Goal: Task Accomplishment & Management: Use online tool/utility

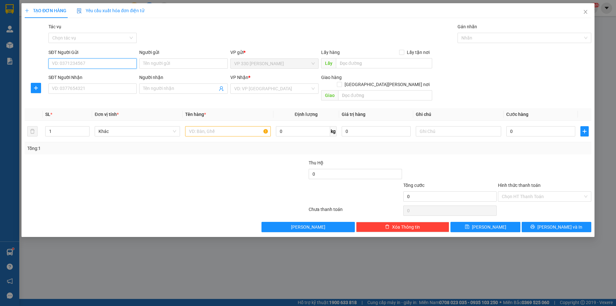
click at [118, 64] on input "SĐT Người Gửi" at bounding box center [92, 63] width 88 height 10
type input "0333385075"
click at [83, 75] on div "0333385075" at bounding box center [92, 76] width 81 height 7
type input "0329456995"
type input "DI LINH"
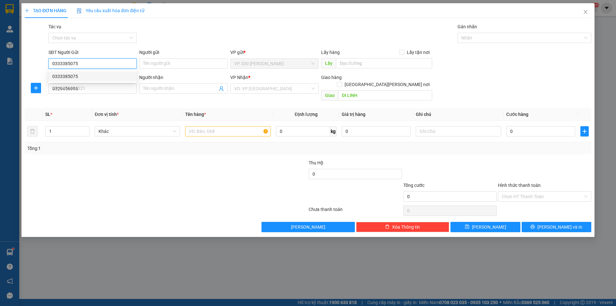
type input "350.000"
type input "0333385075"
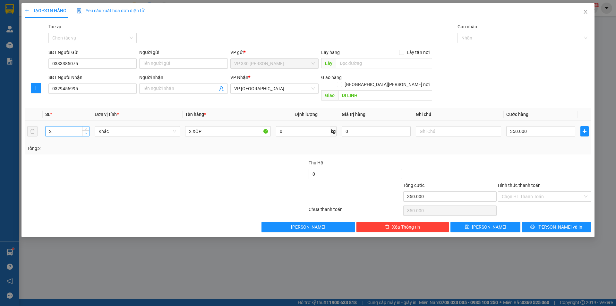
type input "1"
click at [85, 132] on icon "down" at bounding box center [86, 133] width 2 height 2
click at [192, 126] on input "2 XỐP" at bounding box center [227, 131] width 85 height 10
type input "1 XỐP"
click at [534, 126] on input "350.000" at bounding box center [541, 131] width 69 height 10
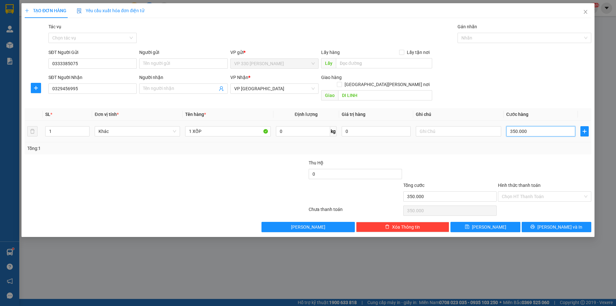
type input "2"
type input "20"
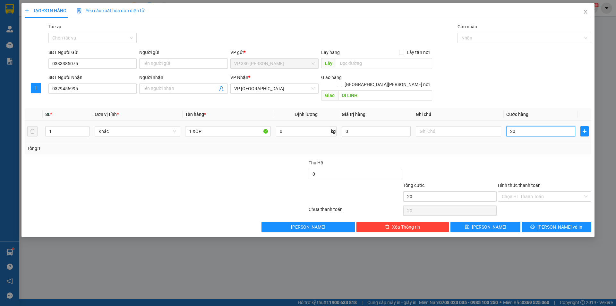
type input "200"
type input "2.000"
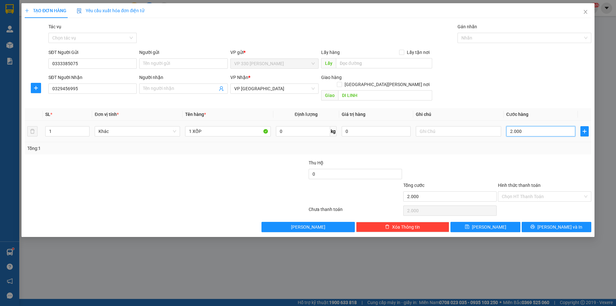
type input "20.000"
type input "200.000"
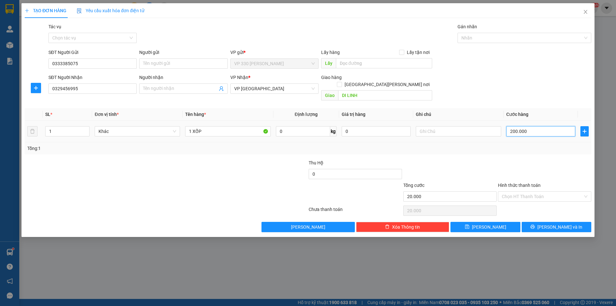
type input "200.000"
click at [535, 183] on label "Hình thức thanh toán" at bounding box center [519, 185] width 43 height 5
click at [535, 192] on input "Hình thức thanh toán" at bounding box center [542, 197] width 81 height 10
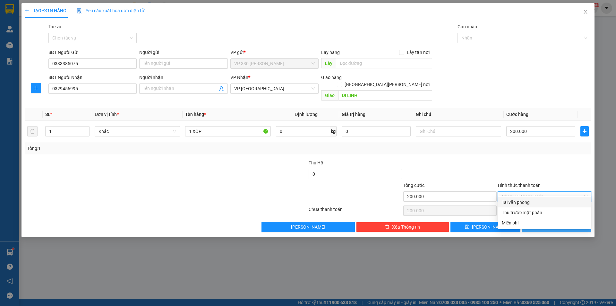
drag, startPoint x: 532, startPoint y: 198, endPoint x: 547, endPoint y: 214, distance: 22.0
click at [533, 199] on div "Tại văn phòng" at bounding box center [544, 202] width 93 height 10
type input "0"
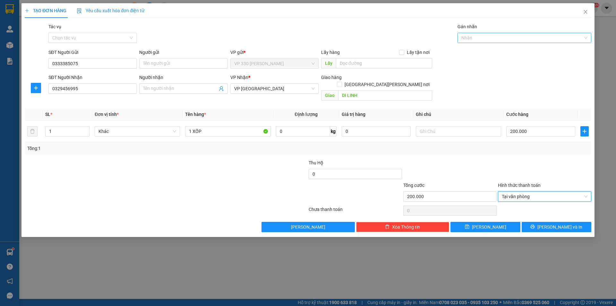
click at [479, 39] on div at bounding box center [521, 38] width 124 height 8
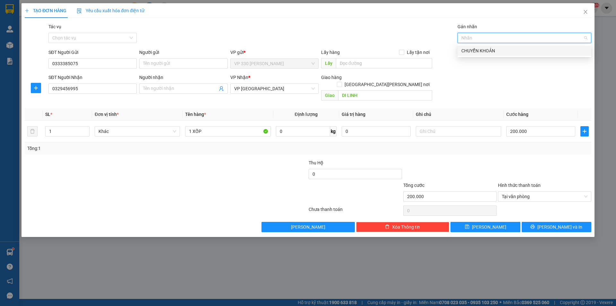
click at [482, 50] on div "CHUYỂN KHOẢN" at bounding box center [525, 50] width 126 height 7
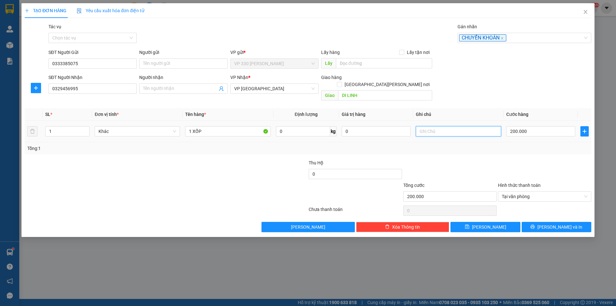
click at [449, 126] on input "text" at bounding box center [458, 131] width 85 height 10
type input "CK 0909 12H52"
click at [552, 223] on span "[PERSON_NAME] và In" at bounding box center [560, 226] width 45 height 7
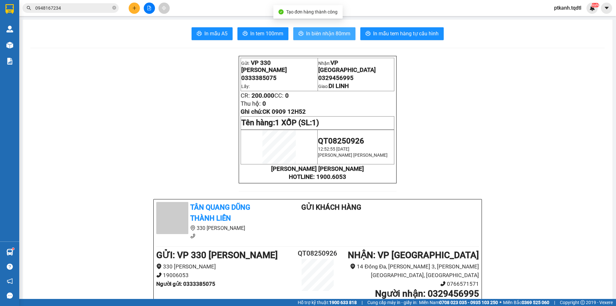
click at [319, 33] on span "In biên nhận 80mm" at bounding box center [328, 34] width 44 height 8
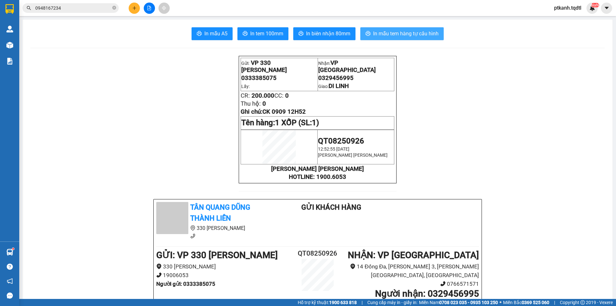
drag, startPoint x: 392, startPoint y: 34, endPoint x: 237, endPoint y: 3, distance: 157.8
click at [390, 34] on span "In mẫu tem hàng tự cấu hình" at bounding box center [405, 34] width 65 height 8
click at [132, 7] on button at bounding box center [134, 8] width 11 height 11
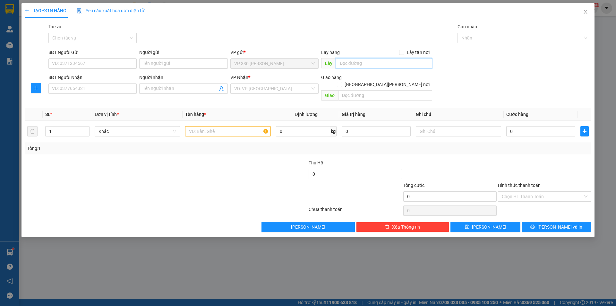
click at [391, 64] on input "text" at bounding box center [384, 63] width 96 height 10
type input "9956"
click at [118, 89] on input "SĐT Người Nhận" at bounding box center [92, 88] width 88 height 10
type input "0963956885"
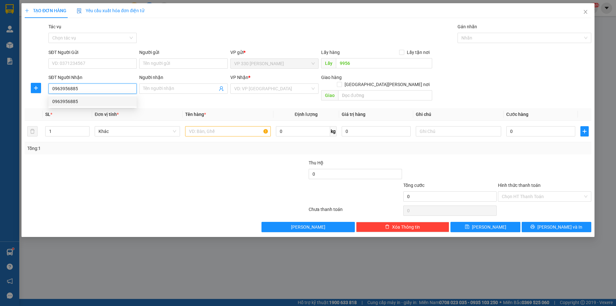
click at [126, 100] on div "0963956885" at bounding box center [92, 101] width 81 height 7
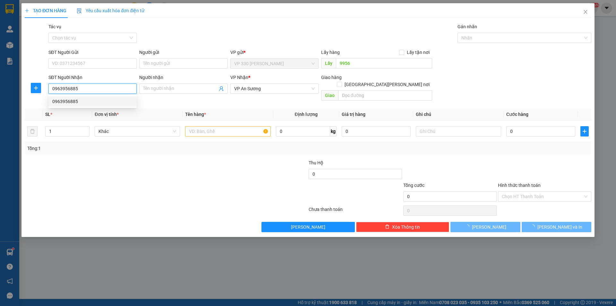
type input "100.000"
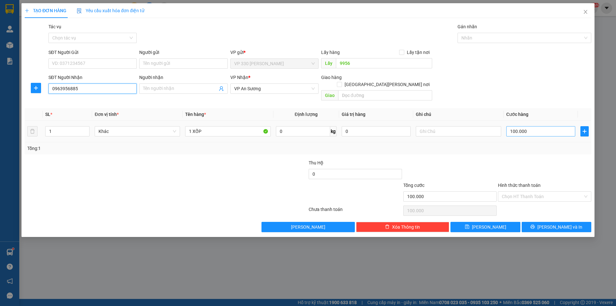
type input "0963956885"
click at [537, 126] on input "100.000" at bounding box center [541, 131] width 69 height 10
type input "1"
type input "15"
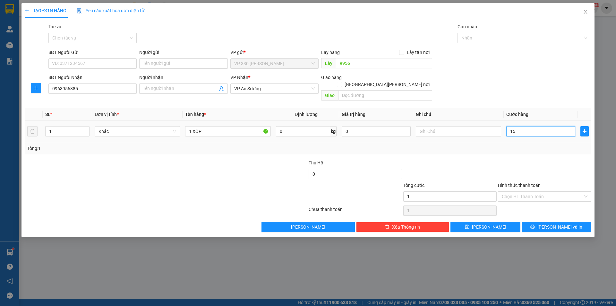
type input "15"
type input "150"
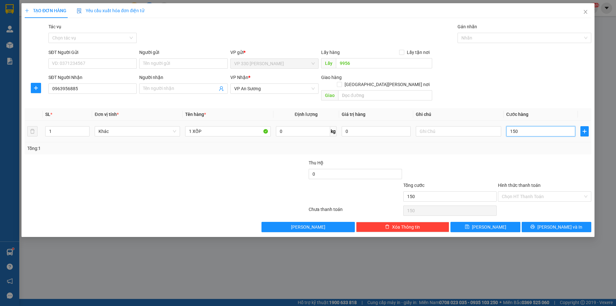
type input "1.500"
type input "15.000"
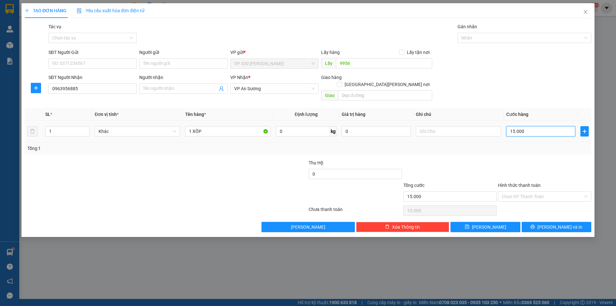
type input "150.000"
click at [568, 223] on span "[PERSON_NAME] và In" at bounding box center [560, 226] width 45 height 7
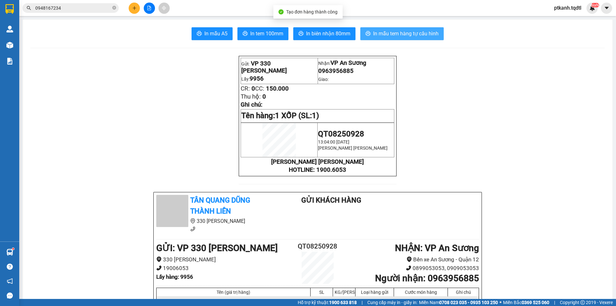
click at [383, 33] on span "In mẫu tem hàng tự cấu hình" at bounding box center [405, 34] width 65 height 8
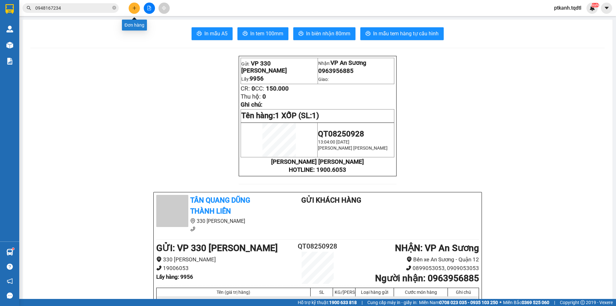
click at [134, 7] on icon "plus" at bounding box center [134, 8] width 4 height 4
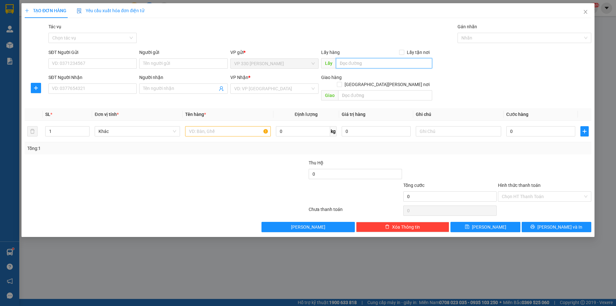
click at [358, 63] on input "text" at bounding box center [384, 63] width 96 height 10
type input "9956"
click at [118, 87] on input "SĐT Người Nhận" at bounding box center [92, 88] width 88 height 10
click at [119, 88] on input "0979898040" at bounding box center [92, 88] width 88 height 10
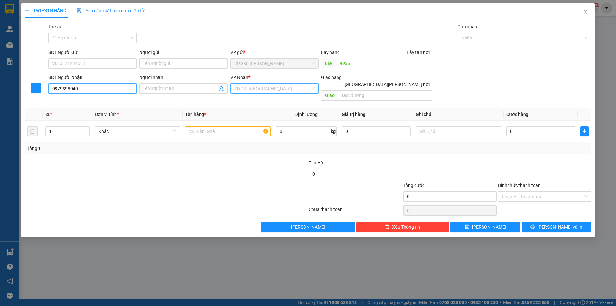
type input "0979898040"
click at [271, 90] on input "search" at bounding box center [272, 89] width 76 height 10
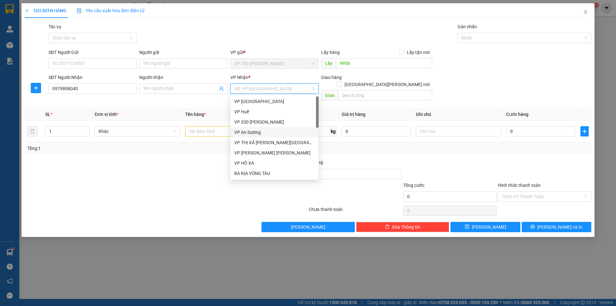
drag, startPoint x: 257, startPoint y: 129, endPoint x: 254, endPoint y: 129, distance: 3.9
click at [257, 129] on div "VP An Sương" at bounding box center [274, 132] width 81 height 7
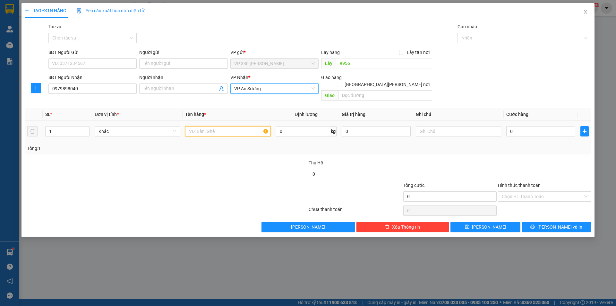
click at [213, 126] on input "text" at bounding box center [227, 131] width 85 height 10
type input "1 XỐP"
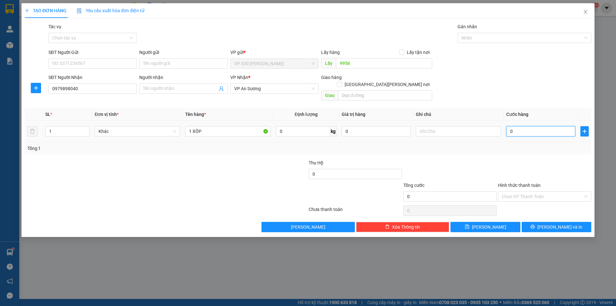
click at [513, 126] on input "0" at bounding box center [541, 131] width 69 height 10
type input "2"
type input "20"
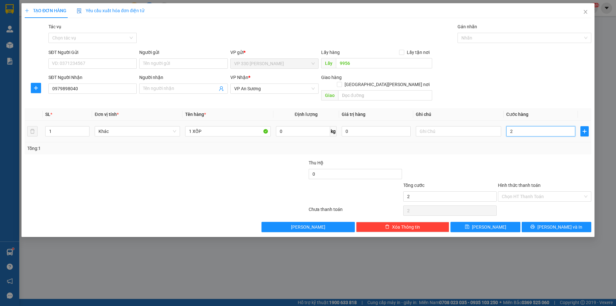
type input "20"
type input "200"
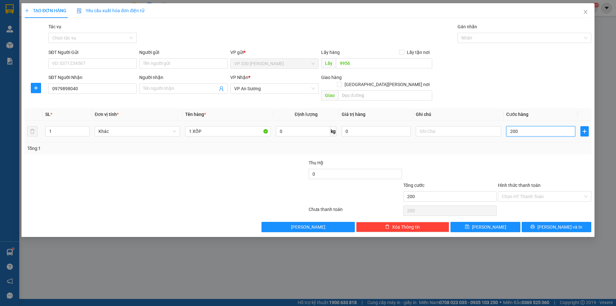
type input "2.000"
type input "20.000"
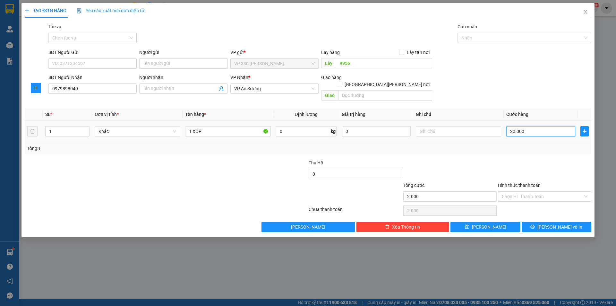
type input "20.000"
type input "200.000"
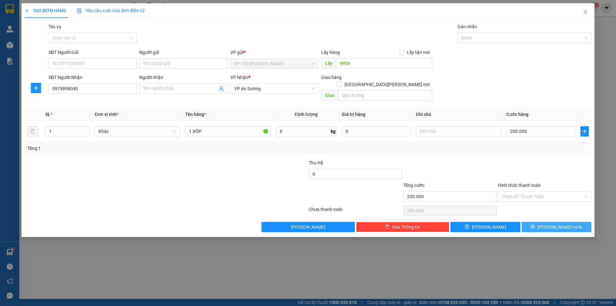
drag, startPoint x: 569, startPoint y: 220, endPoint x: 574, endPoint y: 210, distance: 10.6
click at [569, 223] on span "[PERSON_NAME] và In" at bounding box center [560, 226] width 45 height 7
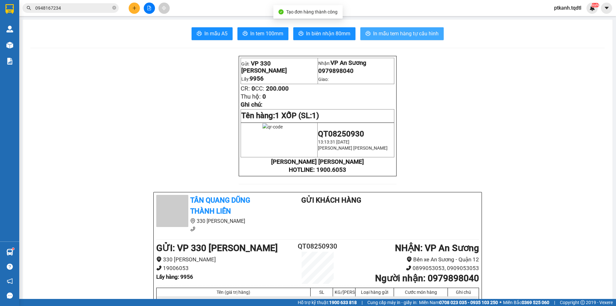
drag, startPoint x: 395, startPoint y: 33, endPoint x: 295, endPoint y: 45, distance: 99.9
click at [394, 34] on span "In mẫu tem hàng tự cấu hình" at bounding box center [405, 34] width 65 height 8
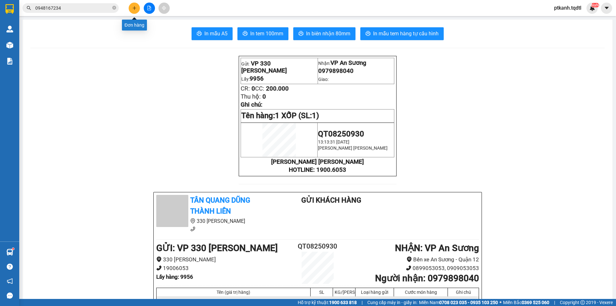
click at [132, 6] on icon "plus" at bounding box center [134, 8] width 4 height 4
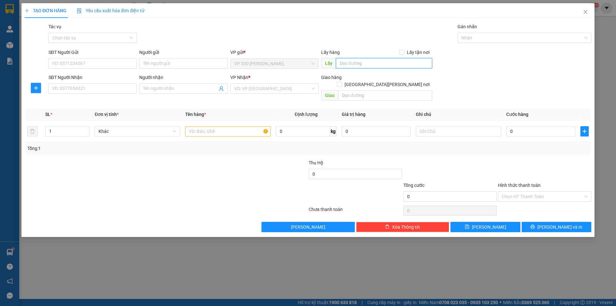
click at [372, 66] on input "text" at bounding box center [384, 63] width 96 height 10
type input "9956"
click at [114, 91] on input "SĐT Người Nhận" at bounding box center [92, 88] width 88 height 10
type input "0985255943"
click at [261, 89] on input "search" at bounding box center [272, 89] width 76 height 10
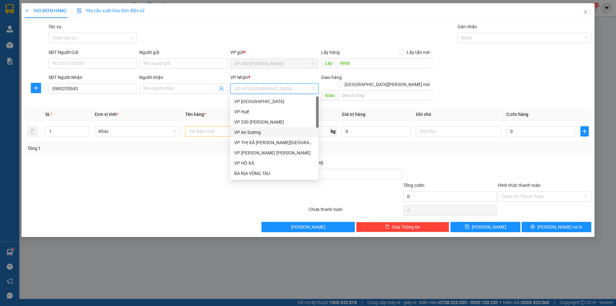
click at [252, 132] on div "VP An Sương" at bounding box center [274, 132] width 81 height 7
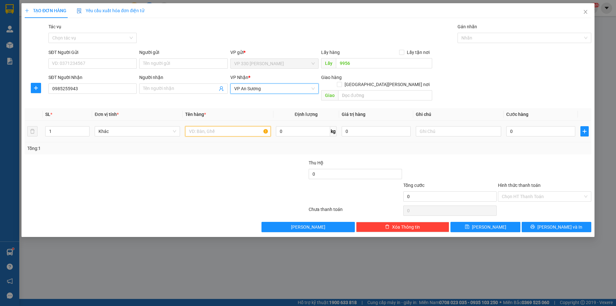
click at [208, 126] on input "text" at bounding box center [227, 131] width 85 height 10
type input "1 XỐP"
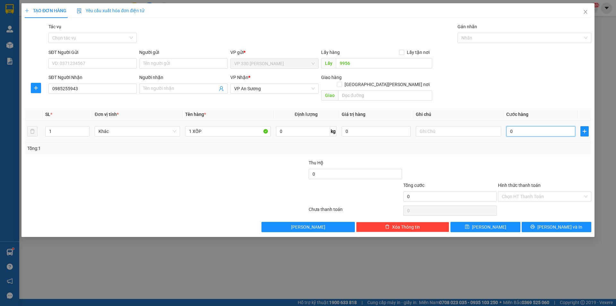
click at [542, 126] on input "0" at bounding box center [541, 131] width 69 height 10
type input "2"
type input "20"
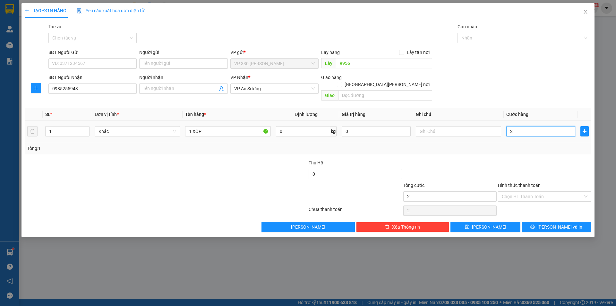
type input "20"
type input "200"
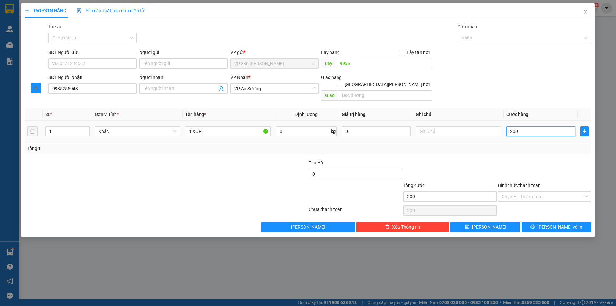
type input "2.000"
type input "20.000"
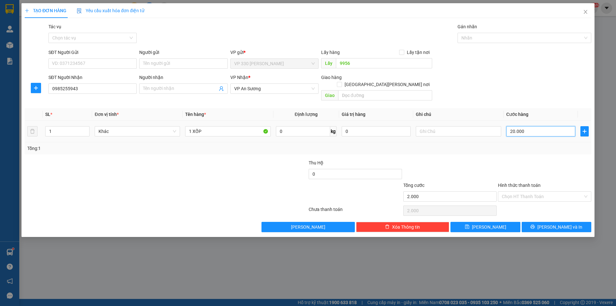
type input "20.000"
type input "200.000"
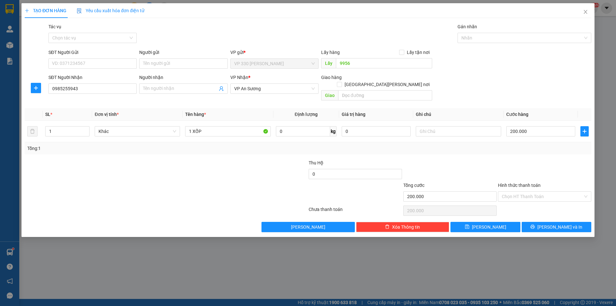
click at [523, 183] on label "Hình thức thanh toán" at bounding box center [519, 185] width 43 height 5
click at [523, 192] on input "Hình thức thanh toán" at bounding box center [542, 197] width 81 height 10
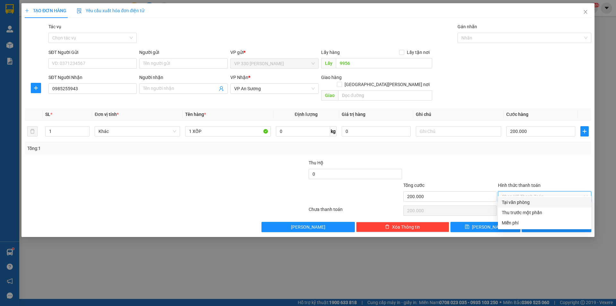
drag, startPoint x: 529, startPoint y: 201, endPoint x: 534, endPoint y: 212, distance: 12.5
click at [529, 201] on div "Tại văn phòng" at bounding box center [545, 202] width 86 height 7
type input "0"
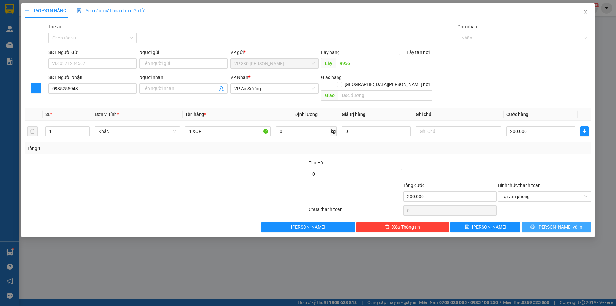
click at [540, 222] on button "[PERSON_NAME] và In" at bounding box center [557, 227] width 70 height 10
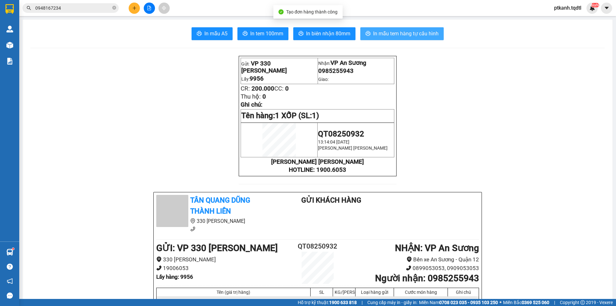
drag, startPoint x: 396, startPoint y: 33, endPoint x: 217, endPoint y: 15, distance: 179.7
click at [395, 33] on span "In mẫu tem hàng tự cấu hình" at bounding box center [405, 34] width 65 height 8
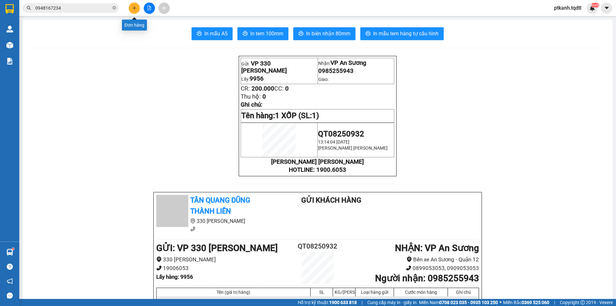
click at [135, 11] on button at bounding box center [134, 8] width 11 height 11
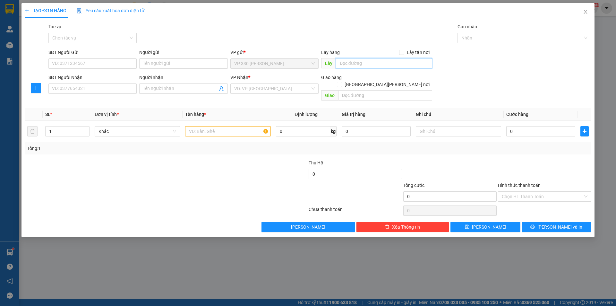
click at [367, 65] on input "text" at bounding box center [384, 63] width 96 height 10
type input "9956"
click at [114, 86] on input "SĐT Người Nhận" at bounding box center [92, 88] width 88 height 10
type input "0866082557"
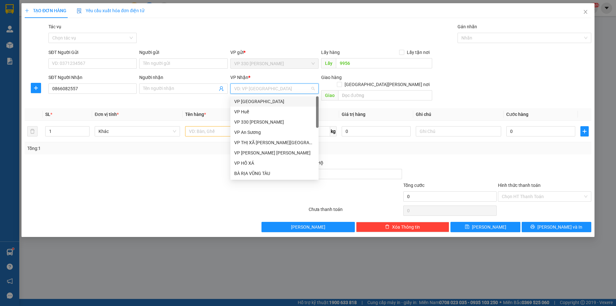
click at [279, 90] on input "search" at bounding box center [272, 89] width 76 height 10
click at [265, 129] on div "VP An Sương" at bounding box center [274, 132] width 81 height 7
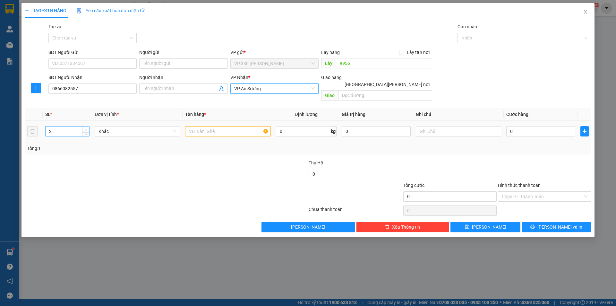
click at [87, 128] on span "up" at bounding box center [86, 130] width 4 height 4
type input "3"
click at [87, 128] on span "up" at bounding box center [86, 130] width 4 height 4
click at [231, 126] on input "text" at bounding box center [227, 131] width 85 height 10
type input "3 GIẤY"
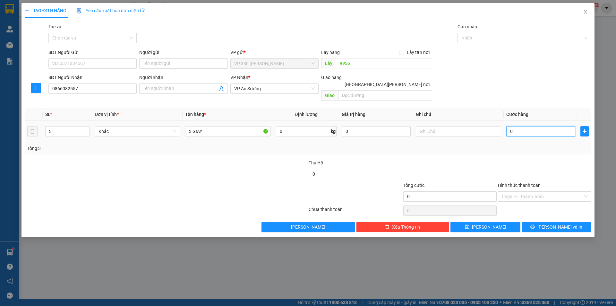
click at [562, 126] on input "0" at bounding box center [541, 131] width 69 height 10
type input "3"
type input "30"
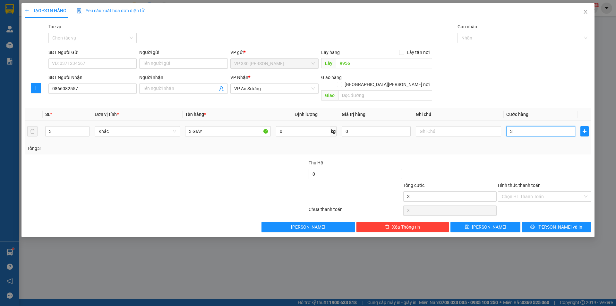
type input "30"
type input "300"
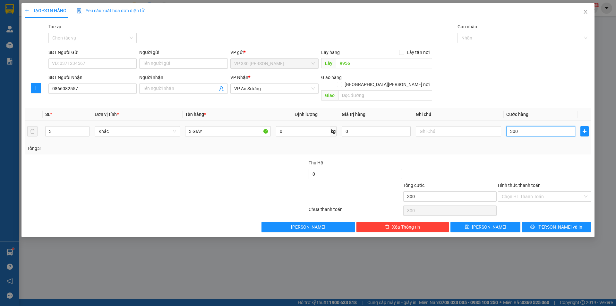
type input "3.000"
type input "30.000"
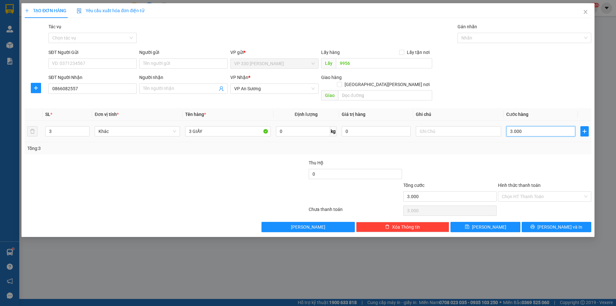
type input "30.000"
type input "300.000"
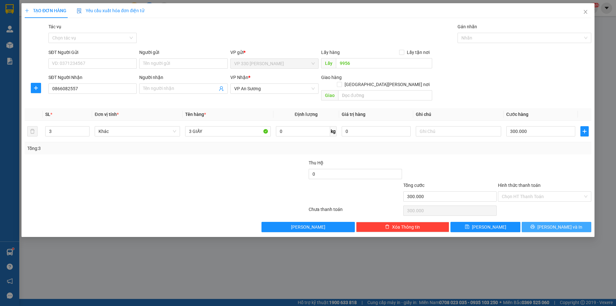
drag, startPoint x: 554, startPoint y: 221, endPoint x: 326, endPoint y: 55, distance: 282.3
click at [551, 223] on span "[PERSON_NAME] và In" at bounding box center [560, 226] width 45 height 7
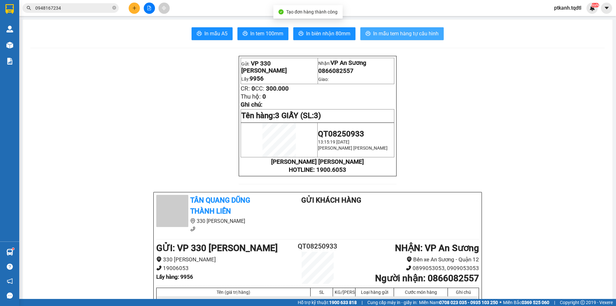
drag, startPoint x: 398, startPoint y: 32, endPoint x: 310, endPoint y: 18, distance: 88.7
click at [398, 32] on span "In mẫu tem hàng tự cấu hình" at bounding box center [405, 34] width 65 height 8
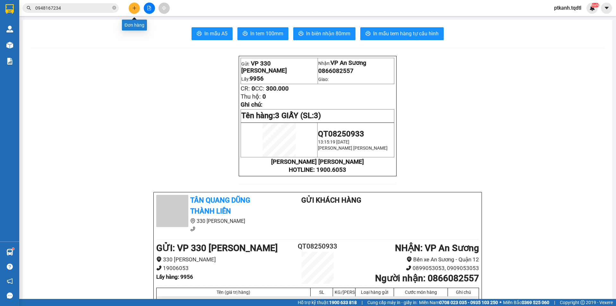
click at [137, 10] on button at bounding box center [134, 8] width 11 height 11
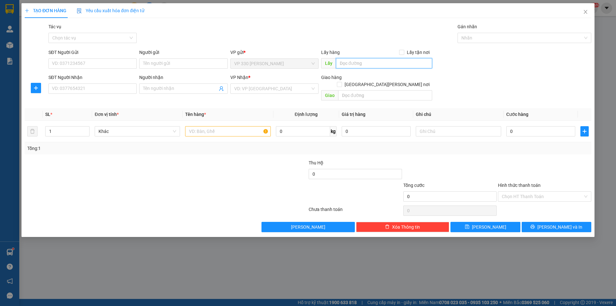
click at [366, 60] on input "text" at bounding box center [384, 63] width 96 height 10
type input "9956"
click at [116, 89] on input "SĐT Người Nhận" at bounding box center [92, 88] width 88 height 10
type input "0978053466"
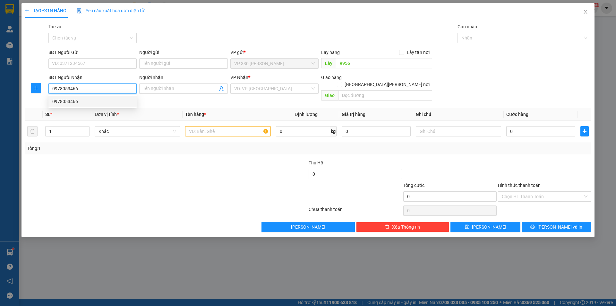
click at [116, 99] on div "0978053466" at bounding box center [92, 101] width 81 height 7
type input "LINH XUÂN"
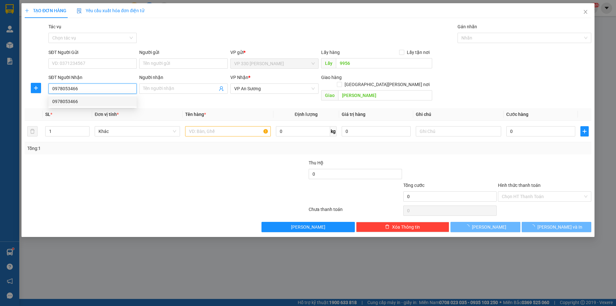
type input "150.000"
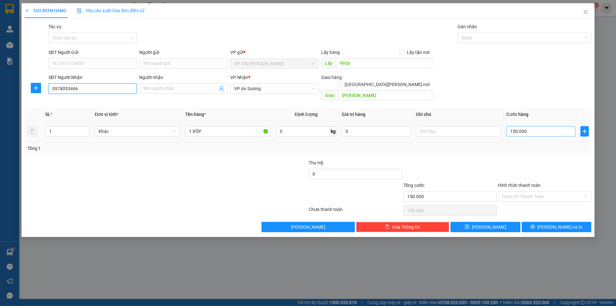
type input "0978053466"
click at [551, 129] on input "150.000" at bounding box center [541, 131] width 69 height 10
type input "2"
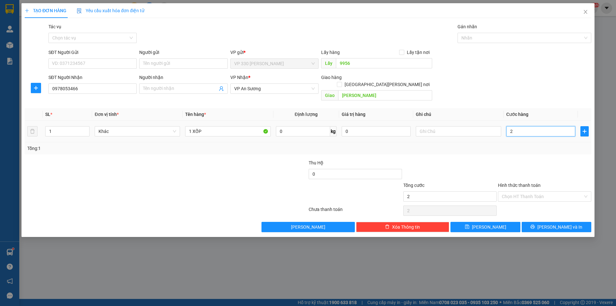
type input "20"
type input "200"
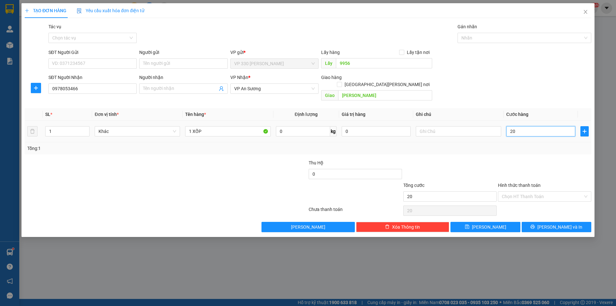
type input "200"
type input "2.000"
type input "20.000"
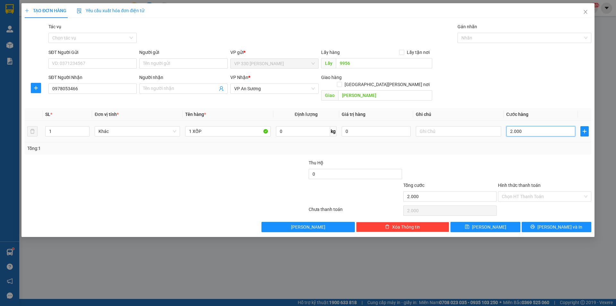
type input "20.000"
type input "200.000"
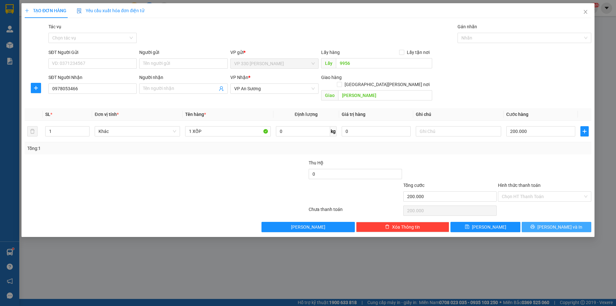
drag, startPoint x: 545, startPoint y: 223, endPoint x: 533, endPoint y: 212, distance: 16.6
click at [546, 223] on button "[PERSON_NAME] và In" at bounding box center [557, 227] width 70 height 10
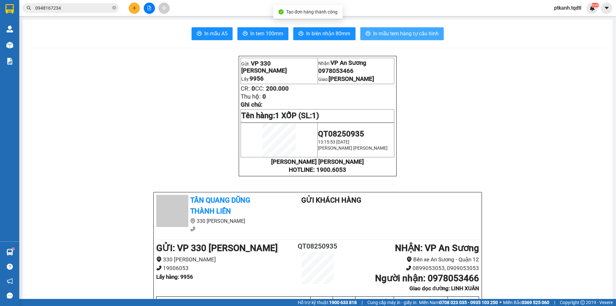
click at [379, 32] on span "In mẫu tem hàng tự cấu hình" at bounding box center [405, 34] width 65 height 8
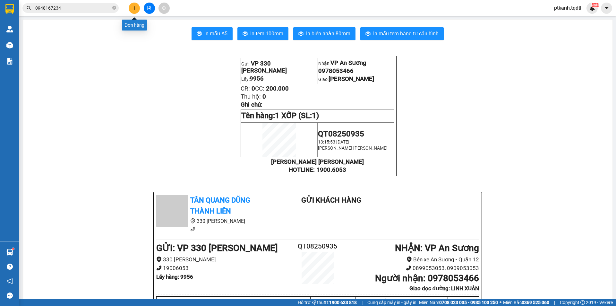
click at [137, 8] on button at bounding box center [134, 8] width 11 height 11
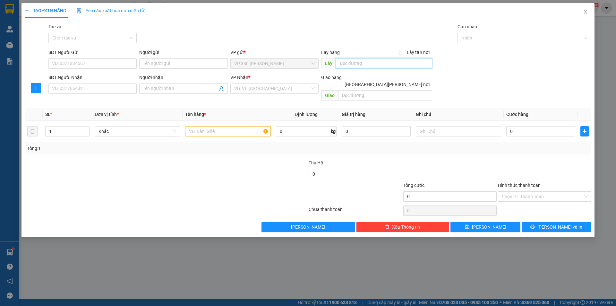
click at [359, 64] on input "text" at bounding box center [384, 63] width 96 height 10
type input "9956"
click at [125, 88] on input "SĐT Người Nhận" at bounding box center [92, 88] width 88 height 10
type input "0941413483"
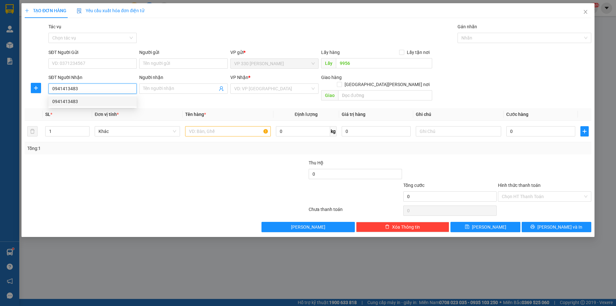
click at [91, 101] on div "0941413483" at bounding box center [92, 101] width 81 height 7
type input "CHỢ ĐẦU MỐI"
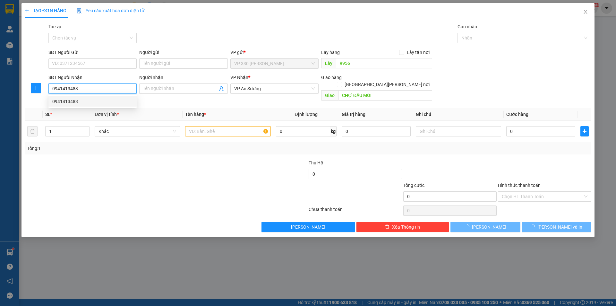
type input "200.000"
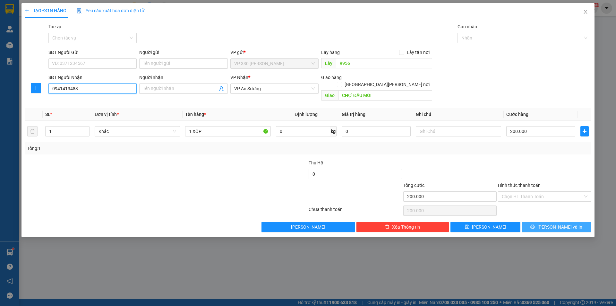
type input "0941413483"
drag, startPoint x: 539, startPoint y: 215, endPoint x: 472, endPoint y: 182, distance: 75.5
click at [539, 222] on button "[PERSON_NAME] và In" at bounding box center [557, 227] width 70 height 10
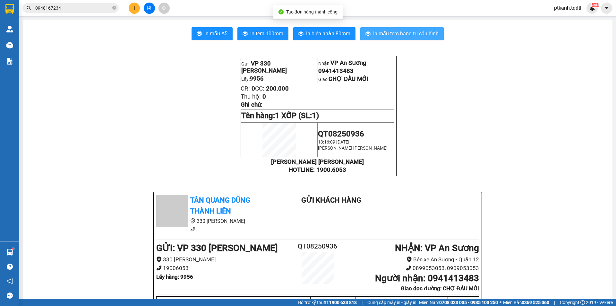
drag, startPoint x: 401, startPoint y: 33, endPoint x: 194, endPoint y: 14, distance: 208.2
click at [400, 34] on span "In mẫu tem hàng tự cấu hình" at bounding box center [405, 34] width 65 height 8
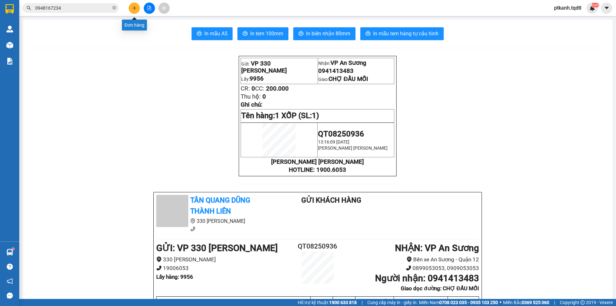
click at [133, 7] on icon "plus" at bounding box center [134, 8] width 4 height 4
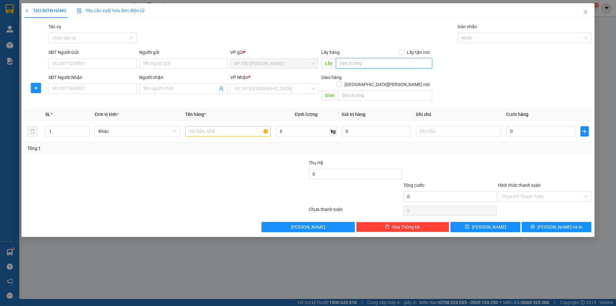
click at [371, 61] on input "text" at bounding box center [384, 63] width 96 height 10
type input "9956"
click at [96, 86] on input "SĐT Người Nhận" at bounding box center [92, 88] width 88 height 10
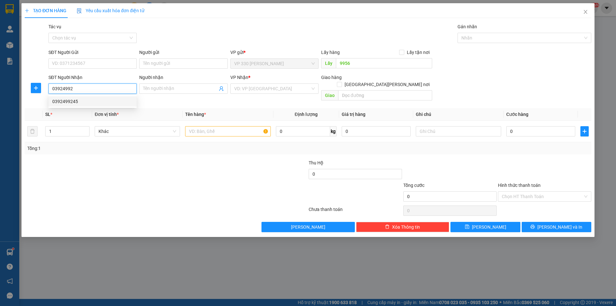
click at [97, 102] on div "0392499245" at bounding box center [92, 101] width 81 height 7
type input "0392499245"
type input "250.000"
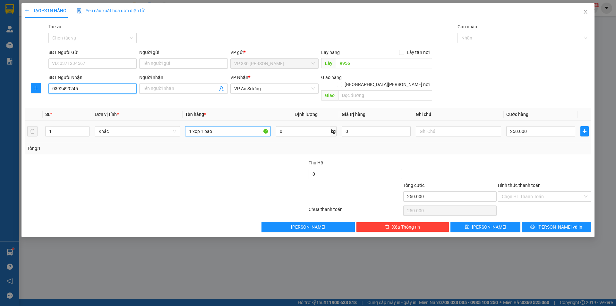
type input "0392499245"
click at [233, 126] on input "1 xôp 1 bao" at bounding box center [227, 131] width 85 height 10
type input "1"
type input "1 XỐP 1 BAO"
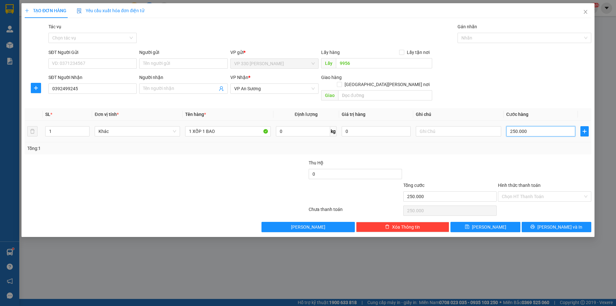
click at [541, 126] on input "250.000" at bounding box center [541, 131] width 69 height 10
type input "2"
type input "20"
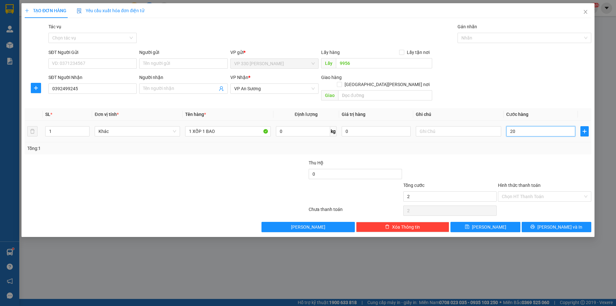
type input "20"
type input "200"
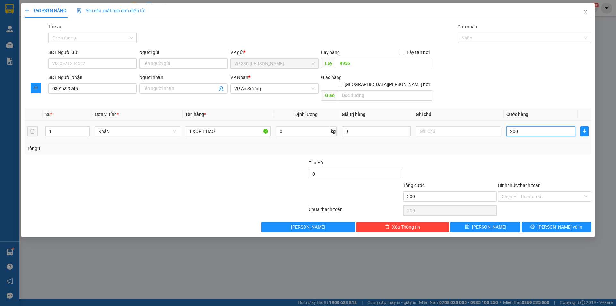
type input "2.000"
type input "20.000"
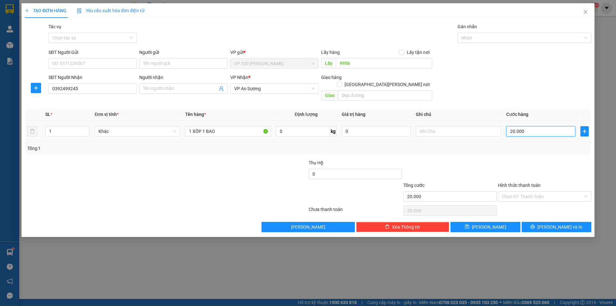
type input "200.000"
click at [545, 222] on button "[PERSON_NAME] và In" at bounding box center [557, 227] width 70 height 10
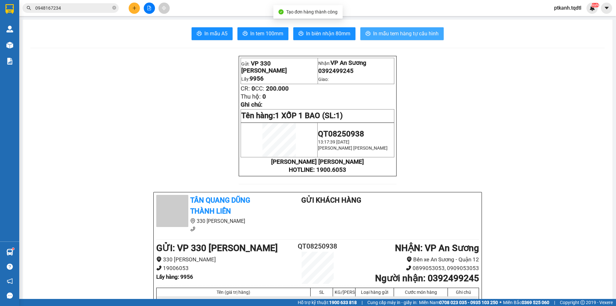
drag, startPoint x: 411, startPoint y: 34, endPoint x: 360, endPoint y: 36, distance: 50.8
click at [409, 34] on span "In mẫu tem hàng tự cấu hình" at bounding box center [405, 34] width 65 height 8
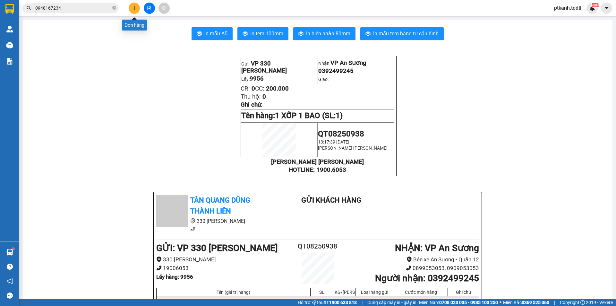
click at [135, 9] on icon "plus" at bounding box center [134, 8] width 4 height 4
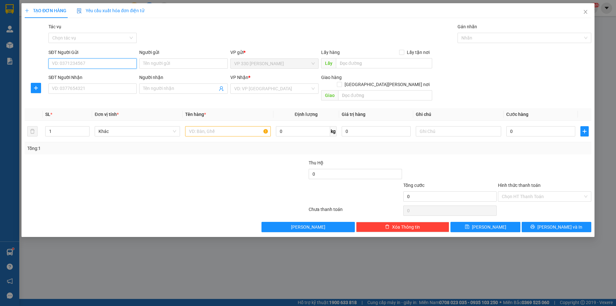
click at [119, 64] on input "SĐT Người Gửi" at bounding box center [92, 63] width 88 height 10
type input "0832723567"
click at [125, 90] on input "SĐT Người Nhận" at bounding box center [92, 88] width 88 height 10
type input "0972126241"
click at [265, 89] on input "search" at bounding box center [272, 89] width 76 height 10
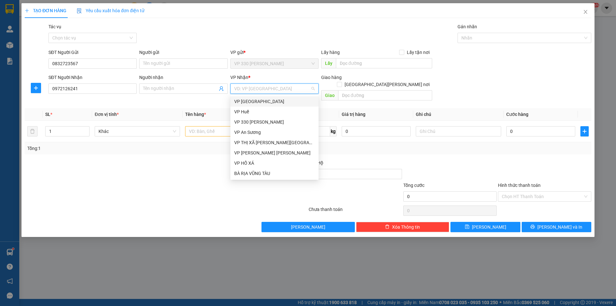
type input "Q"
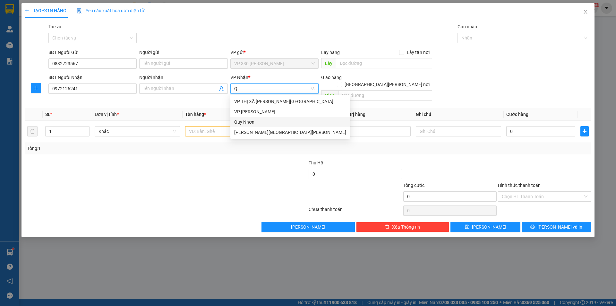
click at [249, 122] on div "Quy Nhơn" at bounding box center [290, 121] width 112 height 7
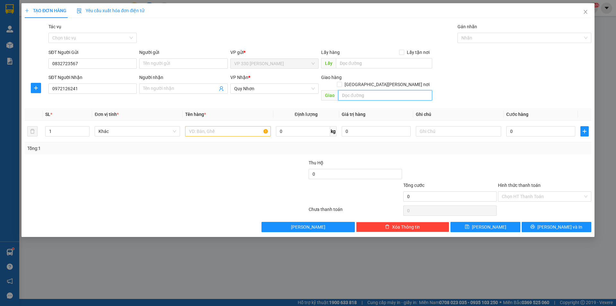
drag, startPoint x: 368, startPoint y: 89, endPoint x: 371, endPoint y: 85, distance: 5.0
click at [369, 90] on input "text" at bounding box center [385, 95] width 94 height 10
type input "HOÀI NHƠN"
click at [212, 126] on input "text" at bounding box center [227, 131] width 85 height 10
type input "2"
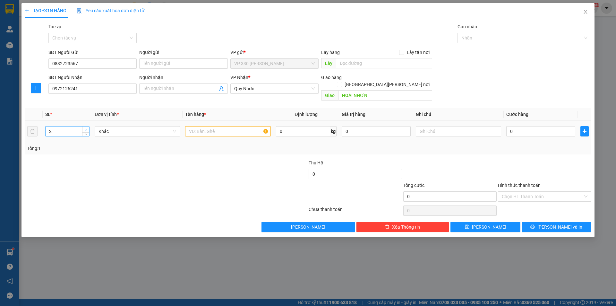
click at [86, 128] on span "up" at bounding box center [86, 130] width 4 height 4
click at [203, 126] on input "text" at bounding box center [227, 131] width 85 height 10
type input "2 KIỆN"
click at [555, 126] on input "0" at bounding box center [541, 131] width 69 height 10
type input "3"
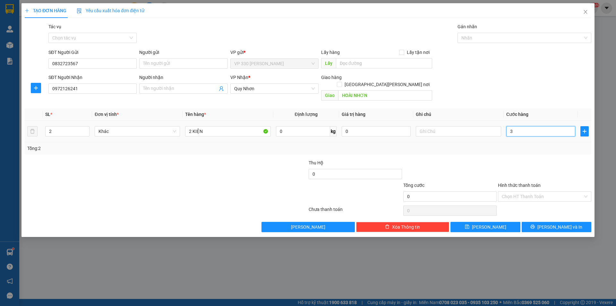
type input "3"
type input "30"
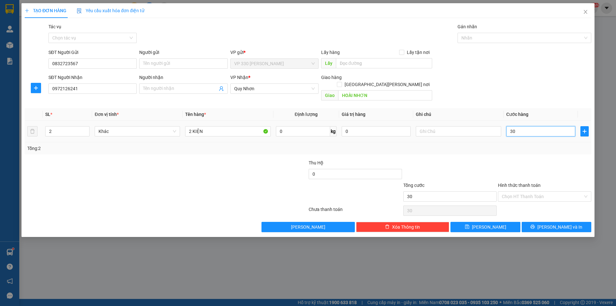
type input "300"
type input "3.000"
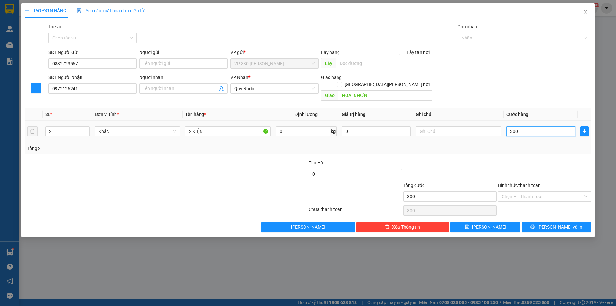
type input "3.000"
type input "30.000"
type input "300.000"
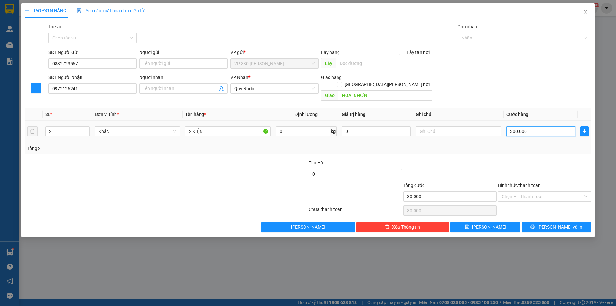
type input "300.000"
click at [560, 223] on span "[PERSON_NAME] và In" at bounding box center [560, 226] width 45 height 7
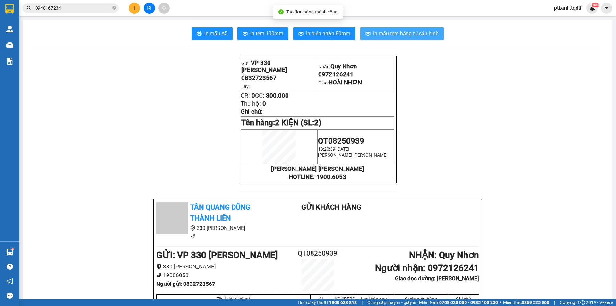
click at [414, 32] on span "In mẫu tem hàng tự cấu hình" at bounding box center [405, 34] width 65 height 8
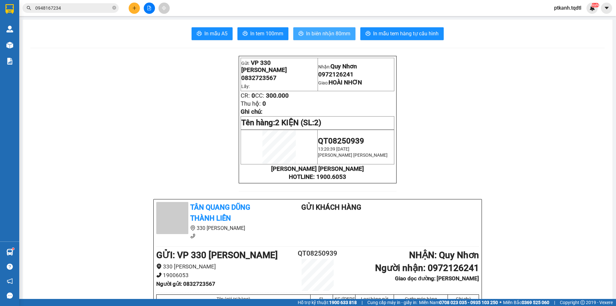
click at [317, 31] on span "In biên nhận 80mm" at bounding box center [328, 34] width 44 height 8
click at [69, 7] on input "0948167234" at bounding box center [73, 7] width 76 height 7
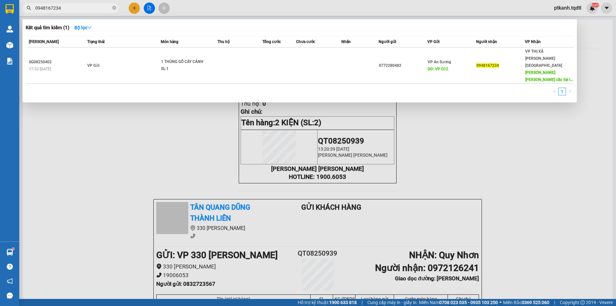
click at [69, 7] on input "0948167234" at bounding box center [73, 7] width 76 height 7
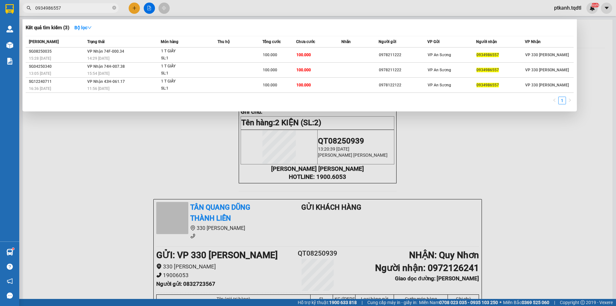
type input "0934986557"
drag, startPoint x: 181, startPoint y: 126, endPoint x: 180, endPoint y: 105, distance: 20.6
click at [177, 124] on div at bounding box center [308, 153] width 616 height 306
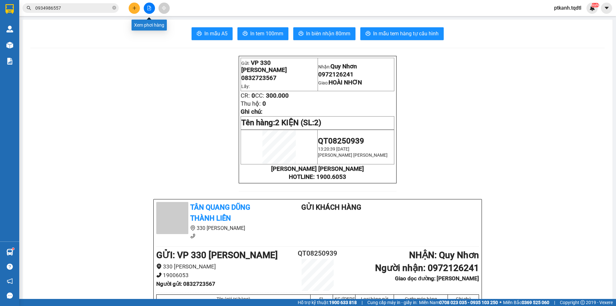
click at [147, 9] on icon "file-add" at bounding box center [149, 8] width 4 height 4
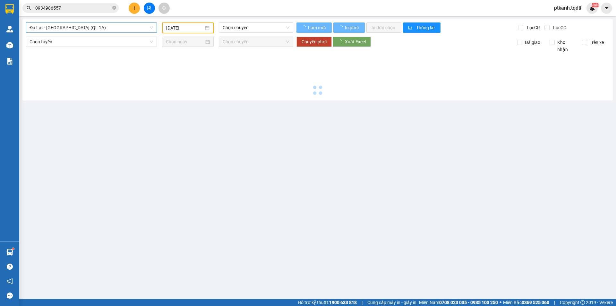
type input "[DATE]"
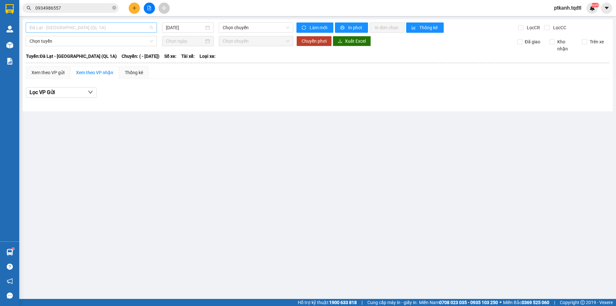
click at [153, 25] on span "Đà Lạt - [GEOGRAPHIC_DATA] (QL 1A)" at bounding box center [92, 28] width 124 height 10
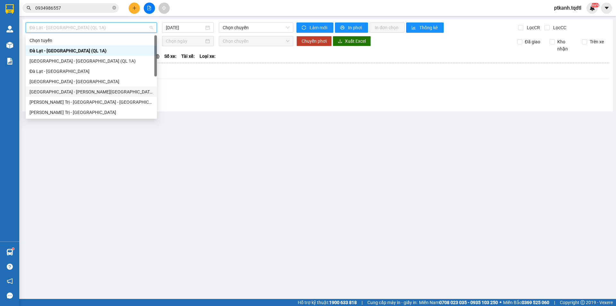
scroll to position [32, 0]
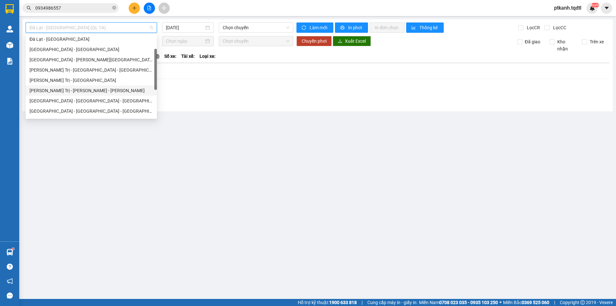
click at [120, 88] on div "Quảng Trị - [GEOGRAPHIC_DATA] - [GEOGRAPHIC_DATA]" at bounding box center [92, 90] width 124 height 7
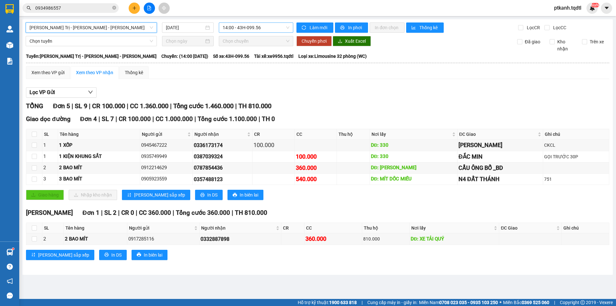
click at [278, 28] on span "14:00 - 43H-099.56" at bounding box center [256, 28] width 67 height 10
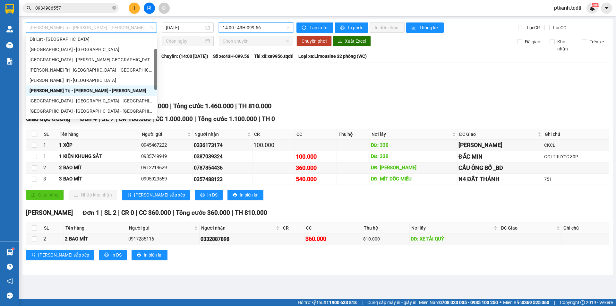
click at [152, 29] on span "Quảng Trị - [GEOGRAPHIC_DATA] - [GEOGRAPHIC_DATA]" at bounding box center [92, 28] width 124 height 10
click at [106, 80] on div "Quảng Trị - [GEOGRAPHIC_DATA]" at bounding box center [92, 80] width 124 height 7
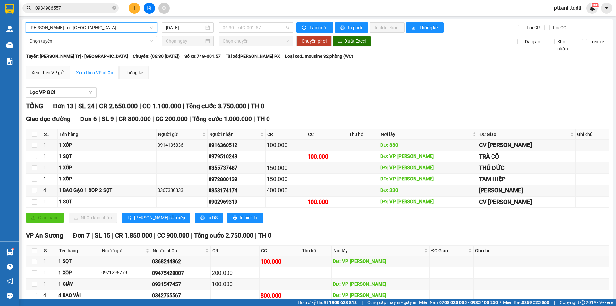
drag, startPoint x: 268, startPoint y: 27, endPoint x: 285, endPoint y: 45, distance: 24.5
click at [269, 27] on span "06:30 - 74G-001.57" at bounding box center [256, 28] width 67 height 10
click at [346, 91] on div "Lọc VP Gửi" at bounding box center [318, 92] width 584 height 11
click at [134, 8] on icon "plus" at bounding box center [134, 8] width 4 height 4
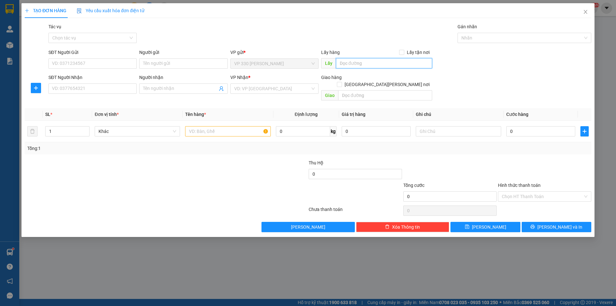
drag, startPoint x: 367, startPoint y: 63, endPoint x: 369, endPoint y: 60, distance: 3.4
click at [368, 61] on input "text" at bounding box center [384, 63] width 96 height 10
click at [117, 91] on input "SĐT Người Nhận" at bounding box center [92, 88] width 88 height 10
click at [192, 91] on input "Người nhận" at bounding box center [180, 88] width 74 height 7
click at [294, 91] on input "search" at bounding box center [272, 89] width 76 height 10
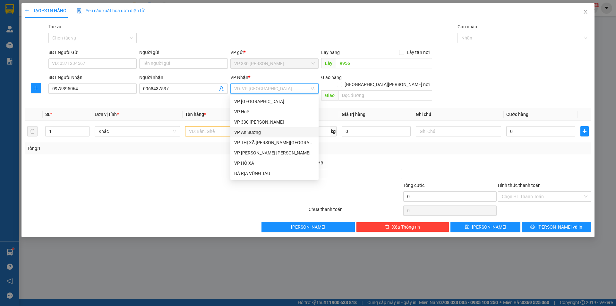
drag, startPoint x: 265, startPoint y: 132, endPoint x: 364, endPoint y: 98, distance: 104.6
click at [267, 131] on div "VP An Sương" at bounding box center [274, 132] width 81 height 7
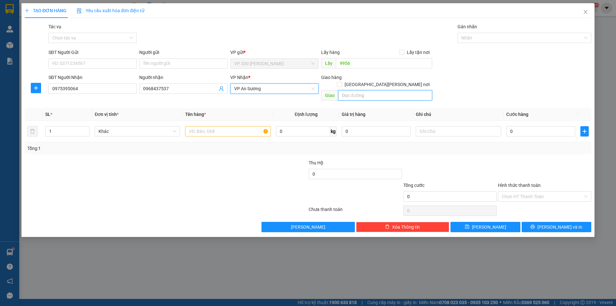
click at [369, 90] on input "text" at bounding box center [385, 95] width 94 height 10
click at [225, 126] on input "text" at bounding box center [227, 131] width 85 height 10
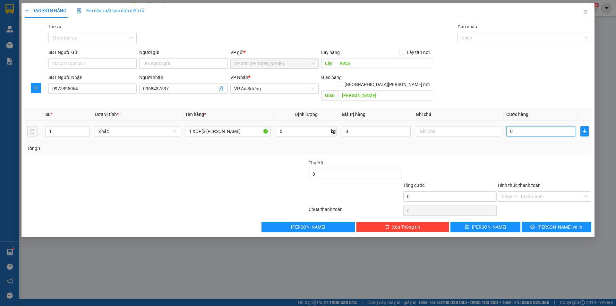
click at [544, 126] on input "0" at bounding box center [541, 131] width 69 height 10
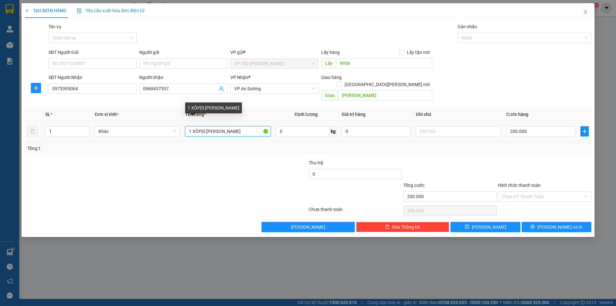
click at [205, 126] on input "1 XÔP[S DÍNH BAO" at bounding box center [227, 131] width 85 height 10
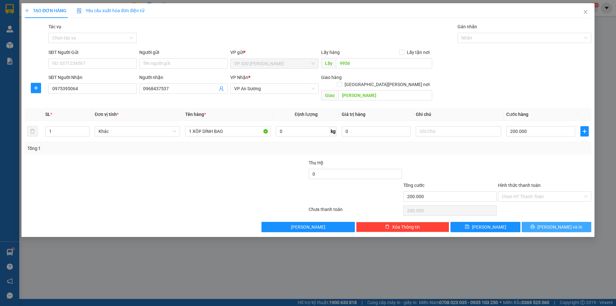
drag, startPoint x: 545, startPoint y: 219, endPoint x: 504, endPoint y: 205, distance: 43.1
click at [541, 222] on button "[PERSON_NAME] và In" at bounding box center [557, 227] width 70 height 10
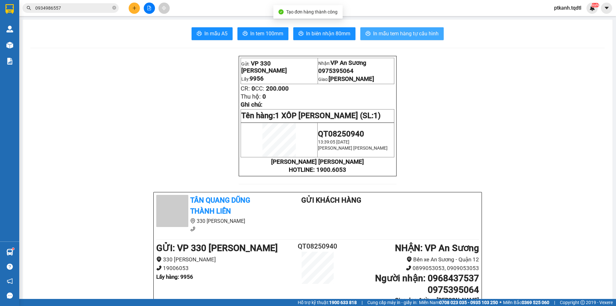
click at [403, 34] on span "In mẫu tem hàng tự cấu hình" at bounding box center [405, 34] width 65 height 8
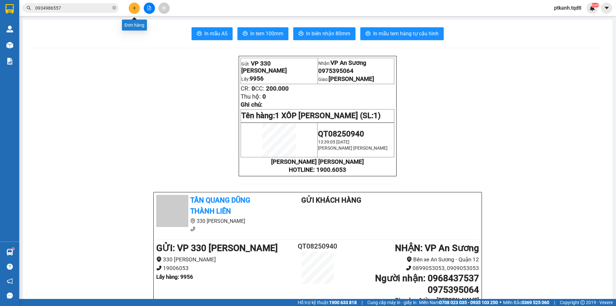
click at [134, 9] on icon "plus" at bounding box center [134, 8] width 4 height 4
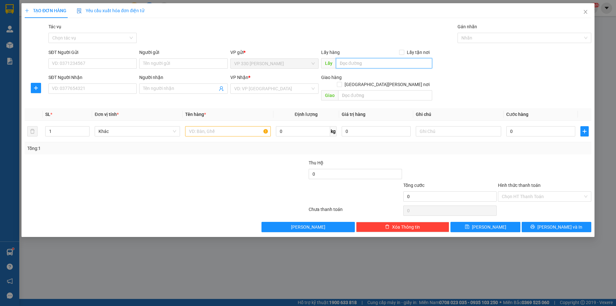
click at [369, 62] on input "text" at bounding box center [384, 63] width 96 height 10
click at [103, 86] on input "SĐT Người Nhận" at bounding box center [92, 88] width 88 height 10
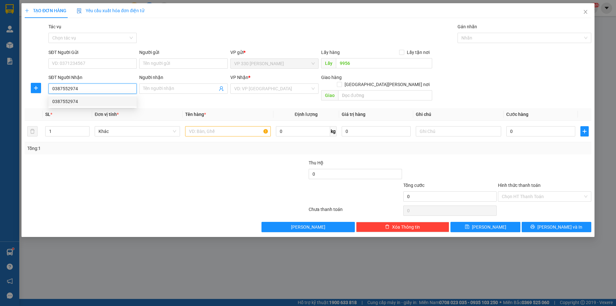
click at [91, 100] on div "0387552974" at bounding box center [92, 101] width 81 height 7
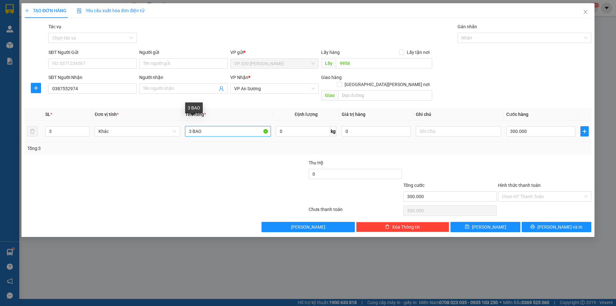
click at [191, 126] on input "3 BAO" at bounding box center [227, 131] width 85 height 10
click at [233, 126] on input "2 BAO" at bounding box center [227, 131] width 85 height 10
click at [559, 126] on input "300.000" at bounding box center [541, 131] width 69 height 10
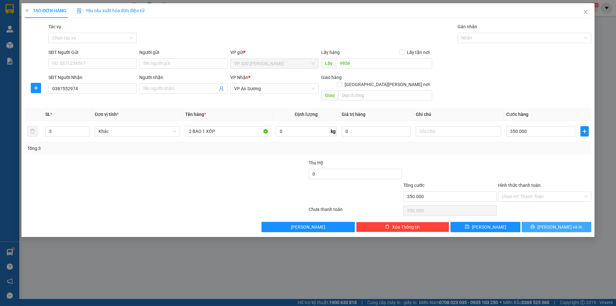
drag, startPoint x: 570, startPoint y: 221, endPoint x: 492, endPoint y: 164, distance: 97.0
click at [569, 222] on button "[PERSON_NAME] và In" at bounding box center [557, 227] width 70 height 10
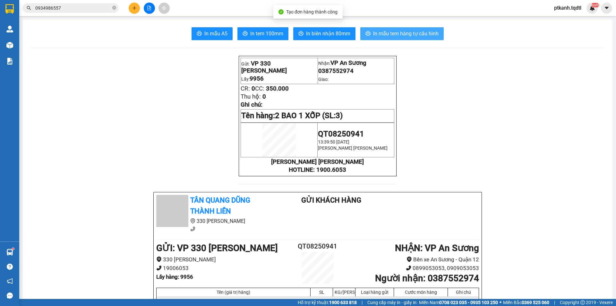
drag, startPoint x: 403, startPoint y: 32, endPoint x: 173, endPoint y: 62, distance: 231.4
click at [402, 33] on span "In mẫu tem hàng tự cấu hình" at bounding box center [405, 34] width 65 height 8
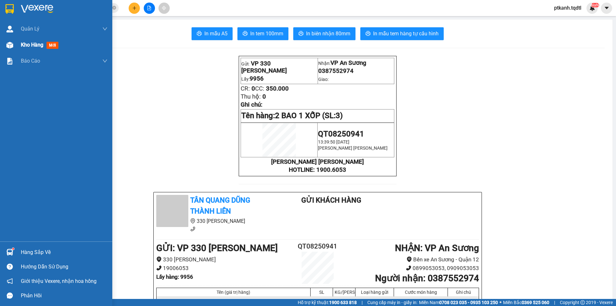
click at [33, 45] on span "Kho hàng" at bounding box center [32, 45] width 22 height 6
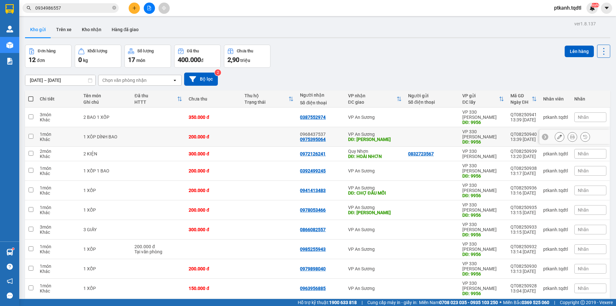
click at [392, 132] on div "VP An Sương DĐ: PHAN RANG" at bounding box center [375, 137] width 54 height 10
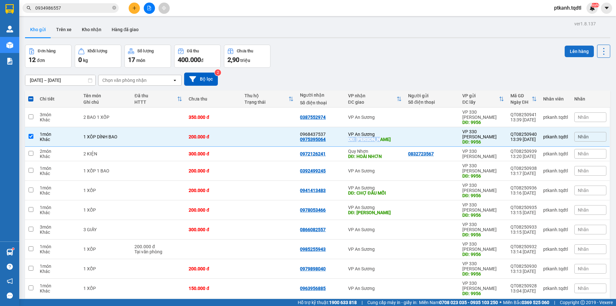
click at [569, 52] on button "Lên hàng" at bounding box center [579, 52] width 29 height 12
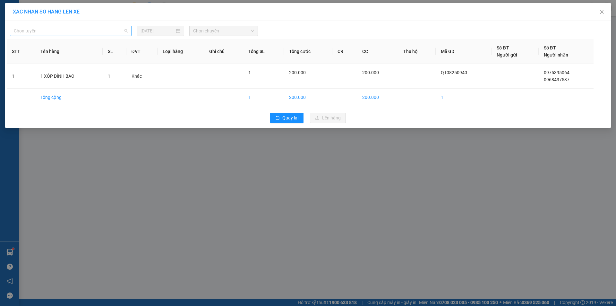
click at [126, 31] on span "Chọn tuyến" at bounding box center [71, 31] width 114 height 10
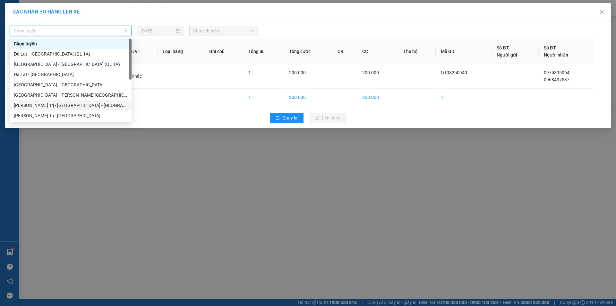
drag, startPoint x: 98, startPoint y: 105, endPoint x: 196, endPoint y: 53, distance: 111.2
click at [98, 105] on div "Quảng Trị - [GEOGRAPHIC_DATA] - [GEOGRAPHIC_DATA] - [GEOGRAPHIC_DATA]" at bounding box center [71, 105] width 114 height 7
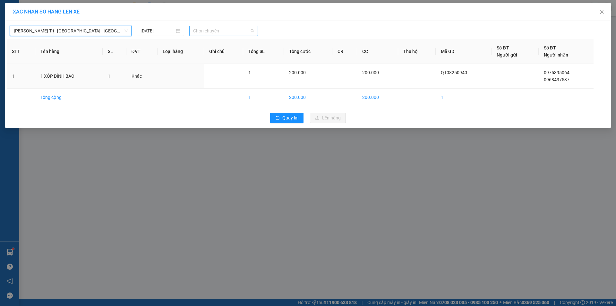
click at [241, 29] on span "Chọn chuyến" at bounding box center [223, 31] width 61 height 10
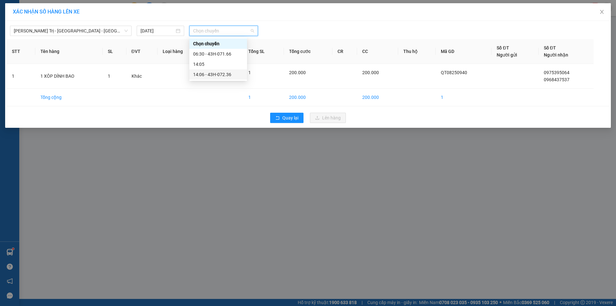
click at [227, 74] on div "14:06 - 43H-072.36" at bounding box center [218, 74] width 50 height 7
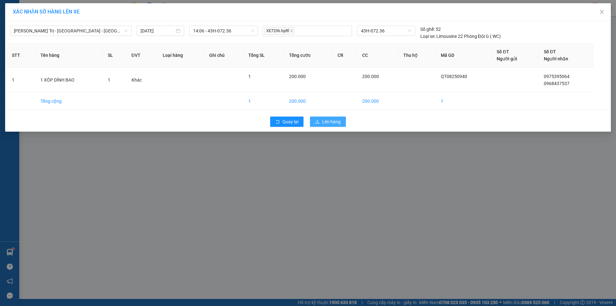
click at [328, 122] on span "Lên hàng" at bounding box center [331, 121] width 19 height 7
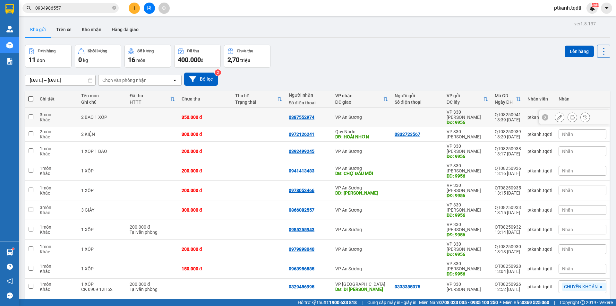
click at [368, 115] on div "VP An Sương" at bounding box center [361, 117] width 53 height 5
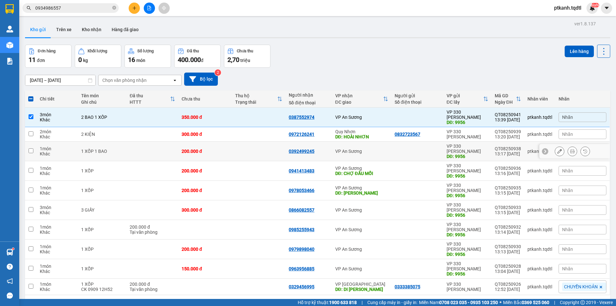
click at [395, 149] on div at bounding box center [418, 151] width 46 height 5
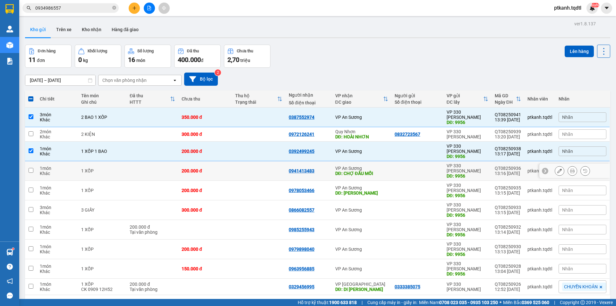
click at [395, 168] on div at bounding box center [418, 170] width 46 height 5
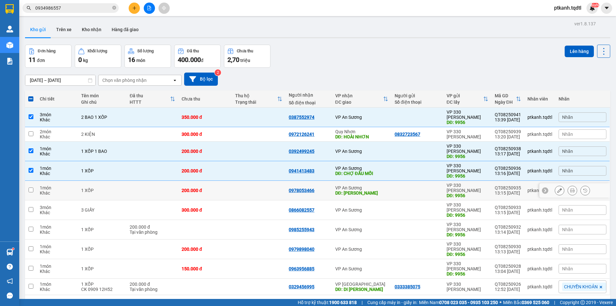
click at [397, 188] on div at bounding box center [418, 190] width 46 height 5
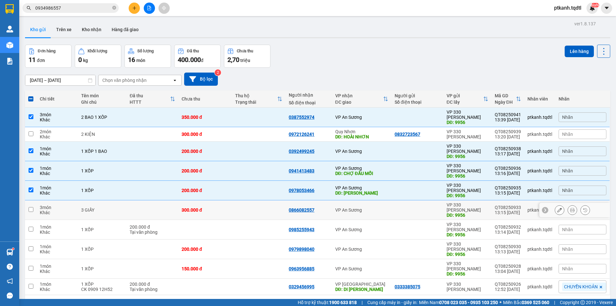
drag, startPoint x: 399, startPoint y: 187, endPoint x: 401, endPoint y: 192, distance: 5.8
click at [400, 207] on div at bounding box center [418, 209] width 46 height 5
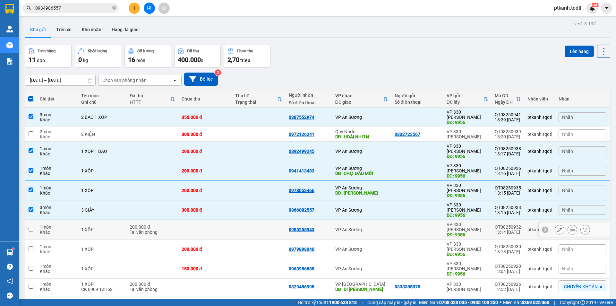
drag, startPoint x: 403, startPoint y: 198, endPoint x: 410, endPoint y: 210, distance: 13.2
click at [404, 227] on div at bounding box center [418, 229] width 46 height 5
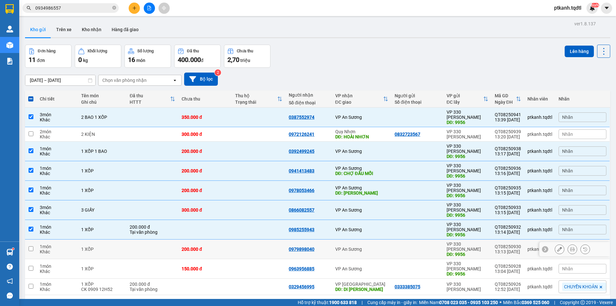
click at [411, 247] on div at bounding box center [418, 249] width 46 height 5
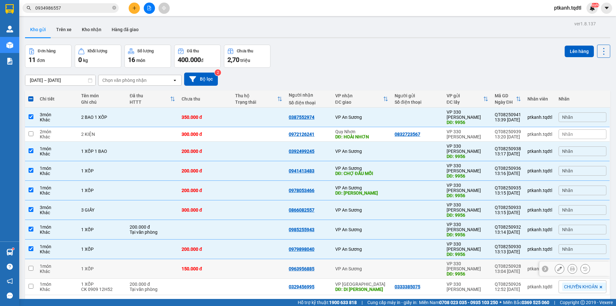
drag, startPoint x: 410, startPoint y: 229, endPoint x: 404, endPoint y: 230, distance: 5.3
click at [409, 266] on div at bounding box center [418, 268] width 46 height 5
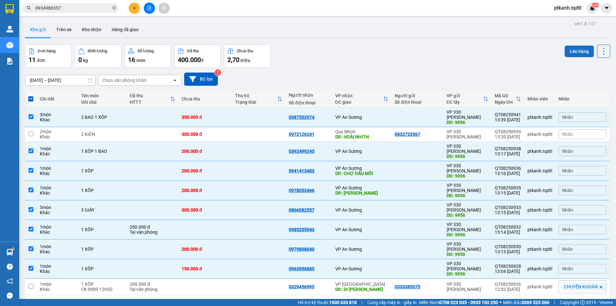
click at [570, 53] on button "Lên hàng" at bounding box center [579, 52] width 29 height 12
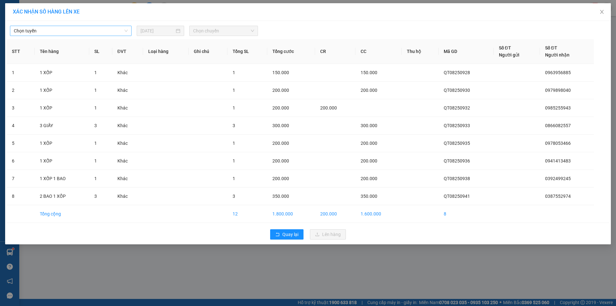
click at [125, 31] on span "Chọn tuyến" at bounding box center [71, 31] width 114 height 10
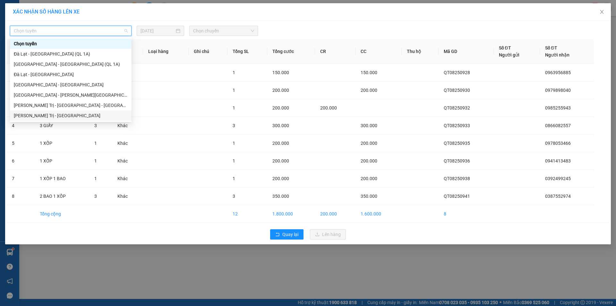
click at [103, 113] on div "Quảng Trị - [GEOGRAPHIC_DATA]" at bounding box center [71, 115] width 114 height 7
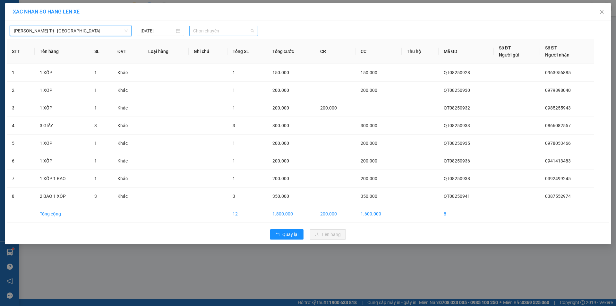
drag, startPoint x: 240, startPoint y: 31, endPoint x: 267, endPoint y: 46, distance: 30.7
click at [241, 31] on span "Chọn chuyến" at bounding box center [223, 31] width 61 height 10
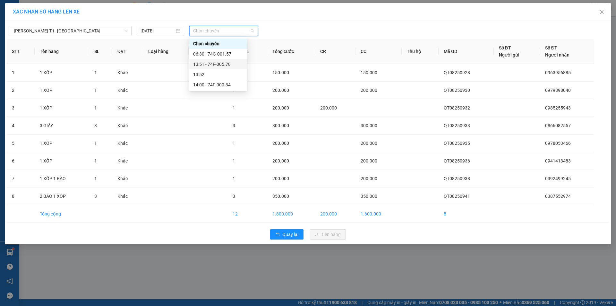
drag, startPoint x: 223, startPoint y: 64, endPoint x: 231, endPoint y: 67, distance: 8.2
click at [224, 64] on div "13:51 - 74F-005.78" at bounding box center [218, 64] width 50 height 7
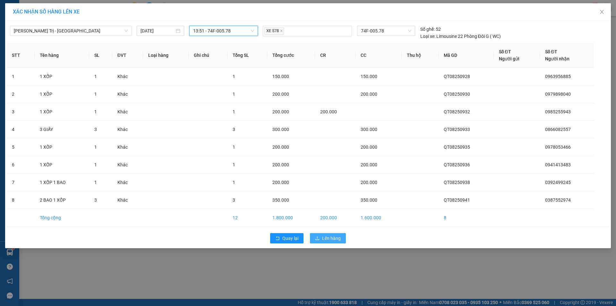
click at [330, 236] on span "Lên hàng" at bounding box center [331, 238] width 19 height 7
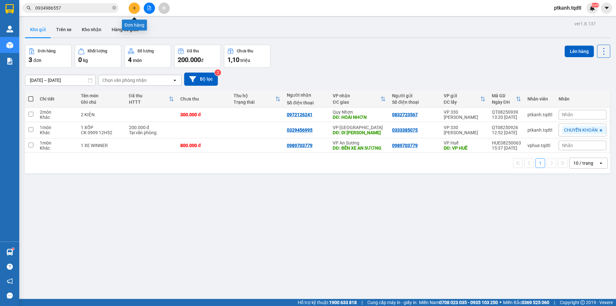
click at [137, 6] on button at bounding box center [134, 8] width 11 height 11
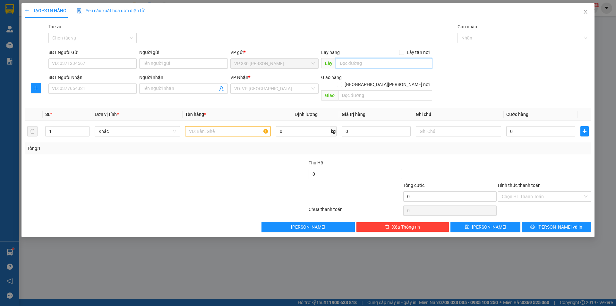
drag, startPoint x: 365, startPoint y: 63, endPoint x: 371, endPoint y: 56, distance: 9.1
click at [368, 58] on input "text" at bounding box center [384, 63] width 96 height 10
click at [117, 88] on input "SĐT Người Nhận" at bounding box center [92, 88] width 88 height 10
click at [256, 89] on input "search" at bounding box center [272, 89] width 76 height 10
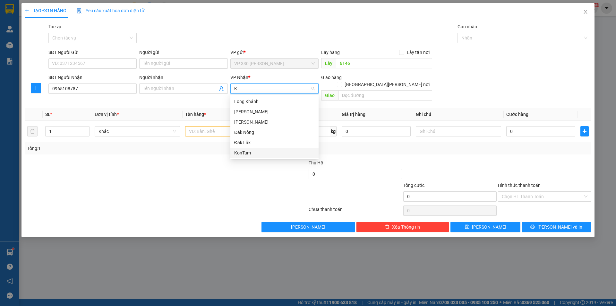
click at [249, 150] on div "KonTum" at bounding box center [274, 152] width 81 height 7
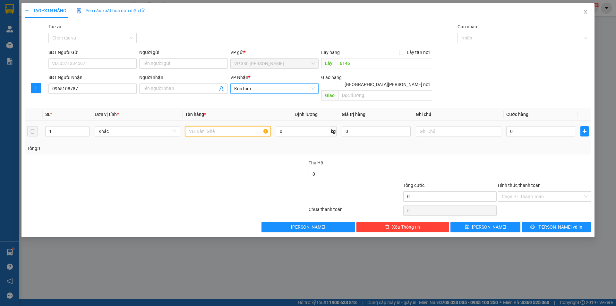
click at [222, 126] on input "text" at bounding box center [227, 131] width 85 height 10
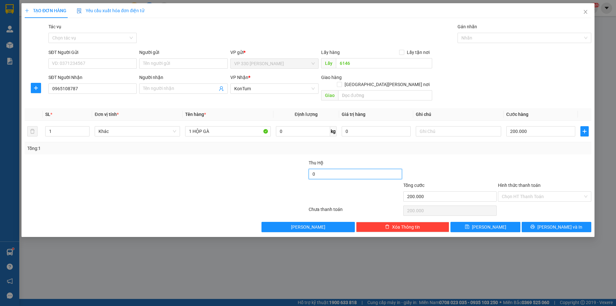
click at [343, 169] on input "0" at bounding box center [355, 174] width 93 height 10
click at [568, 223] on span "[PERSON_NAME] và In" at bounding box center [560, 226] width 45 height 7
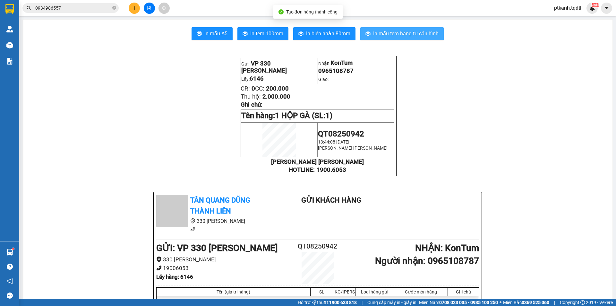
drag, startPoint x: 390, startPoint y: 32, endPoint x: 355, endPoint y: 32, distance: 34.7
click at [390, 33] on span "In mẫu tem hàng tự cấu hình" at bounding box center [405, 34] width 65 height 8
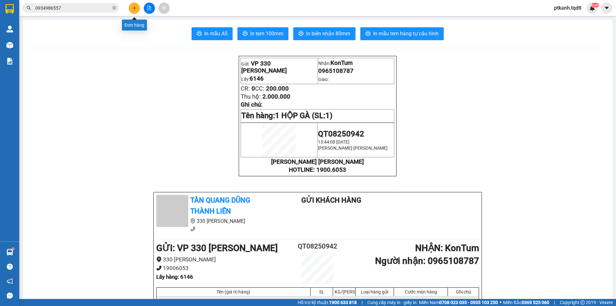
click at [134, 9] on icon "plus" at bounding box center [134, 8] width 4 height 4
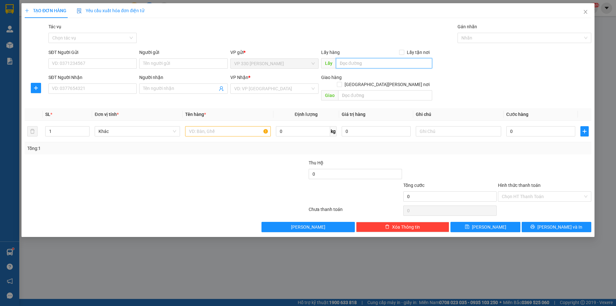
click at [382, 63] on input "text" at bounding box center [384, 63] width 96 height 10
click at [113, 90] on input "SĐT Người Nhận" at bounding box center [92, 88] width 88 height 10
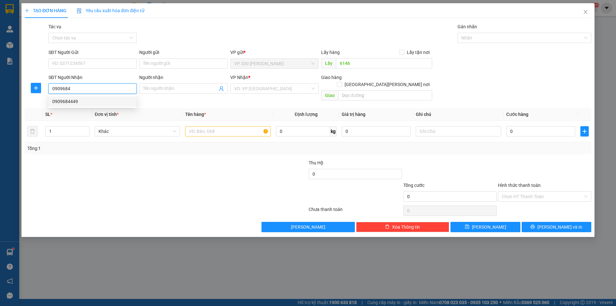
click at [105, 100] on div "0909684449" at bounding box center [92, 101] width 81 height 7
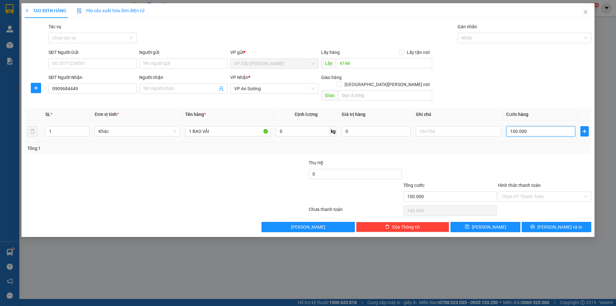
click at [541, 127] on input "100.000" at bounding box center [541, 131] width 69 height 10
drag, startPoint x: 547, startPoint y: 218, endPoint x: 526, endPoint y: 204, distance: 25.4
click at [535, 225] on icon "printer" at bounding box center [533, 227] width 4 height 4
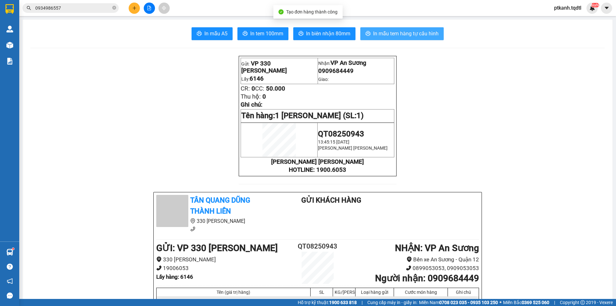
click at [387, 33] on span "In mẫu tem hàng tự cấu hình" at bounding box center [405, 34] width 65 height 8
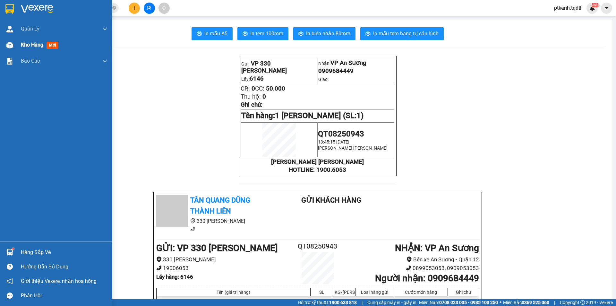
click at [24, 42] on span "Kho hàng" at bounding box center [32, 45] width 22 height 6
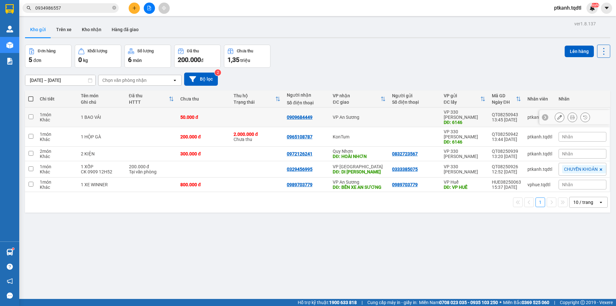
drag, startPoint x: 397, startPoint y: 118, endPoint x: 391, endPoint y: 122, distance: 7.0
click at [396, 118] on td at bounding box center [415, 118] width 52 height 20
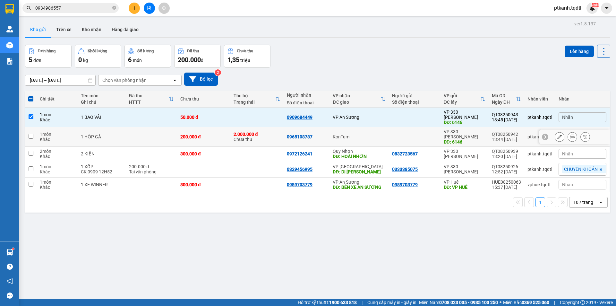
click at [389, 127] on td at bounding box center [415, 137] width 52 height 20
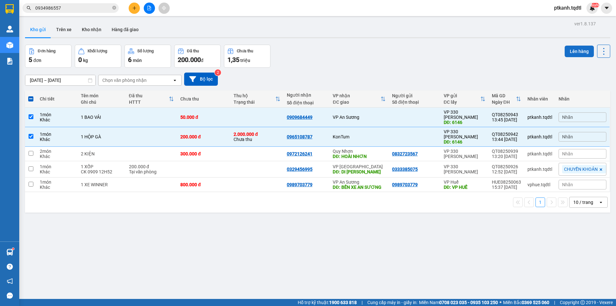
click at [574, 48] on button "Lên hàng" at bounding box center [579, 52] width 29 height 12
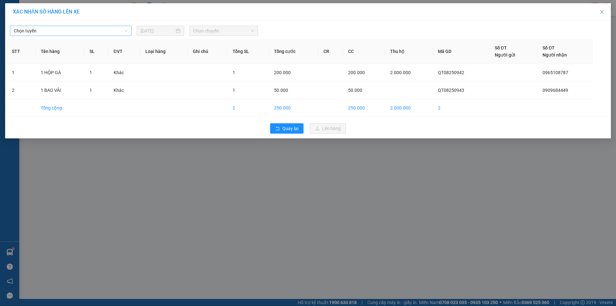
click at [124, 31] on span "Chọn tuyến" at bounding box center [71, 31] width 114 height 10
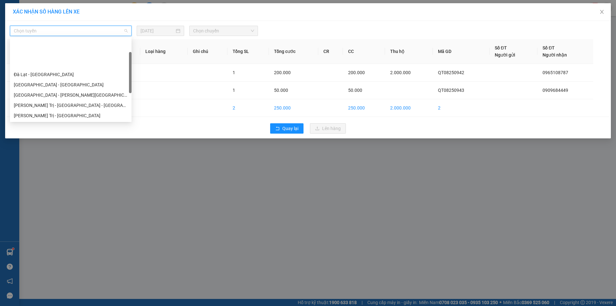
drag, startPoint x: 87, startPoint y: 93, endPoint x: 138, endPoint y: 77, distance: 52.7
click at [87, 122] on div "Quảng Trị - [GEOGRAPHIC_DATA] - [GEOGRAPHIC_DATA]" at bounding box center [71, 125] width 114 height 7
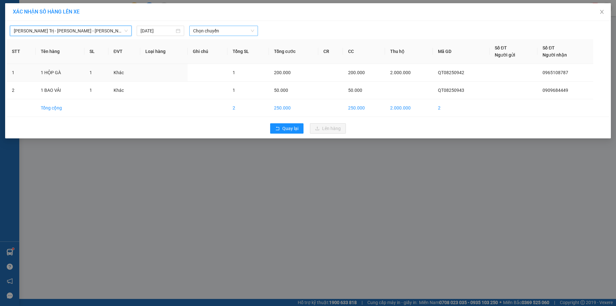
click at [238, 29] on span "Chọn chuyến" at bounding box center [223, 31] width 61 height 10
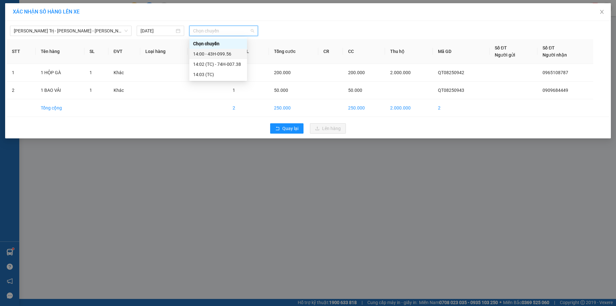
drag, startPoint x: 226, startPoint y: 55, endPoint x: 240, endPoint y: 62, distance: 15.9
click at [226, 55] on div "14:00 - 43H-099.56" at bounding box center [218, 53] width 50 height 7
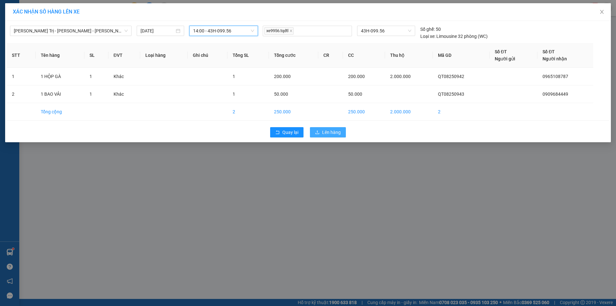
click at [326, 129] on span "Lên hàng" at bounding box center [331, 132] width 19 height 7
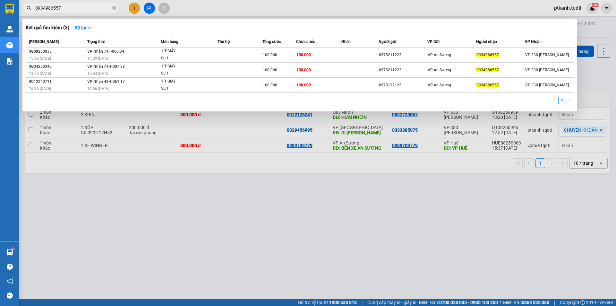
click at [79, 9] on input "0934986557" at bounding box center [73, 7] width 76 height 7
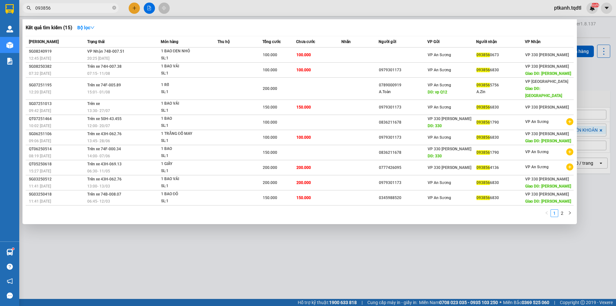
click at [134, 9] on div at bounding box center [308, 153] width 616 height 306
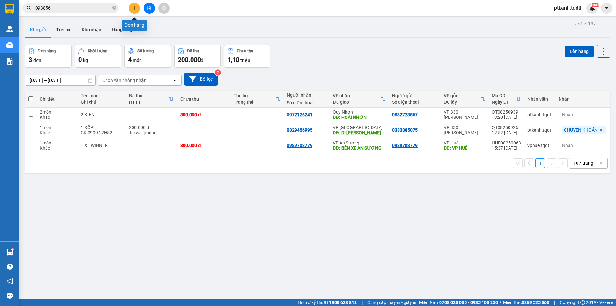
click at [134, 10] on icon "plus" at bounding box center [134, 8] width 4 height 4
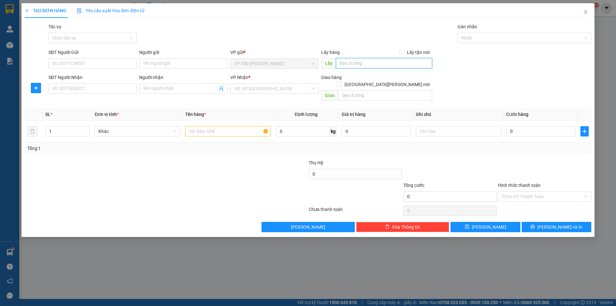
click at [366, 61] on input "text" at bounding box center [384, 63] width 96 height 10
click at [116, 87] on input "SĐT Người Nhận" at bounding box center [92, 88] width 88 height 10
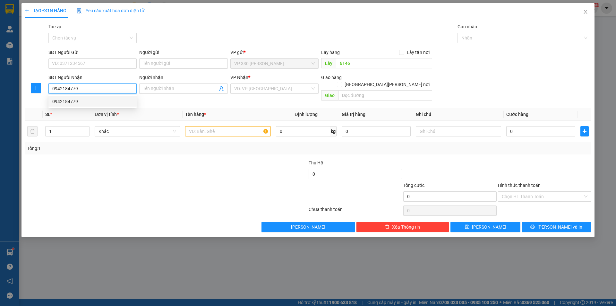
drag, startPoint x: 112, startPoint y: 100, endPoint x: 100, endPoint y: 101, distance: 11.3
click at [111, 100] on div "0942184779" at bounding box center [92, 101] width 81 height 7
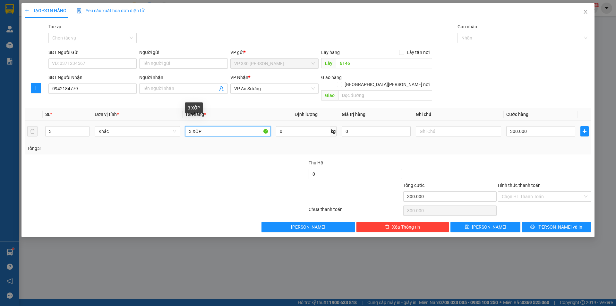
click at [191, 126] on input "3 XỐP" at bounding box center [227, 131] width 85 height 10
click at [219, 126] on input "2 XỐP" at bounding box center [227, 131] width 85 height 10
click at [540, 126] on input "300.000" at bounding box center [541, 131] width 69 height 10
click at [538, 183] on label "Hình thức thanh toán" at bounding box center [519, 185] width 43 height 5
click at [538, 192] on input "Hình thức thanh toán" at bounding box center [542, 197] width 81 height 10
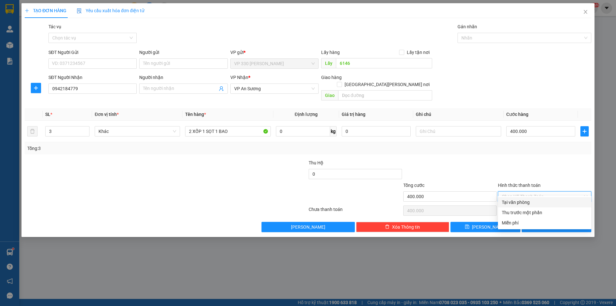
drag, startPoint x: 532, startPoint y: 198, endPoint x: 540, endPoint y: 220, distance: 22.5
click at [532, 199] on div "Tại văn phòng" at bounding box center [544, 202] width 93 height 10
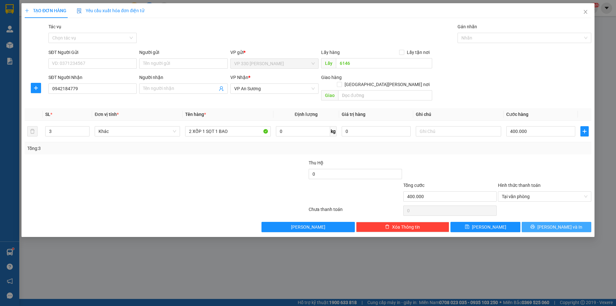
drag, startPoint x: 533, startPoint y: 220, endPoint x: 428, endPoint y: 147, distance: 127.7
click at [533, 222] on button "[PERSON_NAME] và In" at bounding box center [557, 227] width 70 height 10
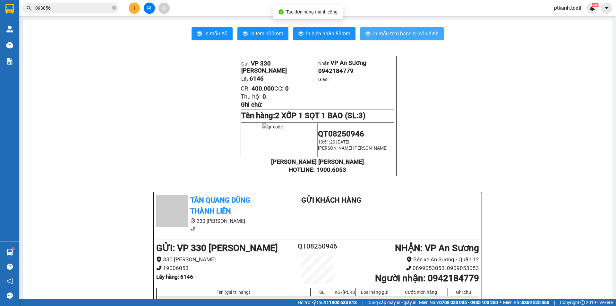
drag, startPoint x: 392, startPoint y: 34, endPoint x: 308, endPoint y: 2, distance: 89.7
click at [391, 34] on span "In mẫu tem hàng tự cấu hình" at bounding box center [405, 34] width 65 height 8
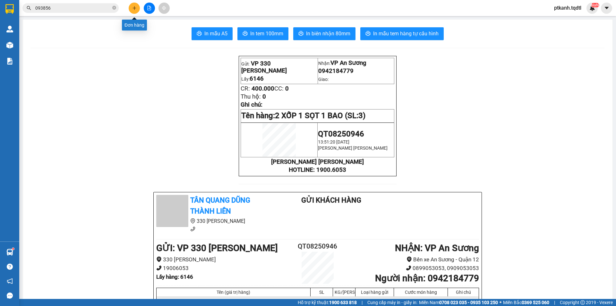
click at [135, 7] on icon "plus" at bounding box center [134, 8] width 4 height 4
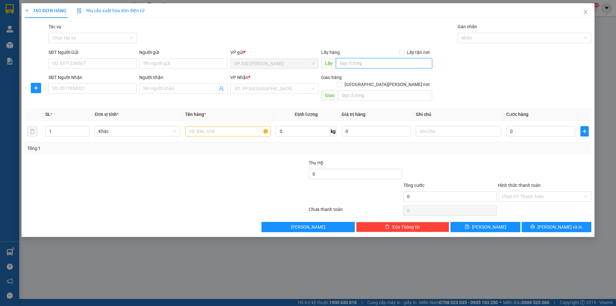
click at [366, 65] on input "text" at bounding box center [384, 63] width 96 height 10
drag, startPoint x: 96, startPoint y: 65, endPoint x: 105, endPoint y: 65, distance: 9.0
click at [105, 65] on input "SĐT Người Gửi" at bounding box center [92, 63] width 88 height 10
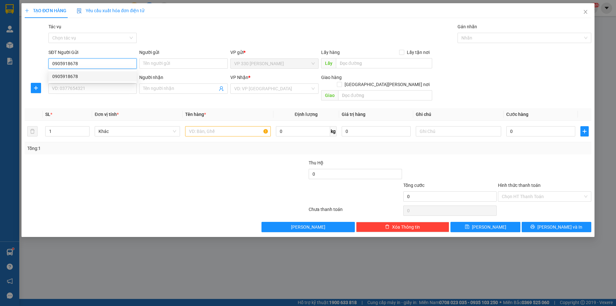
click at [112, 73] on div "0905918678" at bounding box center [92, 76] width 81 height 7
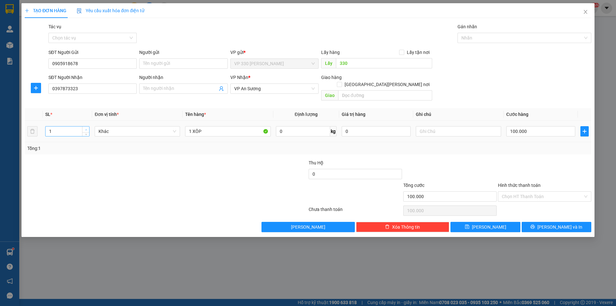
click at [86, 129] on icon "up" at bounding box center [86, 130] width 2 height 2
click at [207, 126] on input "1 XÔP" at bounding box center [227, 131] width 85 height 10
click at [544, 126] on input "100.000" at bounding box center [541, 131] width 69 height 10
drag, startPoint x: 561, startPoint y: 220, endPoint x: 517, endPoint y: 207, distance: 46.1
click at [558, 223] on span "[PERSON_NAME] và In" at bounding box center [560, 226] width 45 height 7
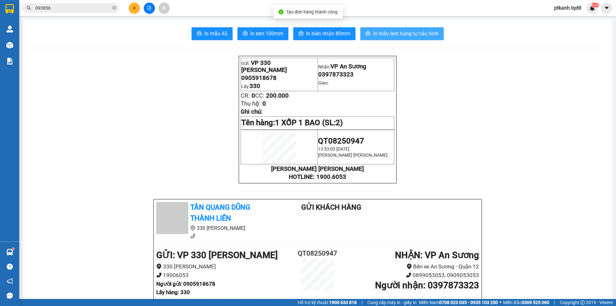
drag, startPoint x: 390, startPoint y: 34, endPoint x: 304, endPoint y: 1, distance: 92.1
click at [390, 34] on span "In mẫu tem hàng tự cấu hình" at bounding box center [405, 34] width 65 height 8
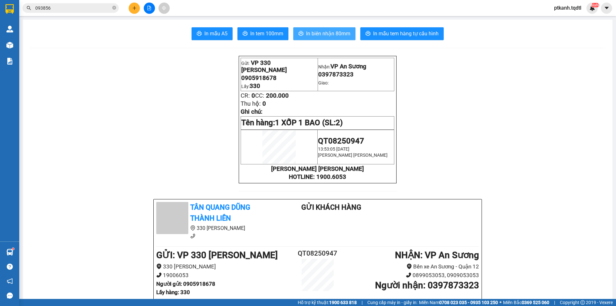
click at [314, 32] on span "In biên nhận 80mm" at bounding box center [328, 34] width 44 height 8
click at [136, 10] on icon "plus" at bounding box center [134, 8] width 4 height 4
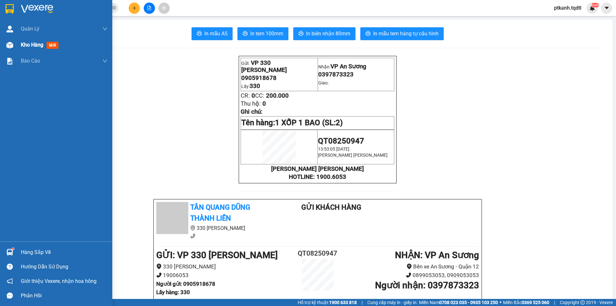
click at [9, 46] on img at bounding box center [9, 45] width 7 height 7
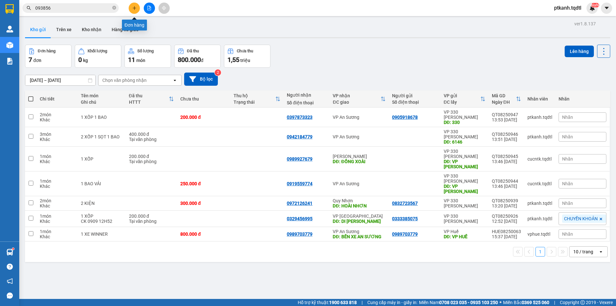
click at [135, 8] on icon "plus" at bounding box center [134, 8] width 0 height 4
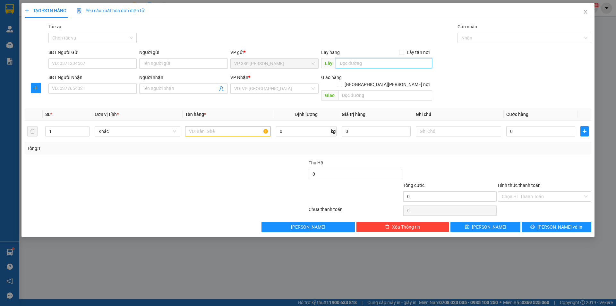
click at [375, 61] on input "text" at bounding box center [384, 63] width 96 height 10
click at [104, 91] on input "SĐT Người Nhận" at bounding box center [92, 88] width 88 height 10
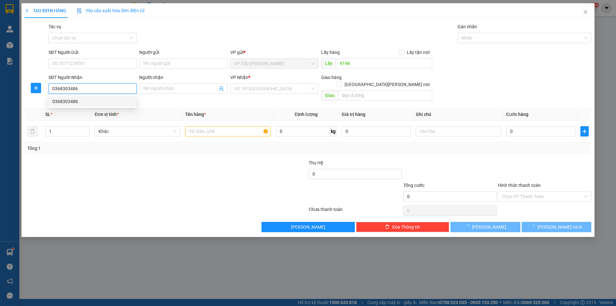
click at [91, 100] on div "0368303486" at bounding box center [92, 101] width 81 height 7
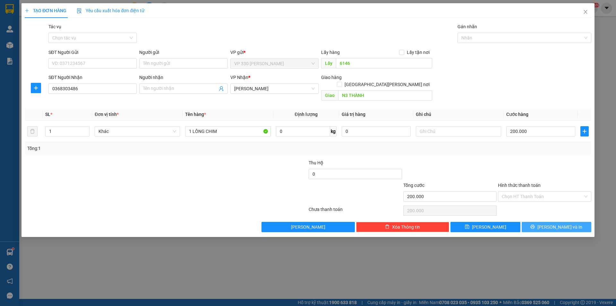
click at [532, 222] on button "[PERSON_NAME] và In" at bounding box center [557, 227] width 70 height 10
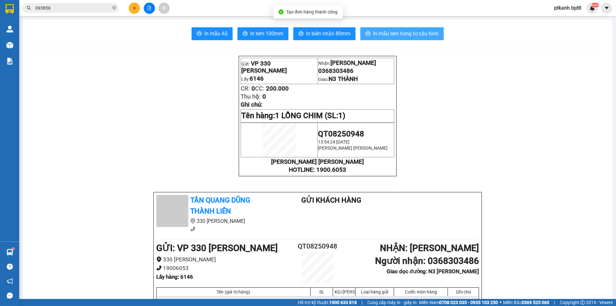
click at [380, 35] on span "In mẫu tem hàng tự cấu hình" at bounding box center [405, 34] width 65 height 8
click at [133, 6] on icon "plus" at bounding box center [134, 8] width 4 height 4
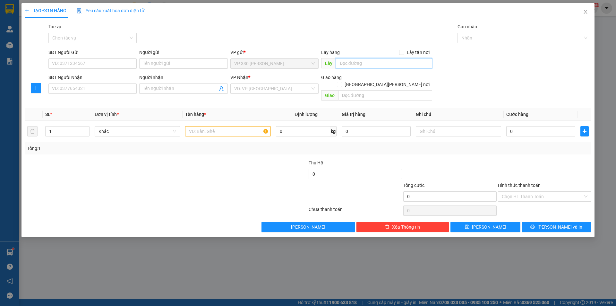
click at [384, 65] on input "text" at bounding box center [384, 63] width 96 height 10
click at [114, 90] on input "SĐT Người Nhận" at bounding box center [92, 88] width 88 height 10
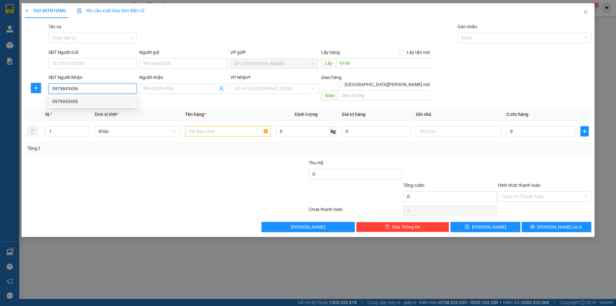
click at [103, 100] on div "0979693456" at bounding box center [92, 101] width 81 height 7
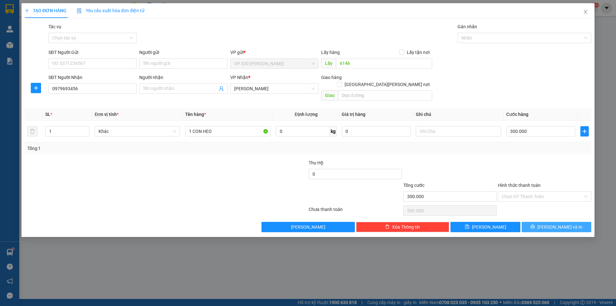
click at [571, 222] on button "[PERSON_NAME] và In" at bounding box center [557, 227] width 70 height 10
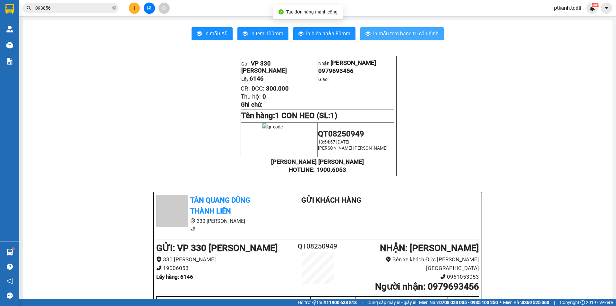
click at [389, 30] on span "In mẫu tem hàng tự cấu hình" at bounding box center [405, 34] width 65 height 8
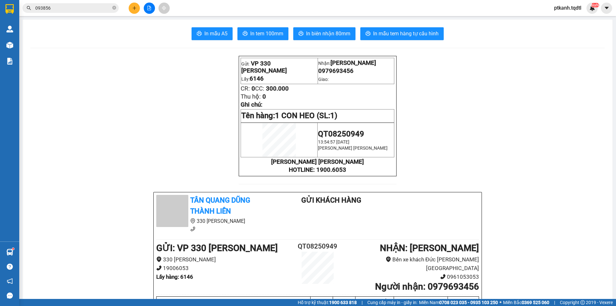
click at [133, 7] on icon "plus" at bounding box center [134, 8] width 4 height 4
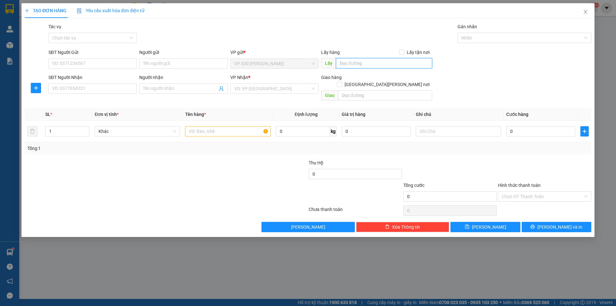
click at [364, 64] on input "text" at bounding box center [384, 63] width 96 height 10
drag, startPoint x: 369, startPoint y: 62, endPoint x: 360, endPoint y: 83, distance: 22.3
click at [318, 67] on div "SĐT Người Gửi VD: 0371234567 Người gửi Tên người gửi VP gửi * VP 330 Lê Duẫn Lấ…" at bounding box center [320, 60] width 546 height 22
click at [102, 87] on input "SĐT Người Nhận" at bounding box center [92, 88] width 88 height 10
paste input "0826643634"
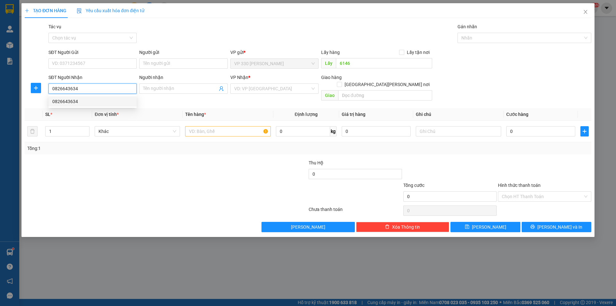
click at [105, 102] on div "0826643634" at bounding box center [92, 101] width 81 height 7
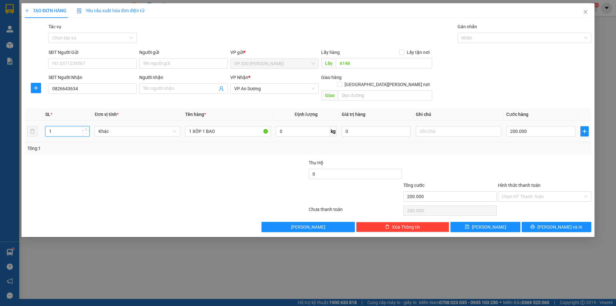
click at [87, 133] on icon "down" at bounding box center [86, 133] width 2 height 1
drag, startPoint x: 202, startPoint y: 122, endPoint x: 534, endPoint y: 104, distance: 332.7
click at [481, 121] on tr "1 Khác 1 XỐP 1 BAO 0 kg 0 200.000" at bounding box center [308, 132] width 567 height 22
drag, startPoint x: 534, startPoint y: 218, endPoint x: 528, endPoint y: 213, distance: 7.4
click at [534, 222] on button "[PERSON_NAME] và In" at bounding box center [557, 227] width 70 height 10
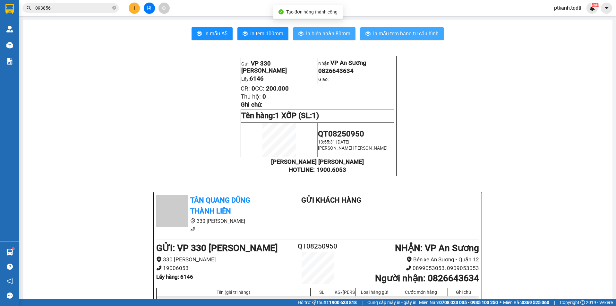
drag, startPoint x: 403, startPoint y: 30, endPoint x: 331, endPoint y: 28, distance: 72.6
click at [401, 30] on span "In mẫu tem hàng tự cấu hình" at bounding box center [405, 34] width 65 height 8
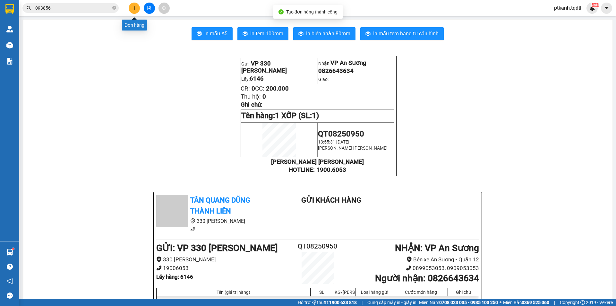
click at [137, 6] on button at bounding box center [134, 8] width 11 height 11
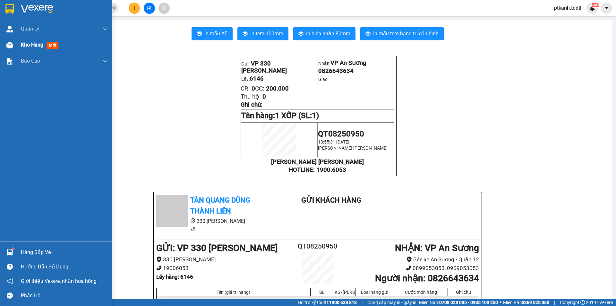
click at [28, 44] on span "Kho hàng" at bounding box center [32, 45] width 22 height 6
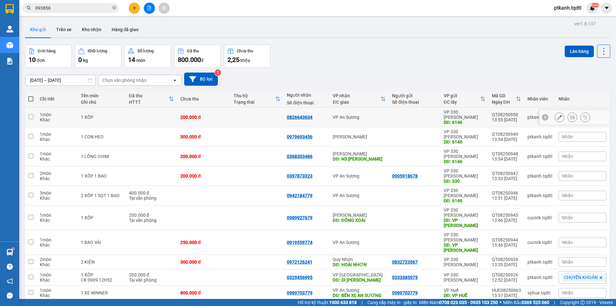
click at [392, 115] on div at bounding box center [414, 117] width 45 height 5
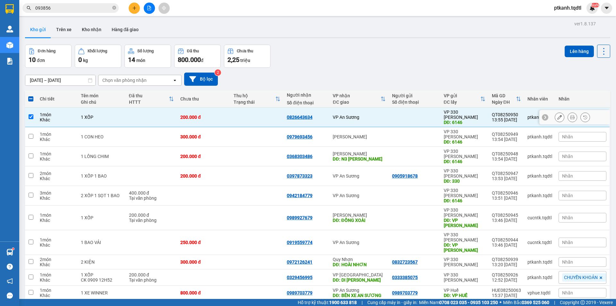
click at [381, 115] on div "VP An Sương" at bounding box center [359, 117] width 53 height 5
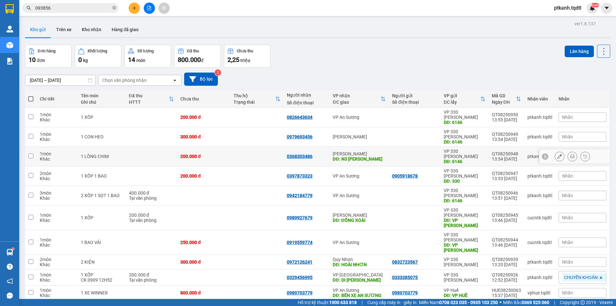
click at [386, 147] on td "Khánh Hòa DĐ: N3 THÀNH" at bounding box center [359, 157] width 59 height 20
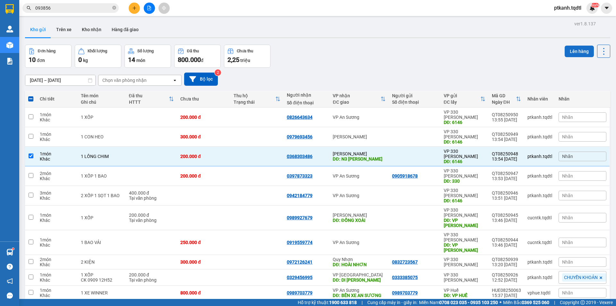
click at [572, 50] on button "Lên hàng" at bounding box center [579, 52] width 29 height 12
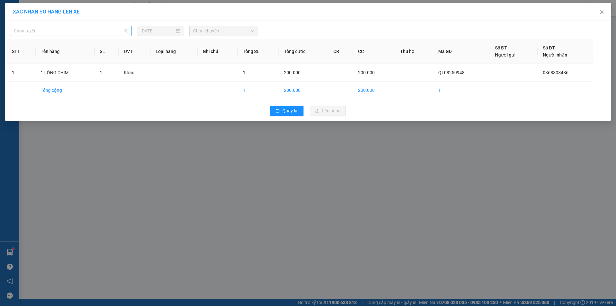
click at [128, 31] on div "Chọn tuyến" at bounding box center [71, 31] width 122 height 10
click at [209, 166] on div "XÁC NHẬN SỐ HÀNG LÊN XE Chọn tuyến 12/08/2025 Chọn chuyến STT Tên hàng SL ĐVT L…" at bounding box center [308, 153] width 616 height 306
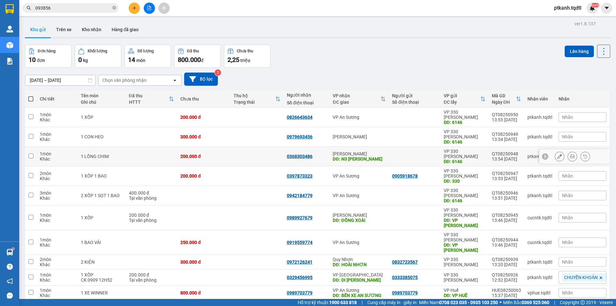
click at [358, 151] on div "[GEOGRAPHIC_DATA]" at bounding box center [359, 153] width 53 height 5
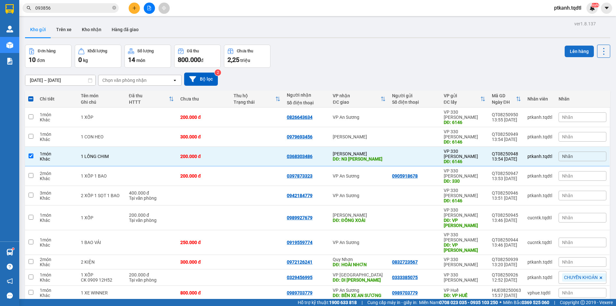
click at [578, 49] on button "Lên hàng" at bounding box center [579, 52] width 29 height 12
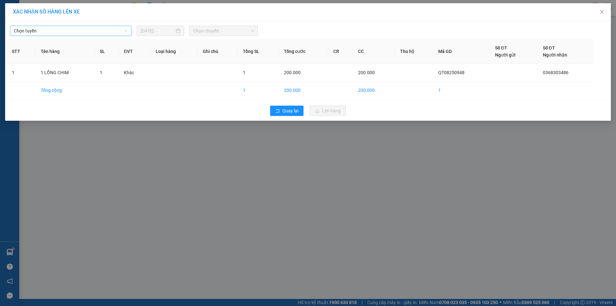
click at [128, 30] on div "Chọn tuyến" at bounding box center [71, 31] width 122 height 10
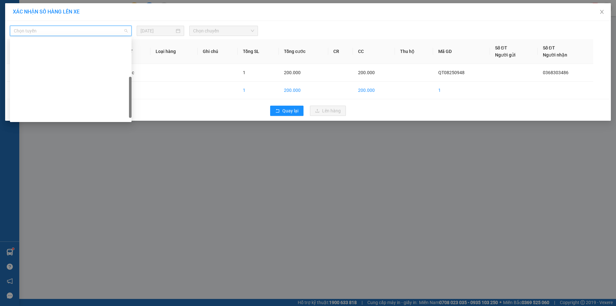
drag, startPoint x: 131, startPoint y: 46, endPoint x: 129, endPoint y: 84, distance: 38.3
click at [129, 84] on div "Đà Nẵng - Nha Trang - Đà Lạt Quảng Bình - Quảng Trị - Huế - Lộc Ninh Lộc Ninh -…" at bounding box center [71, 80] width 122 height 82
drag, startPoint x: 73, startPoint y: 102, endPoint x: 126, endPoint y: 84, distance: 56.5
click at [74, 204] on div "Quảng Trị - [GEOGRAPHIC_DATA]" at bounding box center [71, 207] width 114 height 7
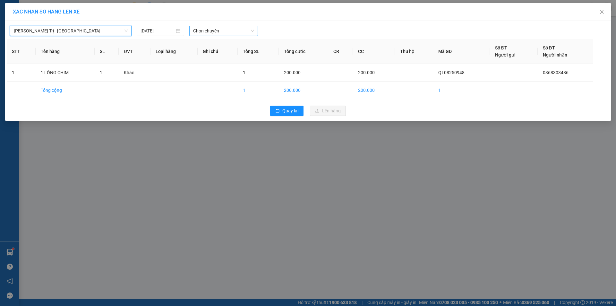
drag, startPoint x: 231, startPoint y: 32, endPoint x: 238, endPoint y: 34, distance: 7.1
click at [232, 32] on span "Chọn chuyến" at bounding box center [223, 31] width 61 height 10
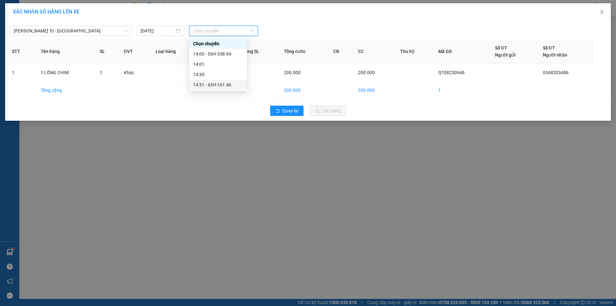
click at [230, 85] on div "14:31 - 43H-161.46" at bounding box center [218, 84] width 50 height 7
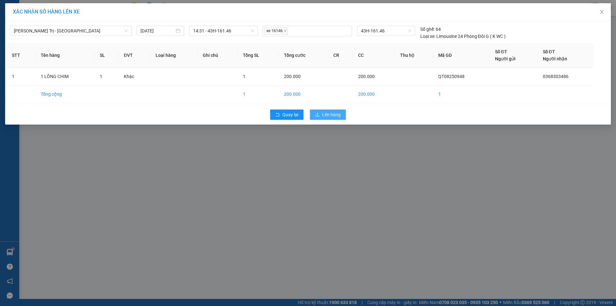
drag, startPoint x: 317, startPoint y: 113, endPoint x: 165, endPoint y: 145, distance: 154.9
click at [316, 114] on icon "upload" at bounding box center [317, 114] width 4 height 4
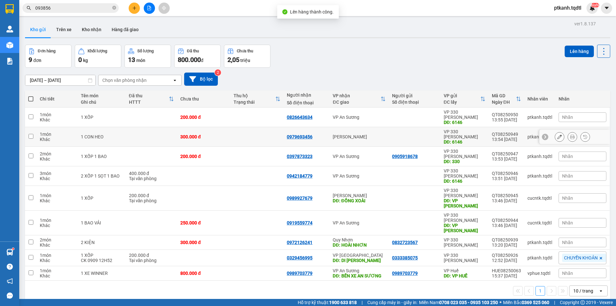
click at [363, 134] on div "[PERSON_NAME]" at bounding box center [359, 136] width 53 height 5
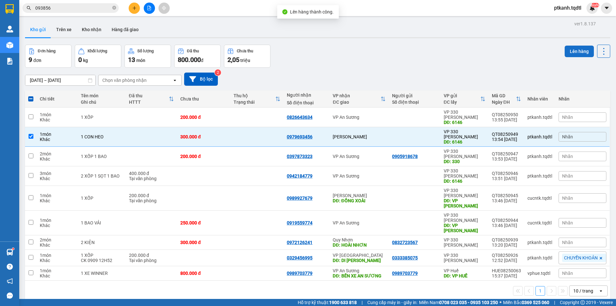
click at [569, 48] on button "Lên hàng" at bounding box center [579, 52] width 29 height 12
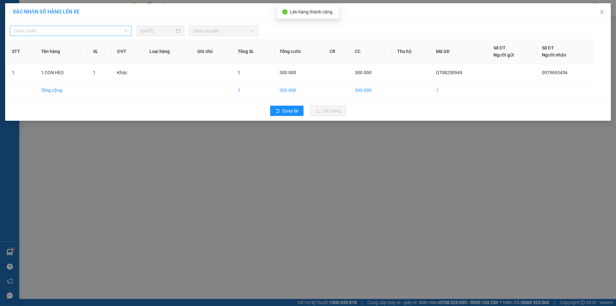
click at [126, 31] on span "Chọn tuyến" at bounding box center [71, 31] width 114 height 10
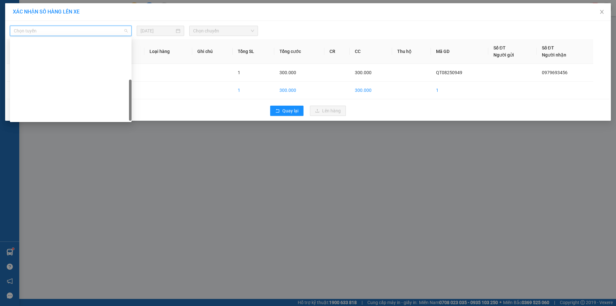
click at [82, 204] on div "Quảng Trị - [GEOGRAPHIC_DATA]" at bounding box center [71, 207] width 114 height 7
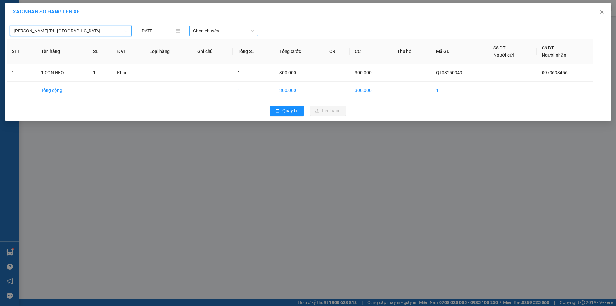
click at [233, 30] on span "Chọn chuyến" at bounding box center [223, 31] width 61 height 10
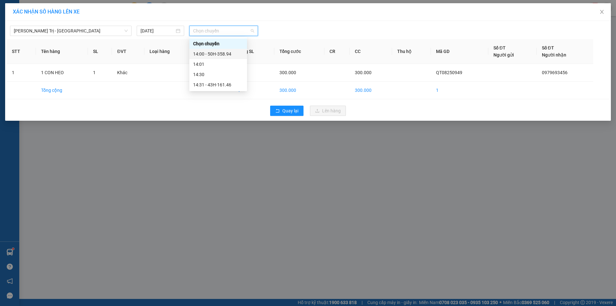
drag, startPoint x: 228, startPoint y: 54, endPoint x: 276, endPoint y: 77, distance: 53.6
click at [229, 54] on div "14:00 - 50H-358.94" at bounding box center [218, 53] width 50 height 7
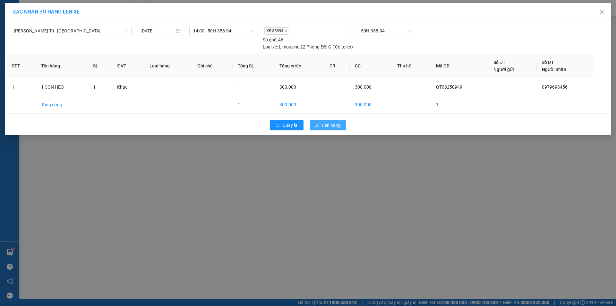
click at [329, 125] on span "Lên hàng" at bounding box center [331, 125] width 19 height 7
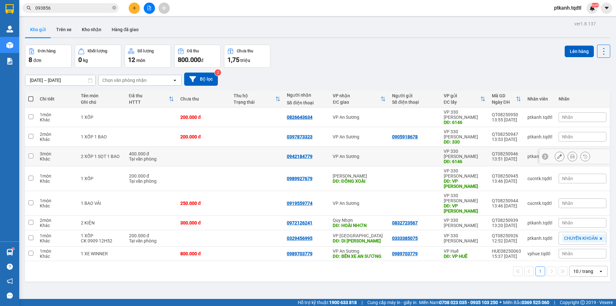
click at [558, 154] on icon at bounding box center [560, 156] width 4 height 4
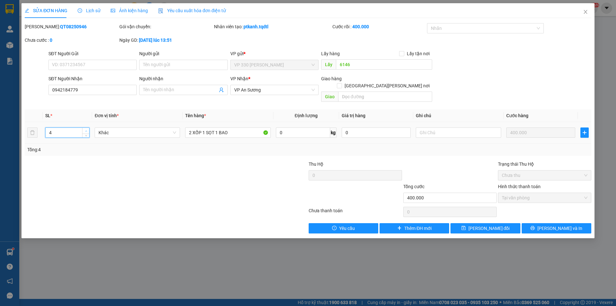
click at [85, 130] on icon "up" at bounding box center [86, 131] width 2 height 2
drag, startPoint x: 482, startPoint y: 220, endPoint x: 144, endPoint y: 13, distance: 395.7
click at [480, 225] on span "[PERSON_NAME] thay đổi" at bounding box center [489, 228] width 41 height 7
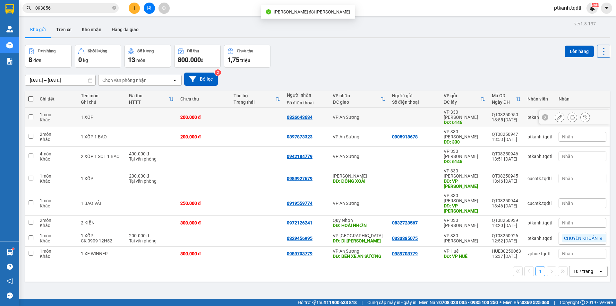
click at [373, 117] on td "VP An Sương" at bounding box center [359, 118] width 59 height 20
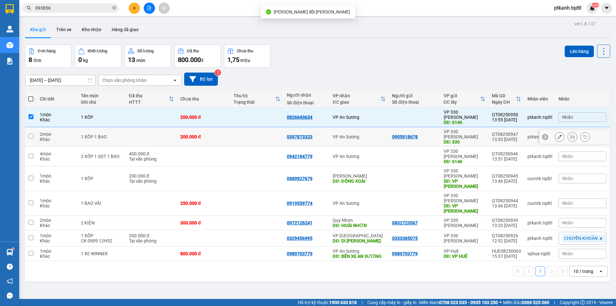
click at [370, 133] on td "VP An Sương" at bounding box center [359, 137] width 59 height 20
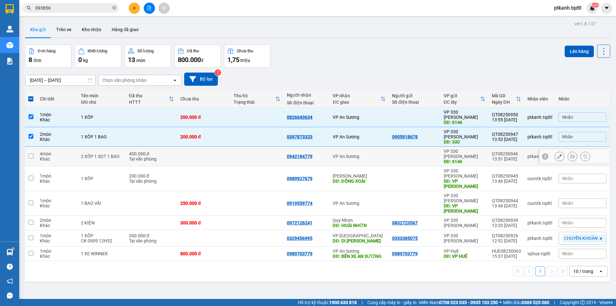
drag, startPoint x: 377, startPoint y: 144, endPoint x: 379, endPoint y: 151, distance: 7.3
click at [377, 154] on div "VP An Sương" at bounding box center [359, 156] width 53 height 5
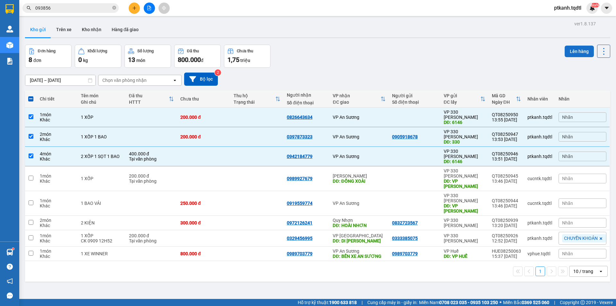
click at [572, 50] on button "Lên hàng" at bounding box center [579, 52] width 29 height 12
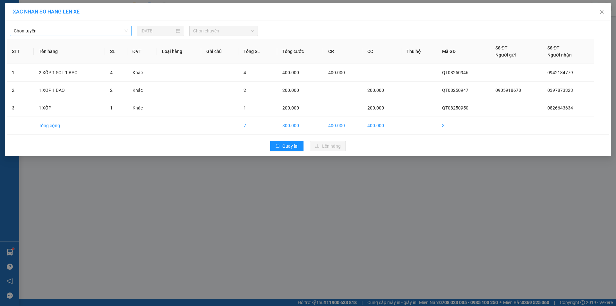
drag, startPoint x: 126, startPoint y: 31, endPoint x: 124, endPoint y: 35, distance: 4.2
click at [125, 33] on span "Chọn tuyến" at bounding box center [71, 31] width 114 height 10
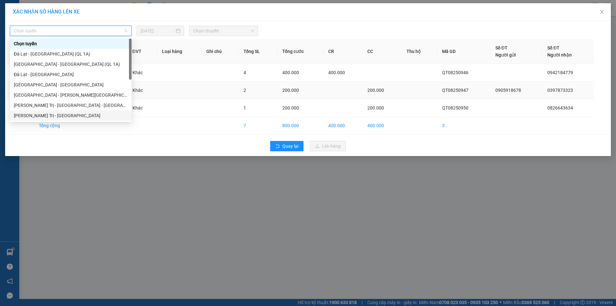
drag, startPoint x: 90, startPoint y: 114, endPoint x: 140, endPoint y: 86, distance: 56.9
click at [91, 113] on div "Quảng Trị - [GEOGRAPHIC_DATA]" at bounding box center [71, 115] width 114 height 7
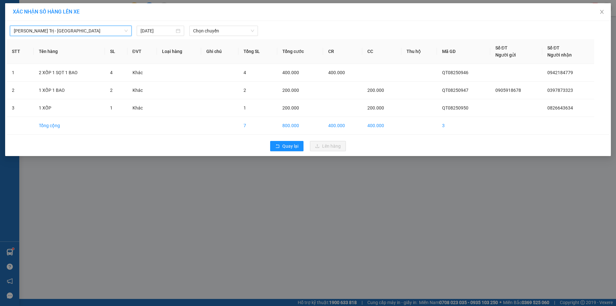
drag, startPoint x: 232, startPoint y: 32, endPoint x: 263, endPoint y: 50, distance: 35.1
click at [235, 32] on span "Chọn chuyến" at bounding box center [223, 31] width 61 height 10
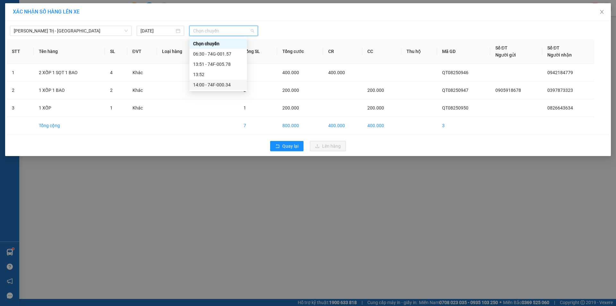
click at [227, 86] on div "14:00 - 74F-000.34" at bounding box center [218, 84] width 50 height 7
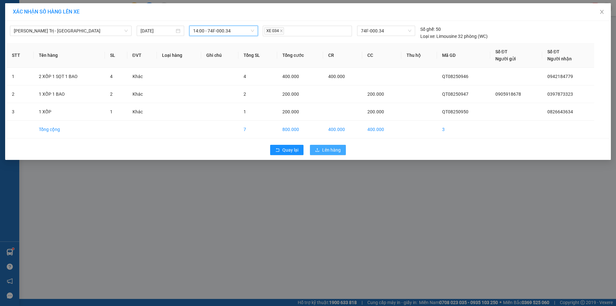
click at [335, 145] on button "Lên hàng" at bounding box center [328, 150] width 36 height 10
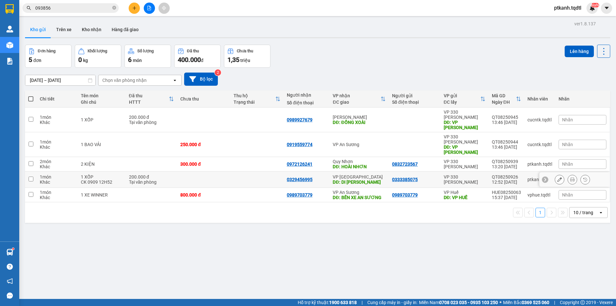
click at [256, 171] on td at bounding box center [256, 179] width 53 height 16
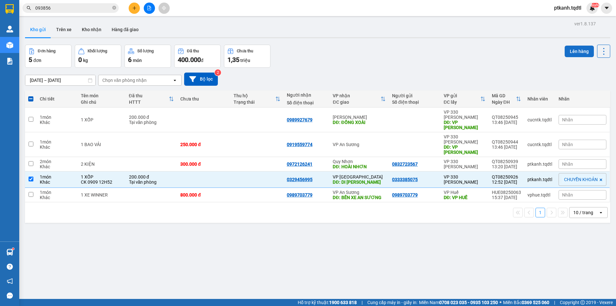
click at [577, 49] on button "Lên hàng" at bounding box center [579, 52] width 29 height 12
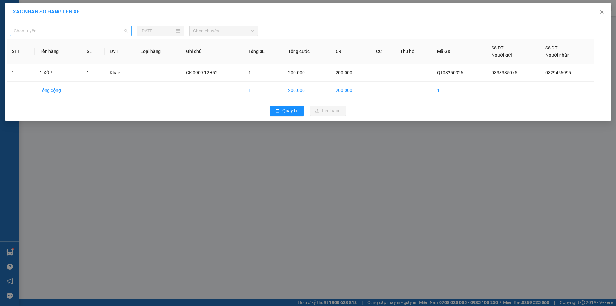
drag, startPoint x: 126, startPoint y: 30, endPoint x: 128, endPoint y: 59, distance: 28.7
click at [126, 30] on span "Chọn tuyến" at bounding box center [71, 31] width 114 height 10
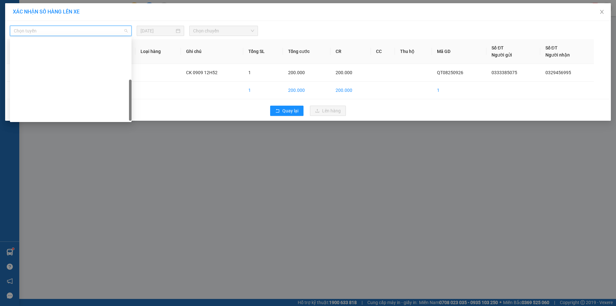
drag, startPoint x: 130, startPoint y: 58, endPoint x: 128, endPoint y: 103, distance: 45.0
click at [128, 103] on div "Đà Nẵng - Nha Trang - Đà Lạt Quảng Bình - Quảng Trị - Huế - Lộc Ninh Lộc Ninh -…" at bounding box center [71, 80] width 122 height 82
drag, startPoint x: 84, startPoint y: 94, endPoint x: 209, endPoint y: 65, distance: 128.0
click at [84, 204] on div "Quảng Trị - [GEOGRAPHIC_DATA]" at bounding box center [71, 207] width 114 height 7
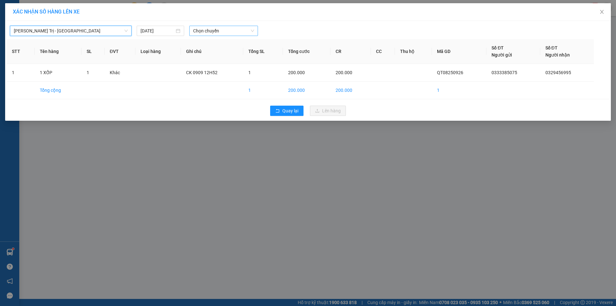
click at [235, 32] on span "Chọn chuyến" at bounding box center [223, 31] width 61 height 10
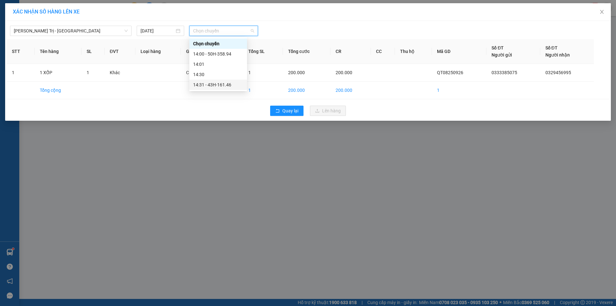
click at [221, 85] on div "14:31 - 43H-161.46" at bounding box center [218, 84] width 50 height 7
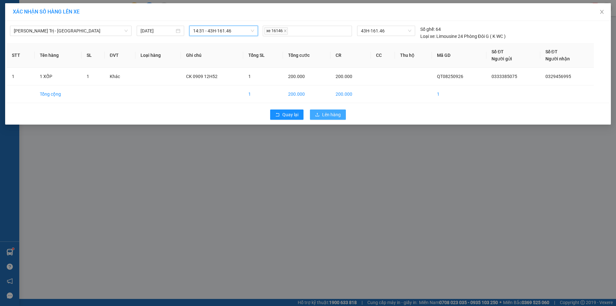
click at [329, 115] on span "Lên hàng" at bounding box center [331, 114] width 19 height 7
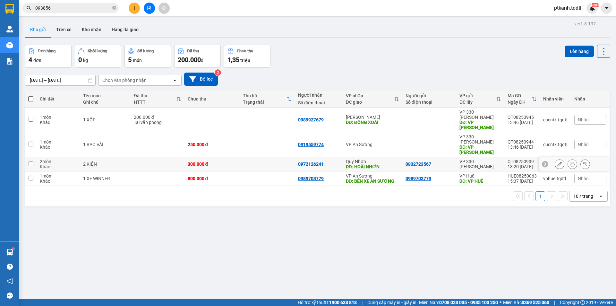
click at [265, 157] on td at bounding box center [267, 164] width 55 height 14
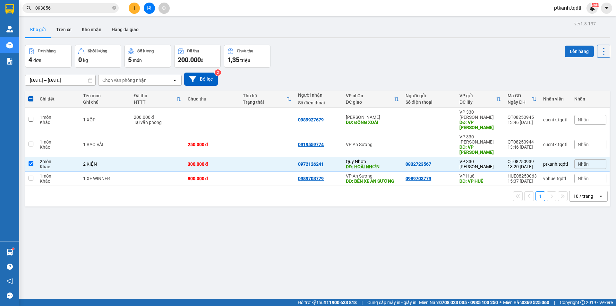
click at [573, 48] on button "Lên hàng" at bounding box center [579, 52] width 29 height 12
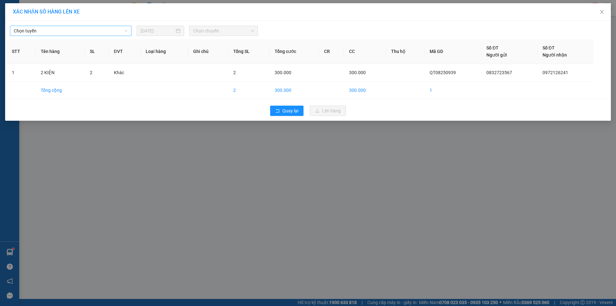
click at [125, 33] on span "Chọn tuyến" at bounding box center [71, 31] width 114 height 10
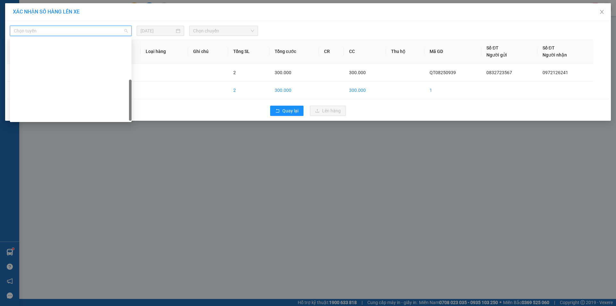
drag, startPoint x: 130, startPoint y: 52, endPoint x: 130, endPoint y: 105, distance: 53.3
click at [130, 105] on div at bounding box center [130, 100] width 3 height 41
drag, startPoint x: 89, startPoint y: 96, endPoint x: 107, endPoint y: 87, distance: 20.4
click at [89, 204] on div "Quảng Trị - [GEOGRAPHIC_DATA]" at bounding box center [71, 207] width 114 height 7
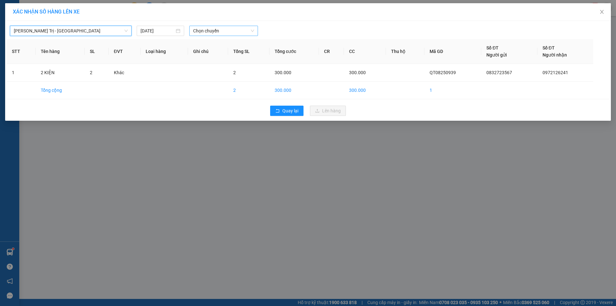
click at [246, 30] on span "Chọn chuyến" at bounding box center [223, 31] width 61 height 10
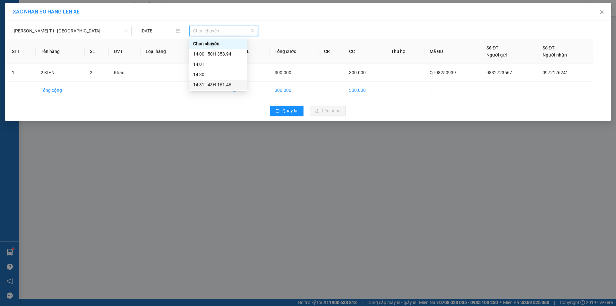
drag, startPoint x: 225, startPoint y: 85, endPoint x: 345, endPoint y: 121, distance: 125.6
click at [226, 85] on div "14:31 - 43H-161.46" at bounding box center [218, 84] width 50 height 7
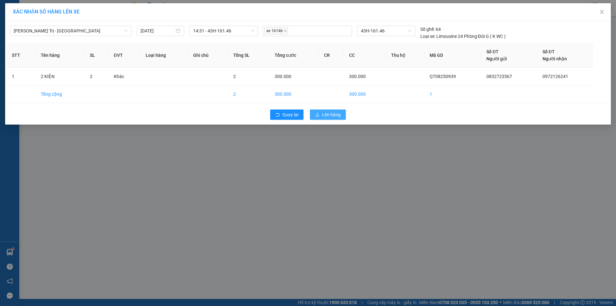
drag, startPoint x: 331, startPoint y: 113, endPoint x: 216, endPoint y: 138, distance: 118.2
click at [330, 113] on span "Lên hàng" at bounding box center [331, 114] width 19 height 7
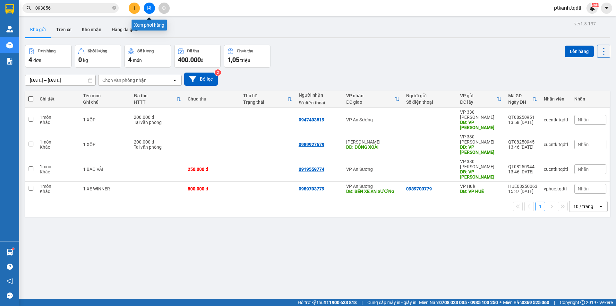
click at [151, 8] on icon "file-add" at bounding box center [150, 8] width 4 height 4
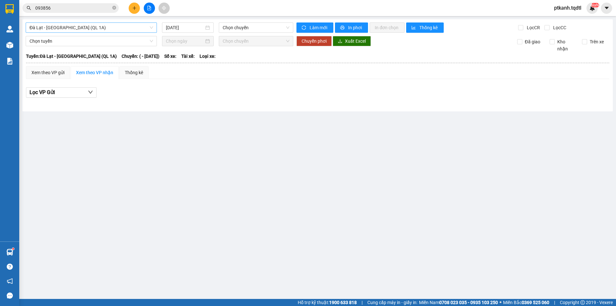
click at [151, 29] on span "Đà Lạt - [GEOGRAPHIC_DATA] (QL 1A)" at bounding box center [92, 28] width 124 height 10
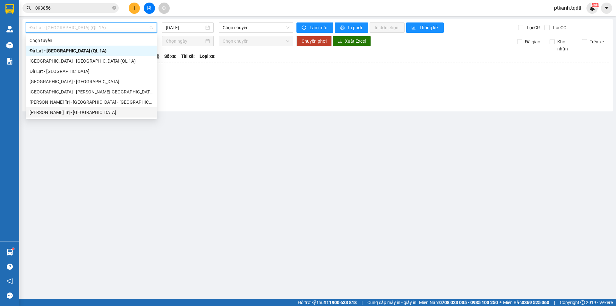
drag, startPoint x: 110, startPoint y: 113, endPoint x: 139, endPoint y: 100, distance: 32.6
click at [111, 112] on div "Quảng Trị - [GEOGRAPHIC_DATA]" at bounding box center [92, 112] width 124 height 7
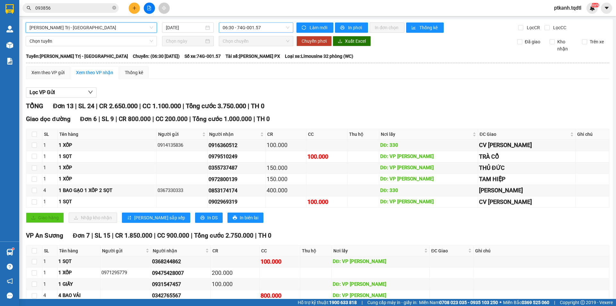
click at [272, 27] on span "06:30 - 74G-001.57" at bounding box center [256, 28] width 67 height 10
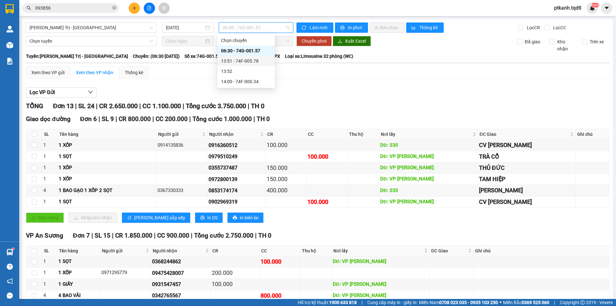
drag, startPoint x: 253, startPoint y: 59, endPoint x: 324, endPoint y: 102, distance: 82.4
click at [254, 59] on div "13:51 - 74F-005.78" at bounding box center [246, 60] width 50 height 7
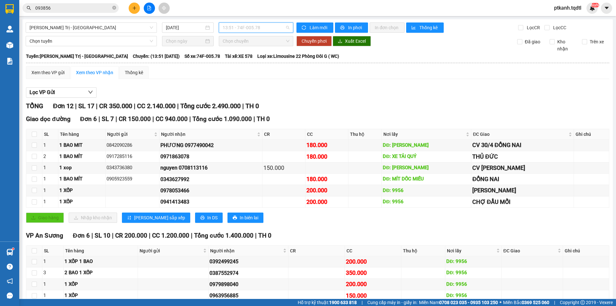
click at [267, 26] on span "13:51 - 74F-005.78" at bounding box center [256, 28] width 67 height 10
click at [260, 79] on div "14:00 - 74F-000.34" at bounding box center [246, 81] width 50 height 7
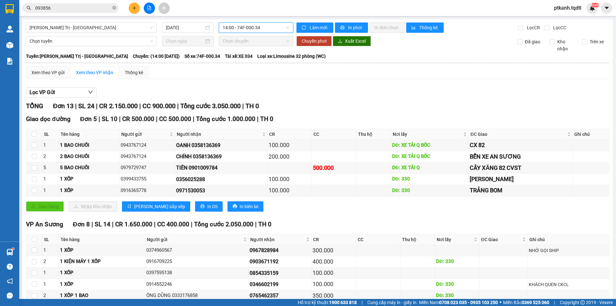
drag, startPoint x: 277, startPoint y: 26, endPoint x: 292, endPoint y: 54, distance: 30.9
click at [278, 27] on span "14:00 - 74F-000.34" at bounding box center [256, 28] width 67 height 10
click at [255, 60] on div "13:51 - 74F-005.78" at bounding box center [246, 60] width 50 height 7
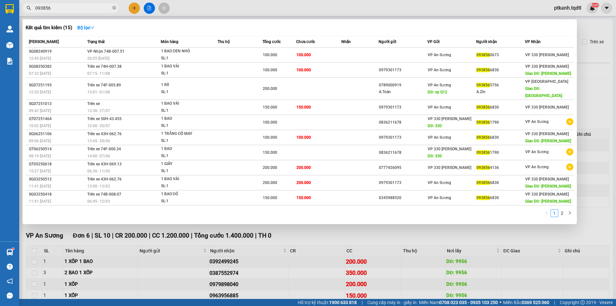
click at [83, 10] on input "093856" at bounding box center [73, 7] width 76 height 7
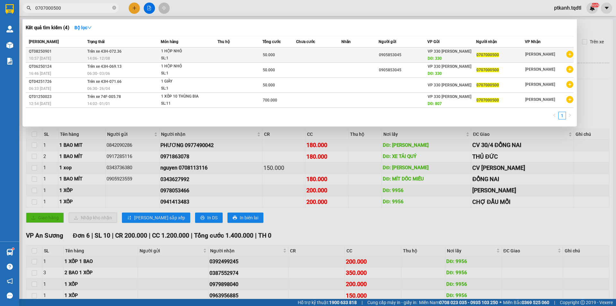
click at [196, 51] on div "1 HỘP NHỎ" at bounding box center [185, 51] width 48 height 7
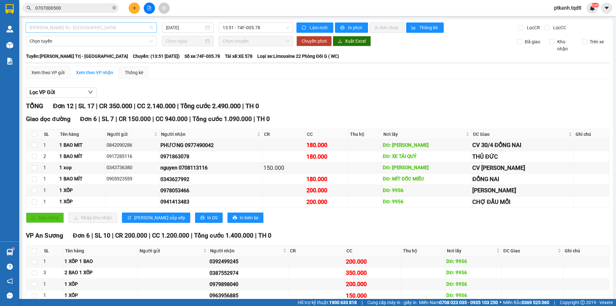
click at [151, 27] on span "Quảng Trị - [GEOGRAPHIC_DATA]" at bounding box center [92, 28] width 124 height 10
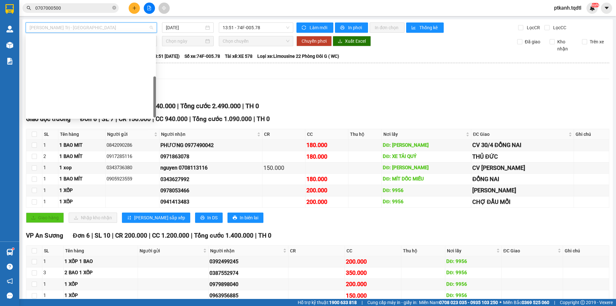
click at [108, 201] on div "Quảng Trị - [GEOGRAPHIC_DATA]" at bounding box center [91, 204] width 123 height 7
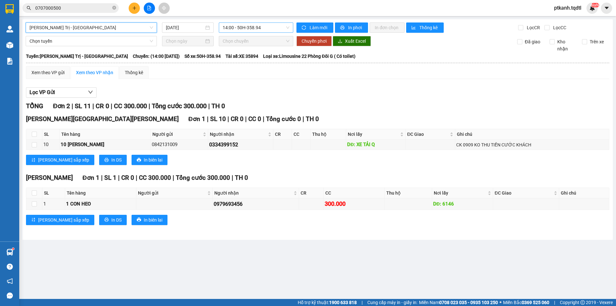
click at [276, 28] on span "14:00 - 50H-358.94" at bounding box center [256, 28] width 67 height 10
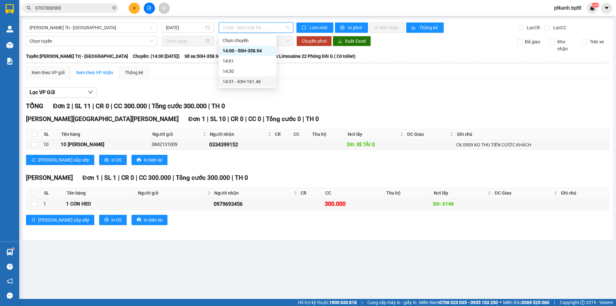
click at [255, 81] on div "14:31 - 43H-161.46" at bounding box center [248, 81] width 50 height 7
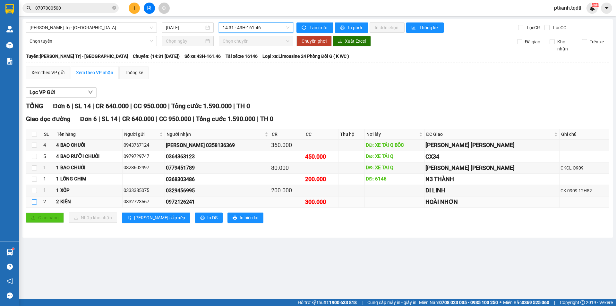
click at [34, 203] on input "checkbox" at bounding box center [34, 201] width 5 height 5
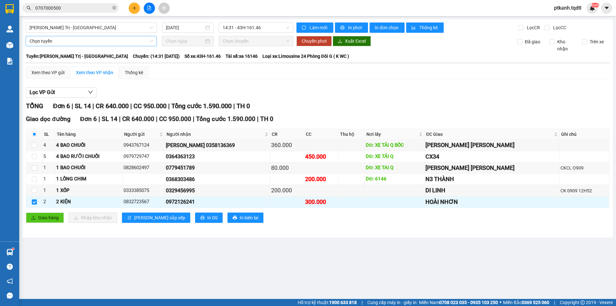
click at [154, 40] on div "Chọn tuyến" at bounding box center [91, 41] width 131 height 10
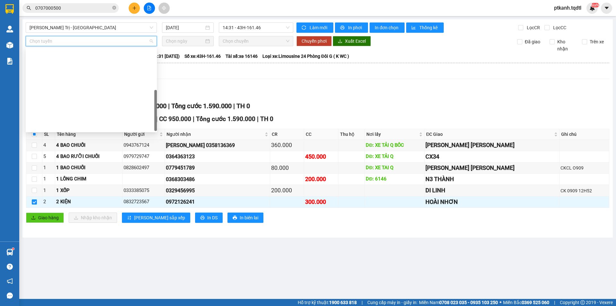
click at [109, 215] on div "Quảng Trị - [GEOGRAPHIC_DATA]" at bounding box center [92, 218] width 124 height 7
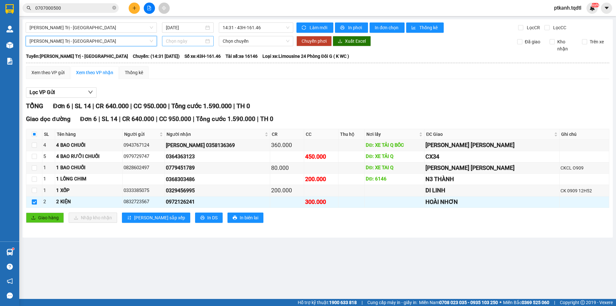
click at [208, 41] on div at bounding box center [188, 41] width 44 height 7
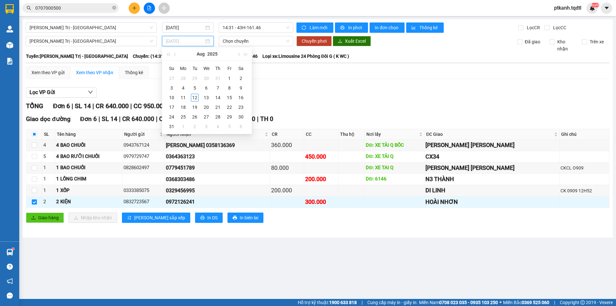
drag, startPoint x: 195, startPoint y: 97, endPoint x: 230, endPoint y: 75, distance: 41.2
click at [196, 95] on div "12" at bounding box center [195, 98] width 8 height 8
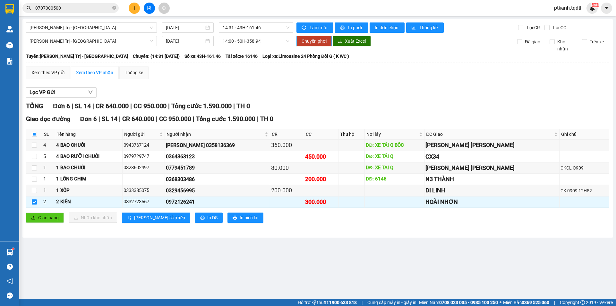
click at [309, 41] on span "Chuyển phơi" at bounding box center [314, 41] width 25 height 7
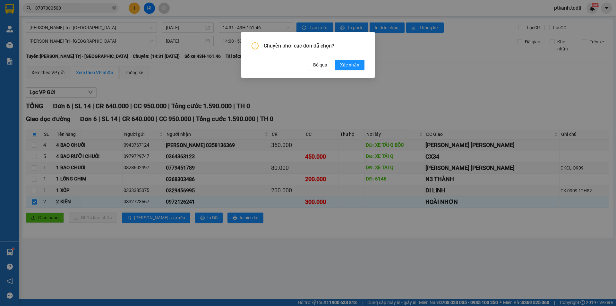
drag, startPoint x: 344, startPoint y: 62, endPoint x: 162, endPoint y: 101, distance: 186.1
click at [344, 63] on span "Xác nhận" at bounding box center [349, 64] width 19 height 7
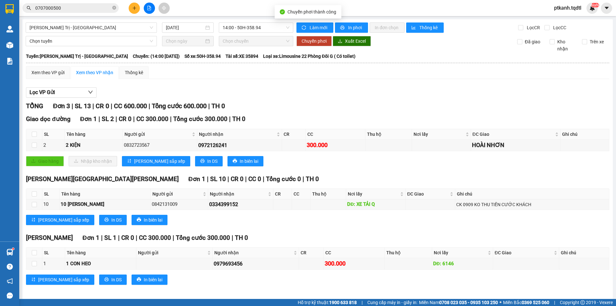
drag, startPoint x: 154, startPoint y: 26, endPoint x: 156, endPoint y: 41, distance: 15.2
click at [154, 27] on div "Quảng Trị - [GEOGRAPHIC_DATA]" at bounding box center [91, 27] width 131 height 10
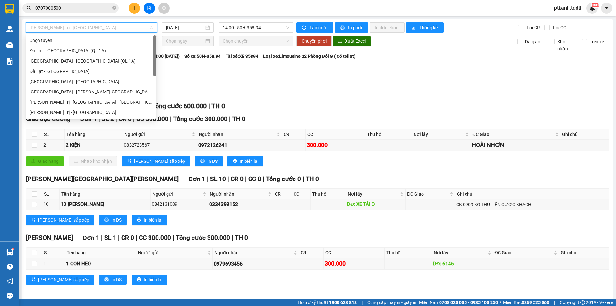
drag, startPoint x: 154, startPoint y: 82, endPoint x: 154, endPoint y: 10, distance: 72.2
click at [155, 8] on body "Kết quả tìm kiếm ( 4 ) Bộ lọc Mã ĐH Trạng thái Món hàng Thu hộ Tổng cước Chưa c…" at bounding box center [308, 153] width 616 height 306
click at [116, 100] on div "Quảng Trị - [GEOGRAPHIC_DATA] - [GEOGRAPHIC_DATA] - [GEOGRAPHIC_DATA]" at bounding box center [91, 102] width 123 height 7
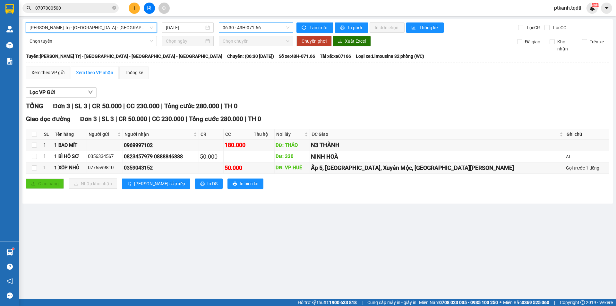
drag, startPoint x: 275, startPoint y: 27, endPoint x: 276, endPoint y: 31, distance: 4.0
click at [275, 27] on span "06:30 - 43H-071.66" at bounding box center [256, 28] width 67 height 10
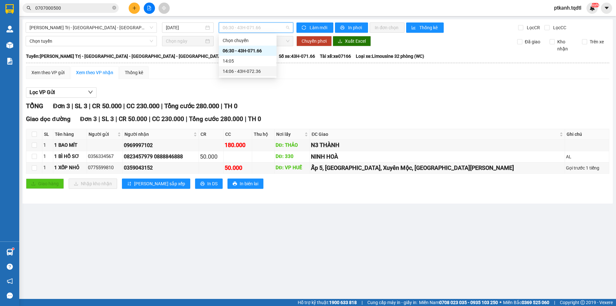
click at [258, 71] on div "14:06 - 43H-072.36" at bounding box center [248, 71] width 50 height 7
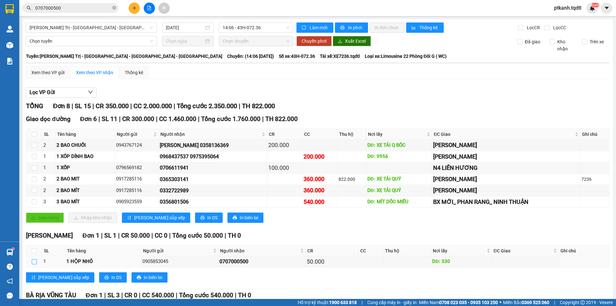
drag, startPoint x: 33, startPoint y: 201, endPoint x: 116, endPoint y: 172, distance: 87.7
click at [34, 259] on input "checkbox" at bounding box center [34, 261] width 5 height 5
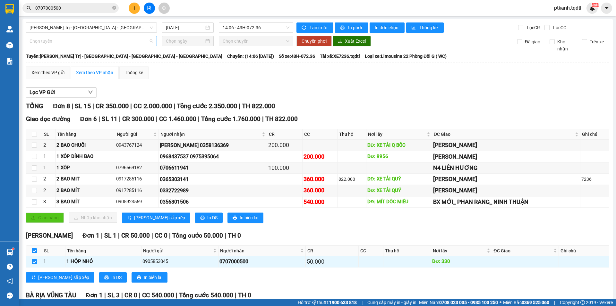
click at [152, 40] on div "Chọn tuyến" at bounding box center [91, 41] width 131 height 10
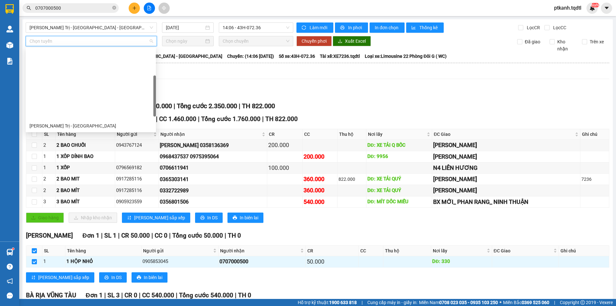
drag, startPoint x: 154, startPoint y: 60, endPoint x: 157, endPoint y: 87, distance: 26.8
click at [157, 87] on body "Kết quả tìm kiếm ( 4 ) Bộ lọc Mã ĐH Trạng thái Món hàng Thu hộ Tổng cước Chưa c…" at bounding box center [308, 153] width 616 height 306
click at [84, 215] on div "Quảng Trị - [GEOGRAPHIC_DATA]" at bounding box center [91, 218] width 123 height 7
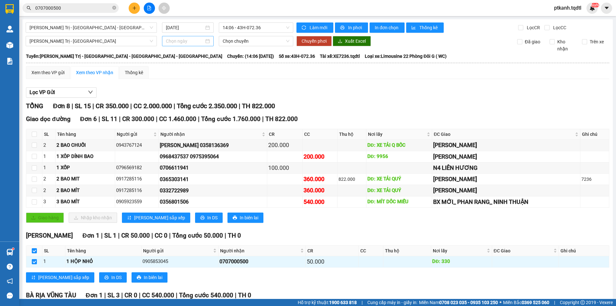
click at [204, 42] on div at bounding box center [188, 41] width 44 height 7
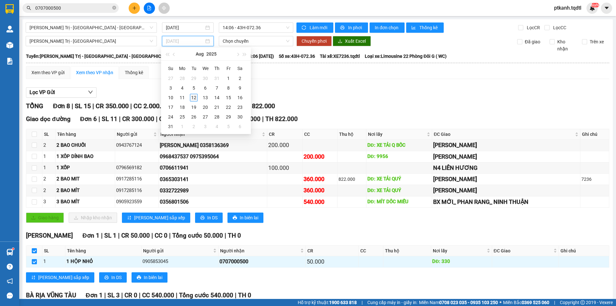
click at [194, 98] on div "12" at bounding box center [194, 98] width 8 height 8
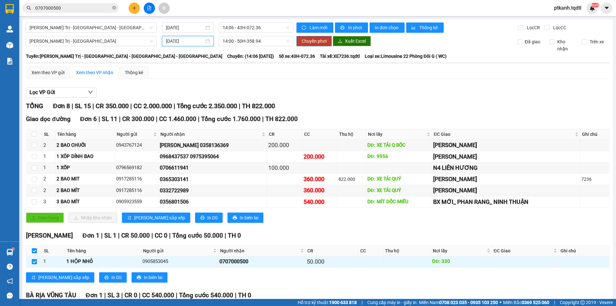
drag, startPoint x: 280, startPoint y: 42, endPoint x: 286, endPoint y: 58, distance: 17.6
click at [280, 42] on span "14:00 - 50H-358.94" at bounding box center [256, 41] width 67 height 10
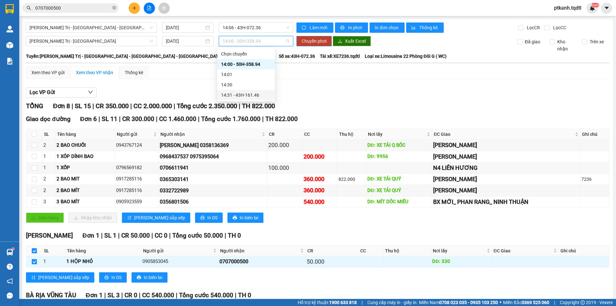
click at [256, 93] on div "14:31 - 43H-161.46" at bounding box center [246, 94] width 50 height 7
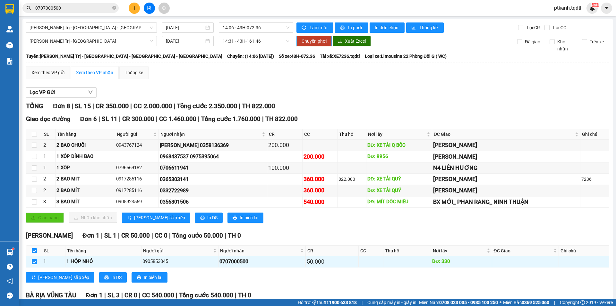
click at [311, 43] on span "Chuyển phơi" at bounding box center [314, 41] width 25 height 7
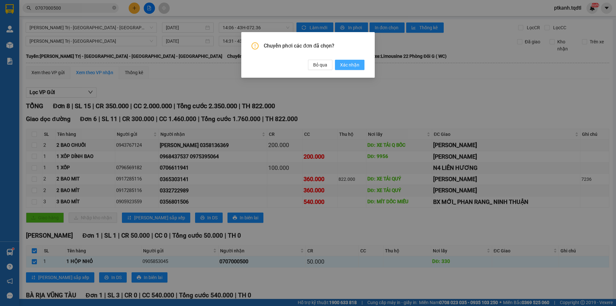
click at [350, 64] on span "Xác nhận" at bounding box center [349, 64] width 19 height 7
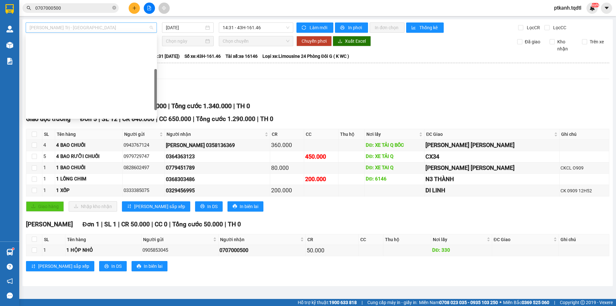
click at [152, 29] on span "Quảng Trị - [GEOGRAPHIC_DATA]" at bounding box center [92, 28] width 124 height 10
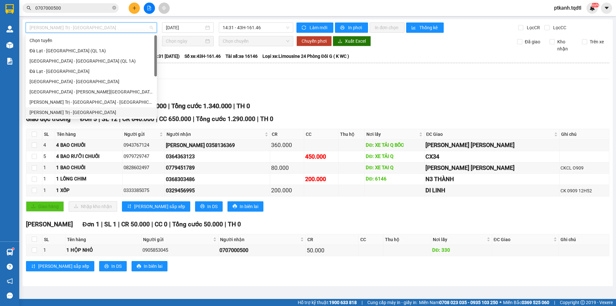
click at [85, 113] on div "Quảng Trị - [GEOGRAPHIC_DATA]" at bounding box center [92, 112] width 124 height 7
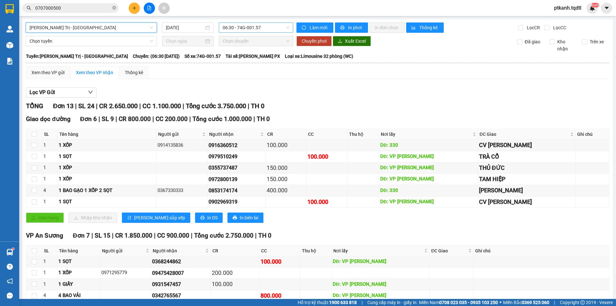
click at [269, 29] on span "06:30 - 74G-001.57" at bounding box center [256, 28] width 67 height 10
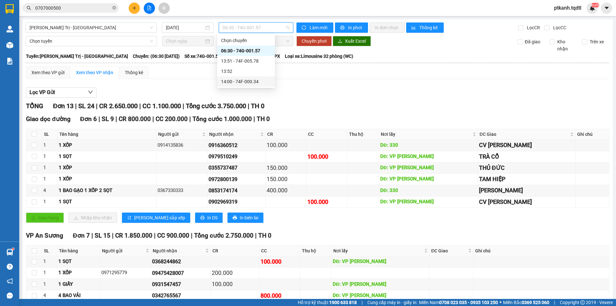
drag, startPoint x: 258, startPoint y: 80, endPoint x: 295, endPoint y: 100, distance: 41.7
click at [258, 81] on div "14:00 - 74F-000.34" at bounding box center [246, 81] width 50 height 7
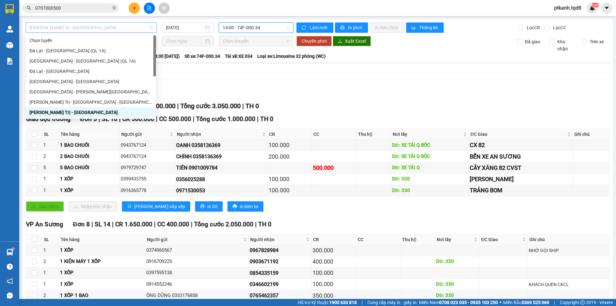
click at [153, 26] on div "Quảng Trị - [GEOGRAPHIC_DATA]" at bounding box center [91, 27] width 131 height 10
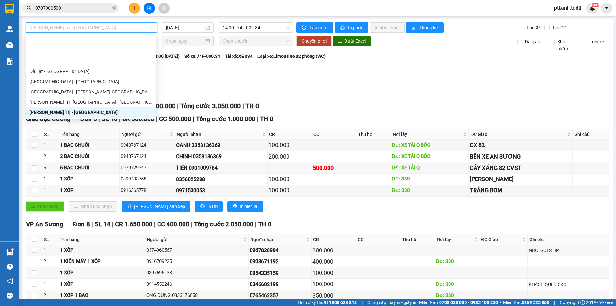
drag, startPoint x: 108, startPoint y: 112, endPoint x: 109, endPoint y: 109, distance: 3.4
click at [108, 140] on div "[GEOGRAPHIC_DATA] - [GEOGRAPHIC_DATA] - [GEOGRAPHIC_DATA]" at bounding box center [91, 143] width 123 height 7
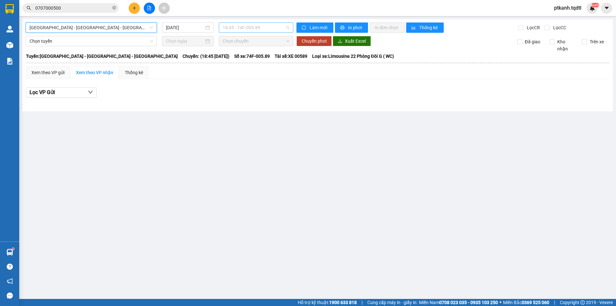
click at [287, 28] on span "18:45 - 74F-005.89" at bounding box center [256, 28] width 67 height 10
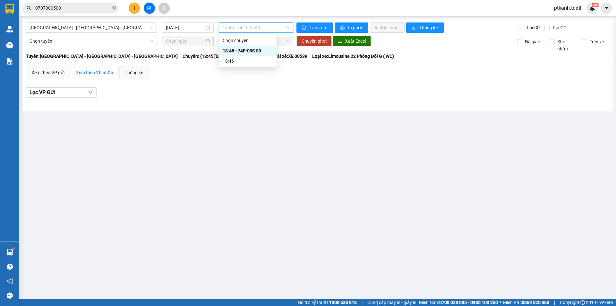
click at [287, 28] on span "18:45 - 74F-005.89" at bounding box center [256, 28] width 67 height 10
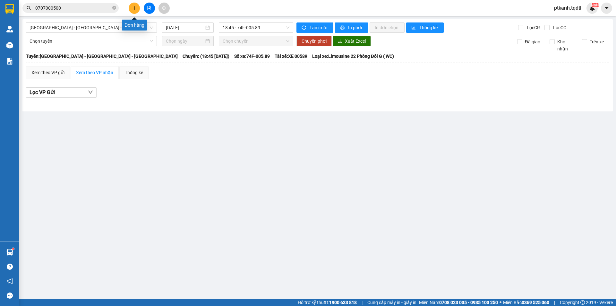
click at [136, 10] on icon "plus" at bounding box center [134, 8] width 4 height 4
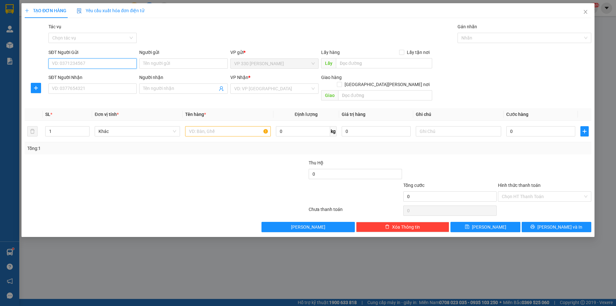
drag, startPoint x: 113, startPoint y: 66, endPoint x: 117, endPoint y: 56, distance: 10.4
click at [113, 63] on input "SĐT Người Gửi" at bounding box center [92, 63] width 88 height 10
click at [98, 87] on input "SĐT Người Nhận" at bounding box center [92, 88] width 88 height 10
click at [250, 83] on div "VD: VP [GEOGRAPHIC_DATA]" at bounding box center [274, 88] width 88 height 10
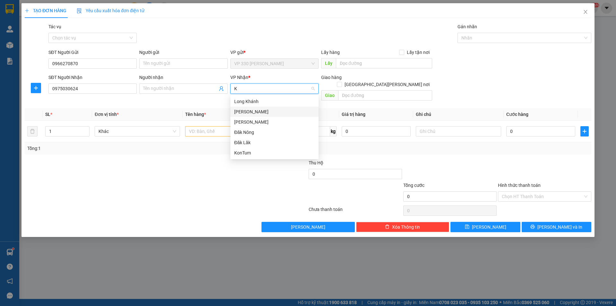
click at [268, 110] on div "[GEOGRAPHIC_DATA]" at bounding box center [274, 111] width 81 height 7
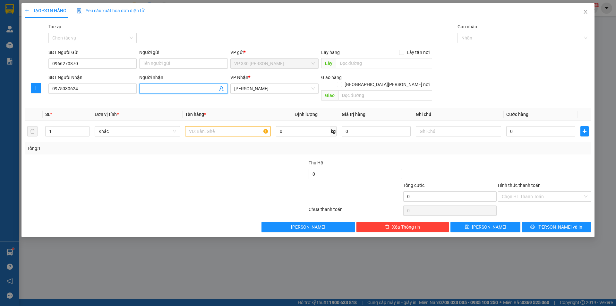
click at [194, 91] on input "Người nhận" at bounding box center [180, 88] width 74 height 7
drag, startPoint x: 85, startPoint y: 122, endPoint x: 171, endPoint y: 131, distance: 86.2
click at [86, 129] on icon "up" at bounding box center [86, 130] width 2 height 2
click at [208, 126] on input "text" at bounding box center [227, 131] width 85 height 10
click at [534, 126] on input "0" at bounding box center [541, 131] width 69 height 10
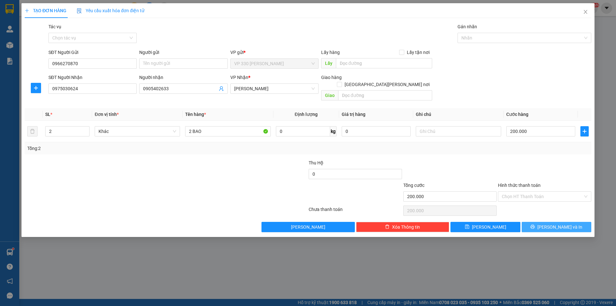
drag, startPoint x: 545, startPoint y: 219, endPoint x: 522, endPoint y: 214, distance: 23.3
click at [541, 222] on button "[PERSON_NAME] và In" at bounding box center [557, 227] width 70 height 10
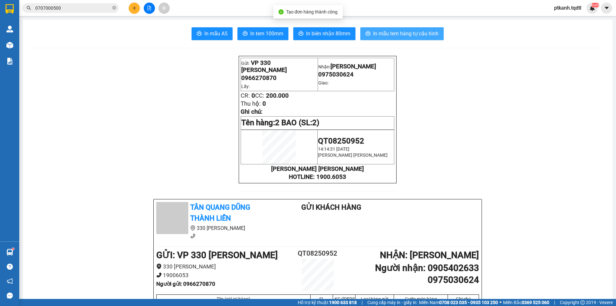
drag, startPoint x: 395, startPoint y: 36, endPoint x: 326, endPoint y: 5, distance: 76.0
click at [395, 36] on span "In mẫu tem hàng tự cấu hình" at bounding box center [405, 34] width 65 height 8
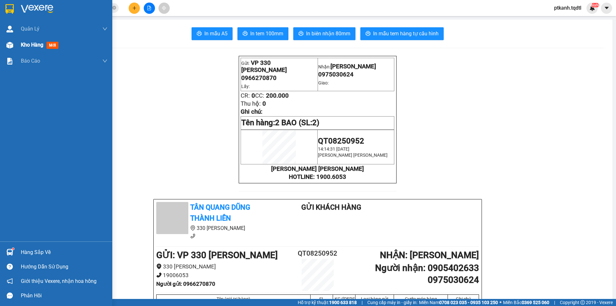
click at [26, 45] on span "Kho hàng" at bounding box center [32, 45] width 22 height 6
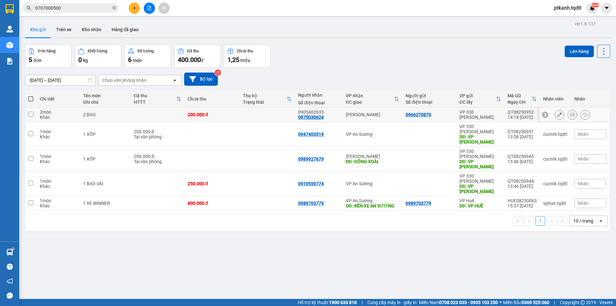
drag, startPoint x: 259, startPoint y: 114, endPoint x: 130, endPoint y: 175, distance: 143.0
click at [259, 115] on td at bounding box center [267, 115] width 55 height 14
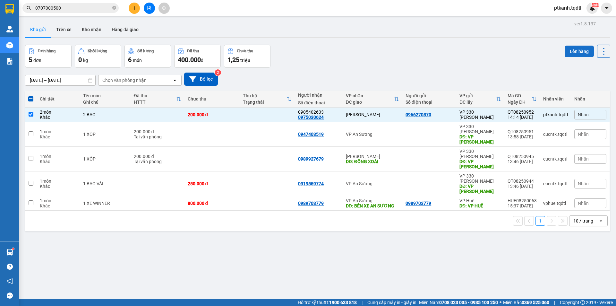
click at [578, 51] on button "Lên hàng" at bounding box center [579, 52] width 29 height 12
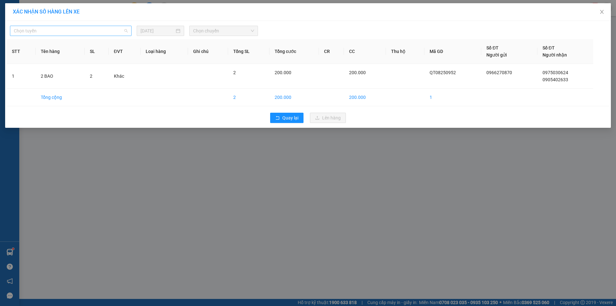
click at [125, 32] on span "Chọn tuyến" at bounding box center [71, 31] width 114 height 10
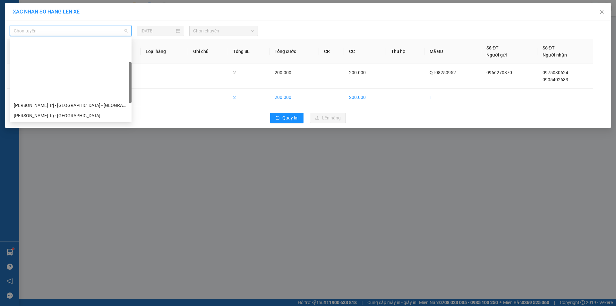
click at [84, 122] on div "Quảng Trị - [GEOGRAPHIC_DATA] - [GEOGRAPHIC_DATA]" at bounding box center [71, 125] width 114 height 7
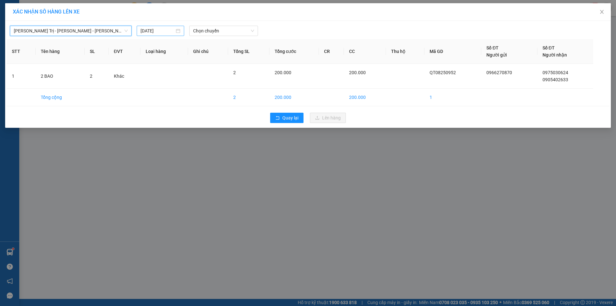
click at [181, 30] on div "[DATE]" at bounding box center [161, 31] width 48 height 10
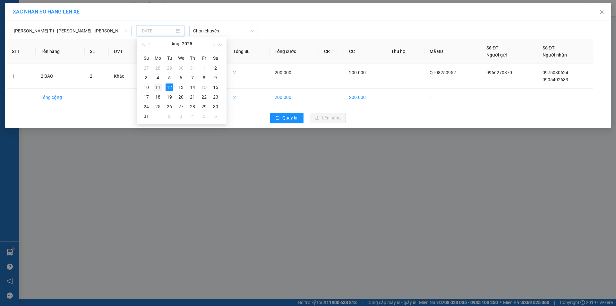
drag, startPoint x: 160, startPoint y: 84, endPoint x: 212, endPoint y: 44, distance: 65.7
click at [161, 83] on div "11" at bounding box center [158, 87] width 8 height 8
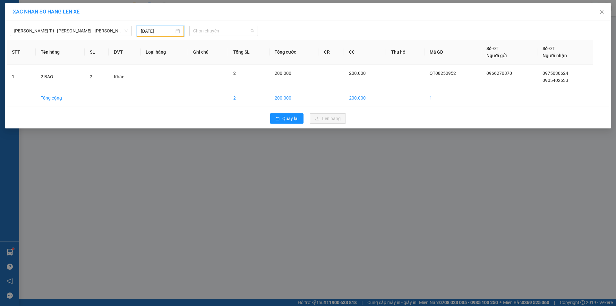
drag, startPoint x: 241, startPoint y: 30, endPoint x: 255, endPoint y: 37, distance: 15.8
click at [241, 30] on span "Chọn chuyến" at bounding box center [223, 31] width 61 height 10
drag, startPoint x: 226, startPoint y: 53, endPoint x: 394, endPoint y: 149, distance: 193.4
click at [229, 53] on div "14:00 - 74B-008.07" at bounding box center [218, 53] width 50 height 7
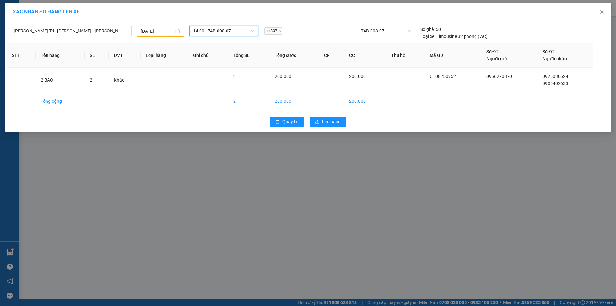
click at [351, 196] on div "XÁC NHẬN SỐ HÀNG LÊN XE Quảng Trị - Bình Dương - Bình Phước 11/08/2025 14:00 14…" at bounding box center [308, 153] width 616 height 306
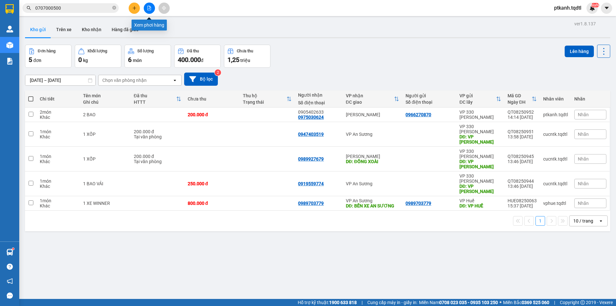
click at [150, 5] on button at bounding box center [149, 8] width 11 height 11
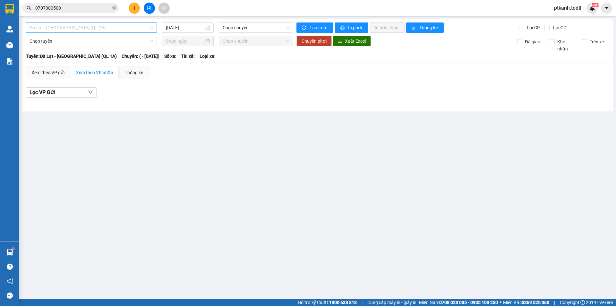
click at [152, 28] on span "Đà Lạt - [GEOGRAPHIC_DATA] (QL 1A)" at bounding box center [92, 28] width 124 height 10
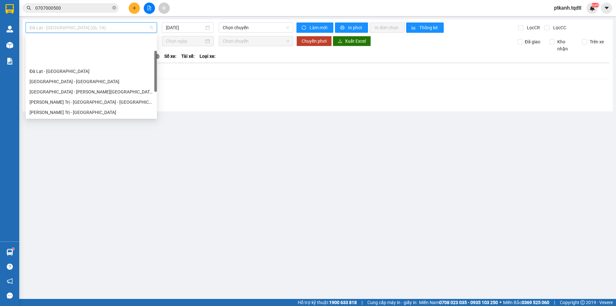
drag, startPoint x: 156, startPoint y: 50, endPoint x: 157, endPoint y: 65, distance: 15.5
click at [157, 65] on body "Kết quả tìm kiếm ( 4 ) Bộ lọc Mã ĐH Trạng thái Món hàng Thu hộ Tổng cước Chưa c…" at bounding box center [308, 153] width 616 height 306
click at [112, 119] on div "Quảng Trị - [GEOGRAPHIC_DATA] - [GEOGRAPHIC_DATA]" at bounding box center [92, 122] width 124 height 7
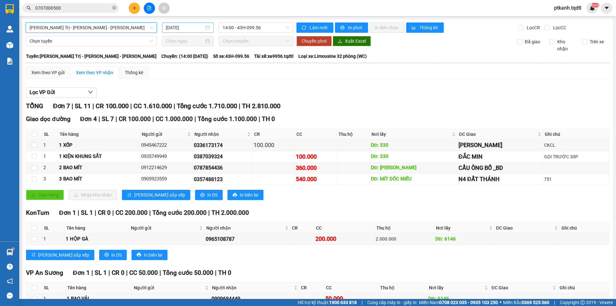
click at [207, 27] on div "[DATE]" at bounding box center [188, 27] width 44 height 7
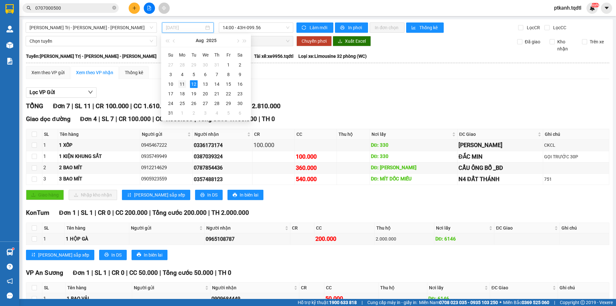
click at [183, 84] on div "11" at bounding box center [182, 84] width 8 height 8
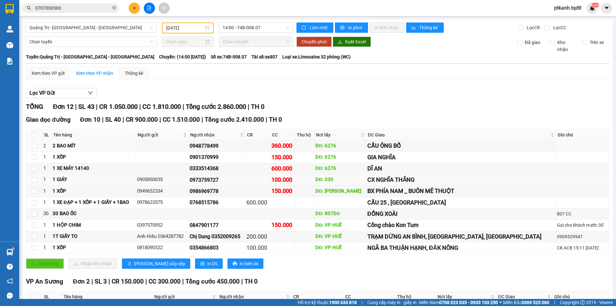
drag, startPoint x: 242, startPoint y: 146, endPoint x: 238, endPoint y: 185, distance: 38.7
click at [210, 152] on tbody "2 2 BAO MÍT 0948778499 360.000 DĐ: 6276 CẦU ÔNG BỐ 1 1 XỐP 0901370999 150.000 D…" at bounding box center [317, 196] width 583 height 113
click at [244, 147] on div "0948778499" at bounding box center [217, 146] width 55 height 8
drag, startPoint x: 240, startPoint y: 148, endPoint x: 211, endPoint y: 148, distance: 29.2
click at [211, 148] on div "0948778499" at bounding box center [217, 146] width 55 height 8
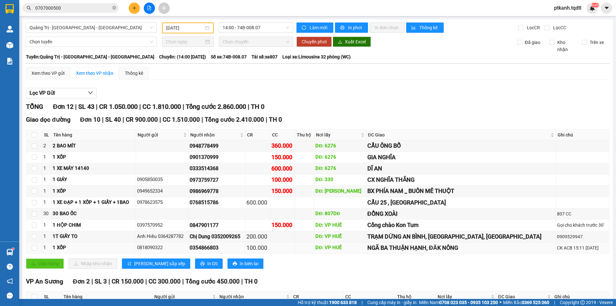
copy div "0948778499"
click at [65, 8] on input "0707000500" at bounding box center [73, 7] width 76 height 7
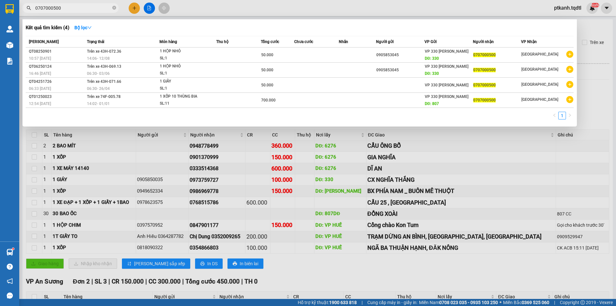
click at [65, 8] on input "0707000500" at bounding box center [73, 7] width 76 height 7
paste input "948778499"
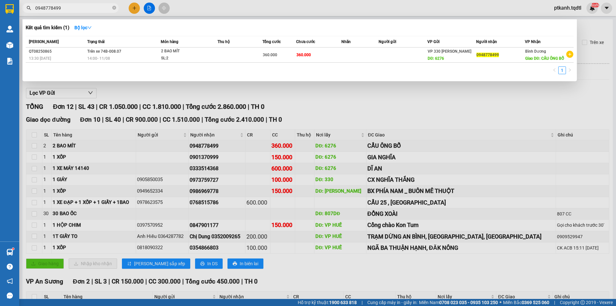
click at [57, 7] on input "0948778499" at bounding box center [73, 7] width 76 height 7
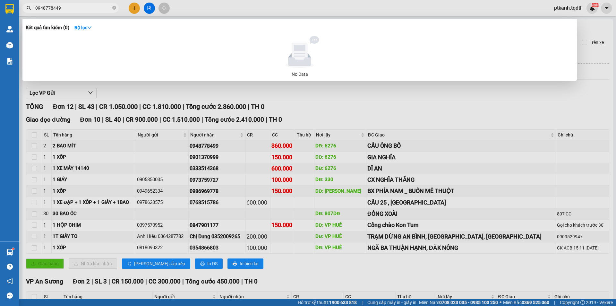
type input "0948778449"
click at [372, 94] on div at bounding box center [308, 153] width 616 height 306
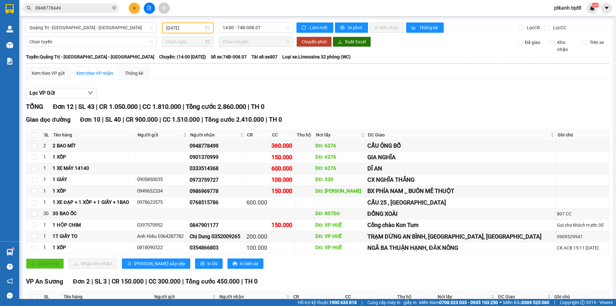
click at [207, 27] on div "[DATE]" at bounding box center [187, 27] width 43 height 7
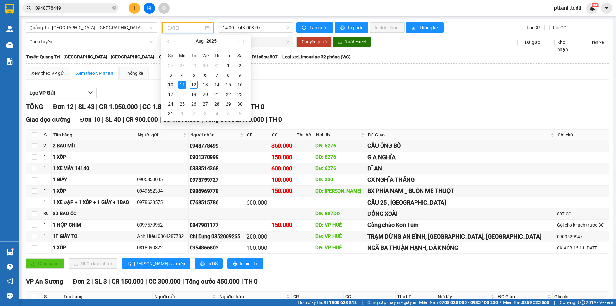
click at [169, 85] on div "10" at bounding box center [171, 85] width 8 height 8
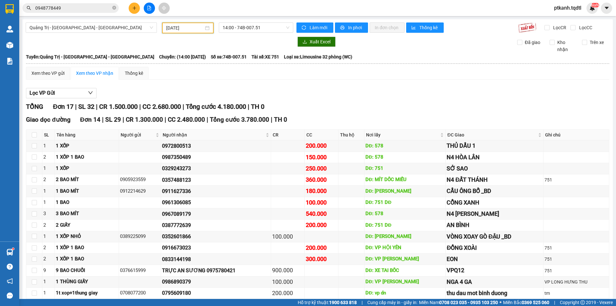
click at [206, 29] on div "[DATE]" at bounding box center [187, 27] width 43 height 7
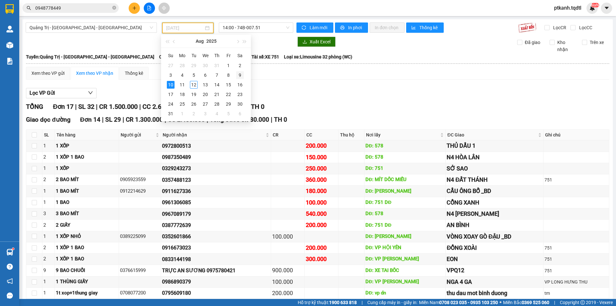
click at [239, 74] on div "9" at bounding box center [240, 75] width 8 height 8
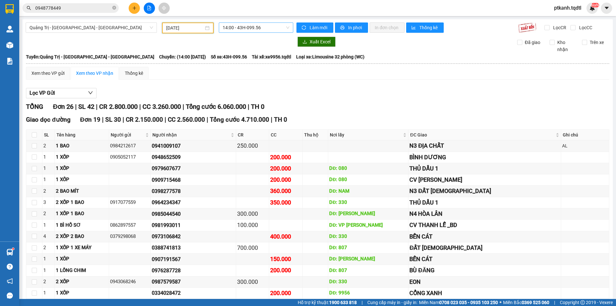
click at [274, 30] on span "14:00 - 43H-099.56" at bounding box center [256, 28] width 67 height 10
click at [206, 30] on div "[DATE]" at bounding box center [187, 27] width 43 height 7
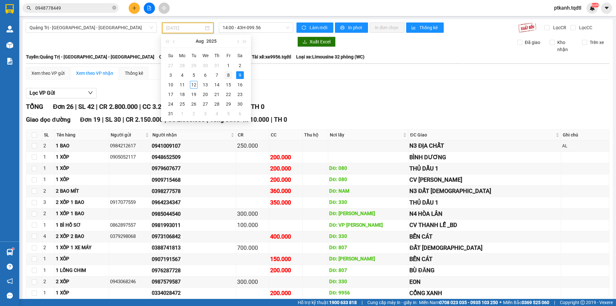
click at [228, 77] on div "8" at bounding box center [229, 75] width 8 height 8
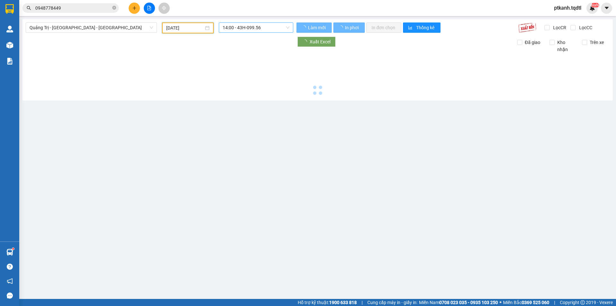
type input "[DATE]"
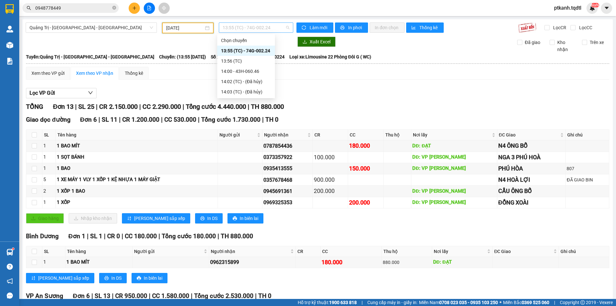
click at [282, 27] on span "13:55 (TC) - 74G-002.24" at bounding box center [256, 28] width 67 height 10
click at [257, 73] on div "14:00 - 43H-060.46" at bounding box center [246, 71] width 50 height 7
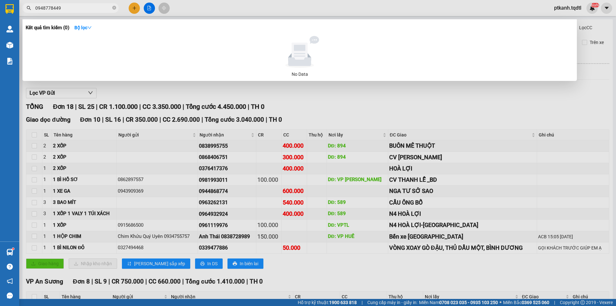
drag, startPoint x: 49, startPoint y: 7, endPoint x: 50, endPoint y: 4, distance: 3.3
click at [49, 5] on input "0948778449" at bounding box center [73, 7] width 76 height 7
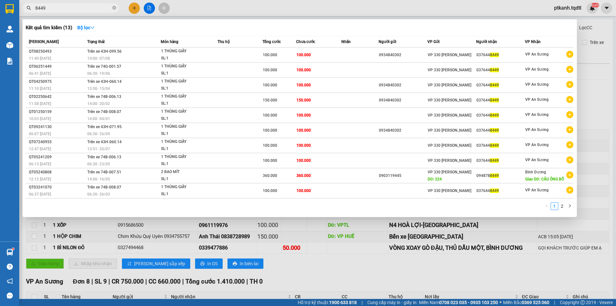
click at [59, 6] on input "8449" at bounding box center [73, 7] width 76 height 7
type input "8449"
click at [435, 271] on div at bounding box center [308, 153] width 616 height 306
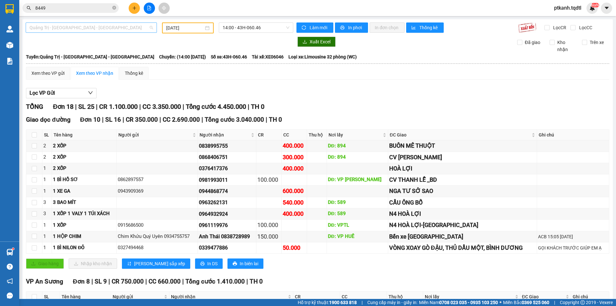
click at [152, 27] on span "Quảng Trị - [GEOGRAPHIC_DATA] - [GEOGRAPHIC_DATA]" at bounding box center [92, 28] width 124 height 10
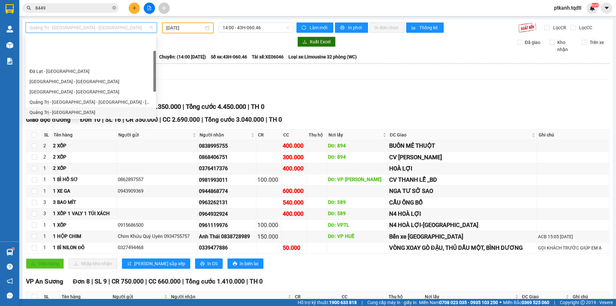
click at [205, 27] on div "[DATE]" at bounding box center [187, 27] width 43 height 7
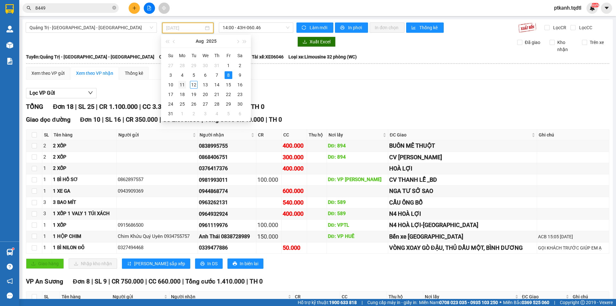
click at [183, 83] on div "11" at bounding box center [182, 85] width 8 height 8
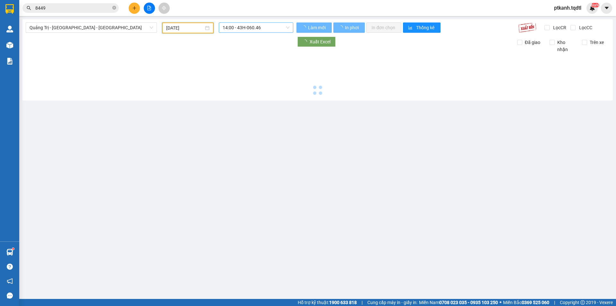
type input "[DATE]"
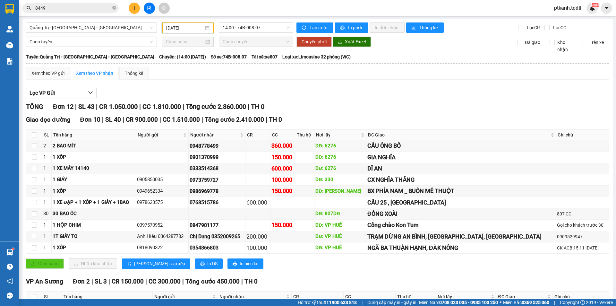
click at [133, 7] on icon "plus" at bounding box center [134, 8] width 4 height 4
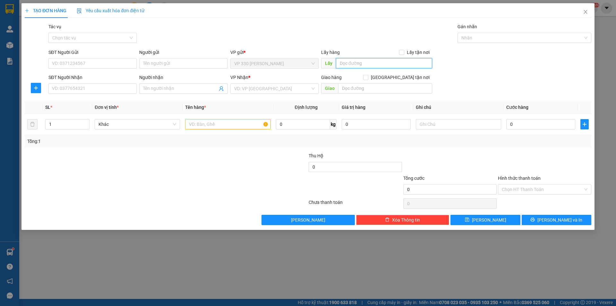
click at [361, 64] on input "text" at bounding box center [384, 63] width 96 height 10
type input "X"
click at [123, 91] on input "SĐT Người Nhận" at bounding box center [92, 88] width 88 height 10
type input "0907822850"
click at [250, 85] on input "search" at bounding box center [272, 89] width 76 height 10
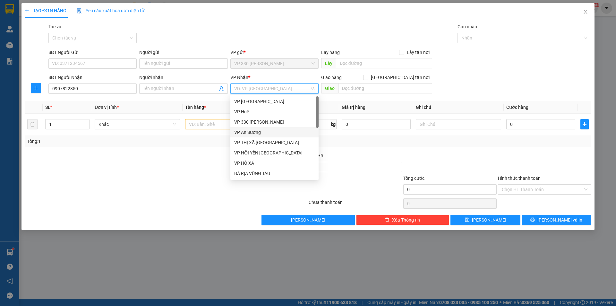
click at [254, 132] on div "VP An Sương" at bounding box center [274, 132] width 81 height 7
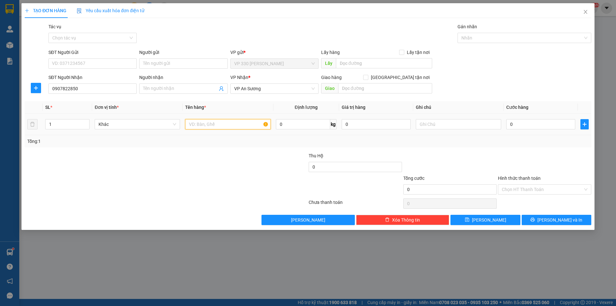
click at [210, 125] on input "text" at bounding box center [227, 124] width 85 height 10
type input "1 XỐP"
click at [534, 126] on input "0" at bounding box center [541, 124] width 69 height 10
type input "1"
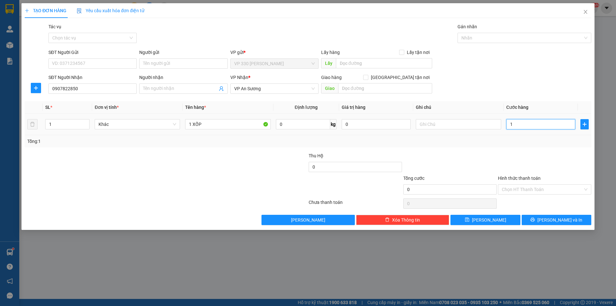
type input "1"
type input "15"
type input "150"
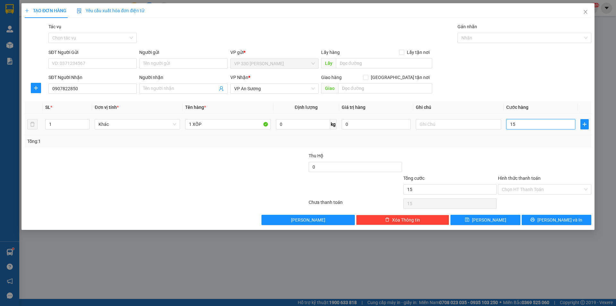
type input "150"
type input "1.500"
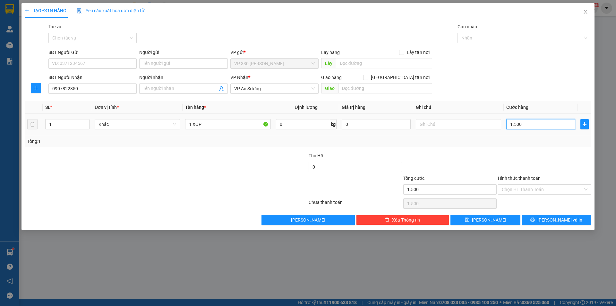
type input "15.000"
type input "150.000"
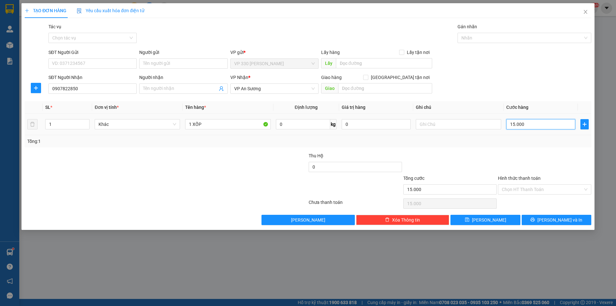
type input "150.000"
click at [543, 220] on button "[PERSON_NAME] và In" at bounding box center [557, 220] width 70 height 10
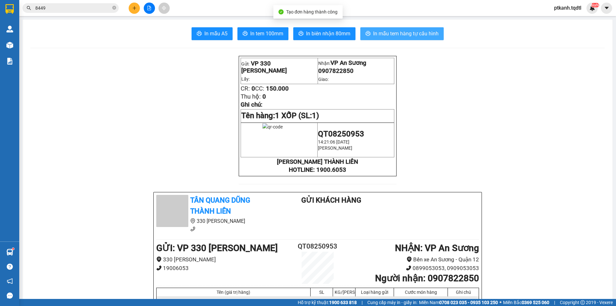
drag, startPoint x: 376, startPoint y: 35, endPoint x: 324, endPoint y: 35, distance: 52.3
click at [376, 35] on span "In mẫu tem hàng tự cấu hình" at bounding box center [405, 34] width 65 height 8
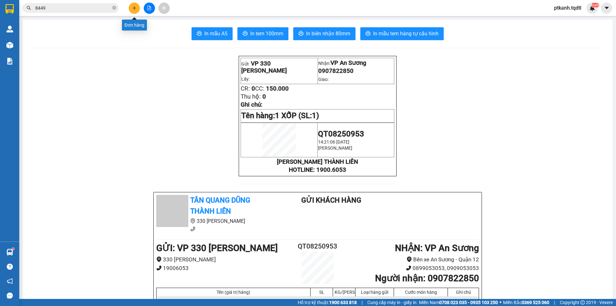
click at [132, 8] on icon "plus" at bounding box center [134, 8] width 4 height 4
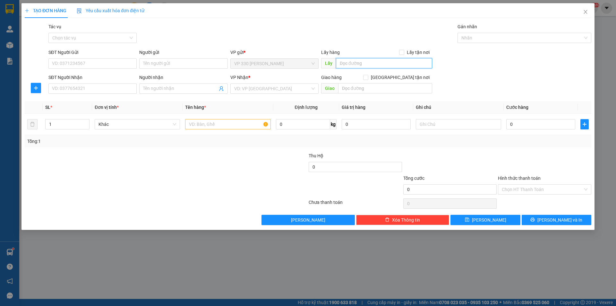
click at [357, 65] on input "text" at bounding box center [384, 63] width 96 height 10
click at [124, 92] on input "SĐT Người Nhận" at bounding box center [92, 88] width 88 height 10
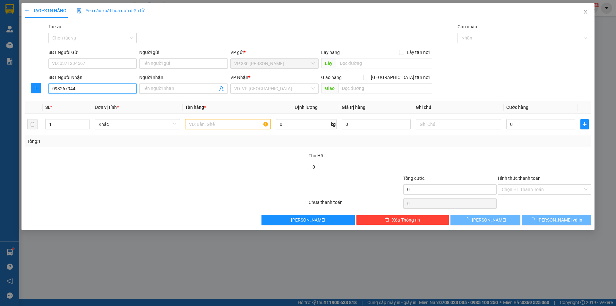
type input "0932679440"
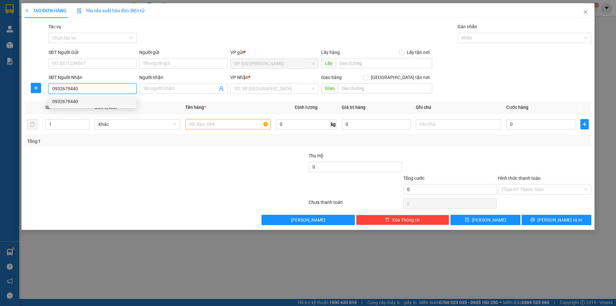
click at [117, 101] on div "0932679440" at bounding box center [92, 101] width 81 height 7
type input "100.000"
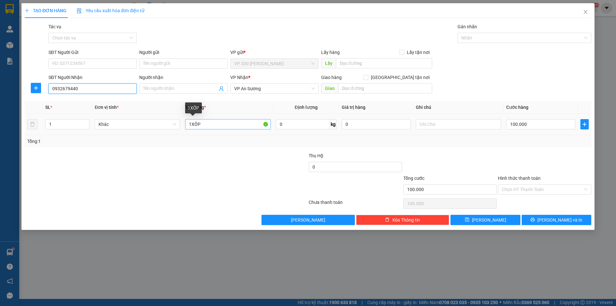
type input "0932679440"
click at [192, 123] on input "1XỐP" at bounding box center [227, 124] width 85 height 10
type input "1 XỐP"
type input "2"
drag, startPoint x: 87, startPoint y: 120, endPoint x: 210, endPoint y: 135, distance: 123.5
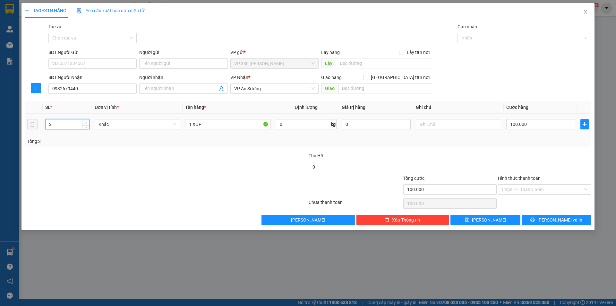
click at [88, 120] on span "Increase Value" at bounding box center [85, 122] width 7 height 6
click at [234, 123] on input "1 XỐP" at bounding box center [227, 124] width 85 height 10
type input "1 XỐP 1 BAO"
click at [546, 127] on input "100.000" at bounding box center [541, 124] width 69 height 10
type input "2"
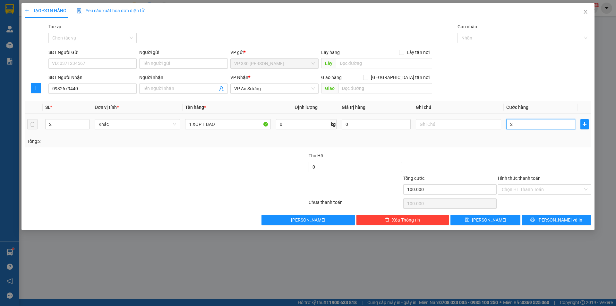
type input "2"
type input "25"
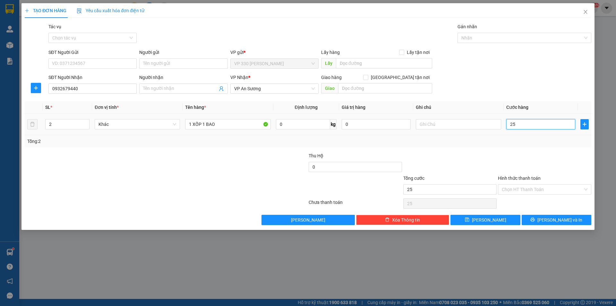
type input "250"
type input "2.500"
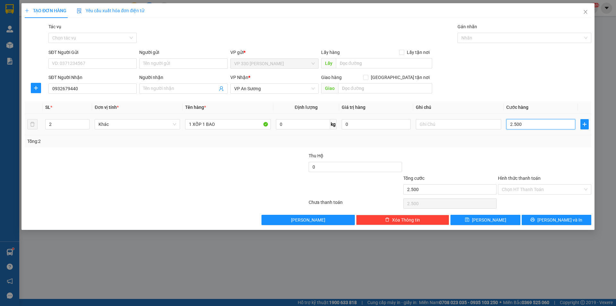
type input "25.000"
type input "250.000"
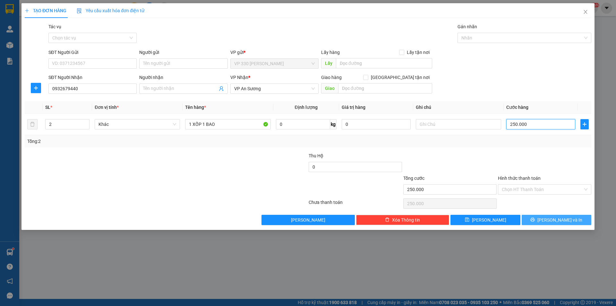
type input "250.000"
drag, startPoint x: 569, startPoint y: 218, endPoint x: 475, endPoint y: 196, distance: 95.5
click at [563, 216] on span "[PERSON_NAME] và In" at bounding box center [560, 219] width 45 height 7
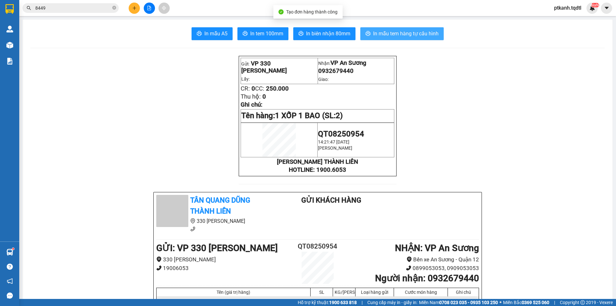
drag, startPoint x: 397, startPoint y: 28, endPoint x: 384, endPoint y: 73, distance: 46.9
click at [397, 29] on button "In mẫu tem hàng tự cấu hình" at bounding box center [402, 33] width 83 height 13
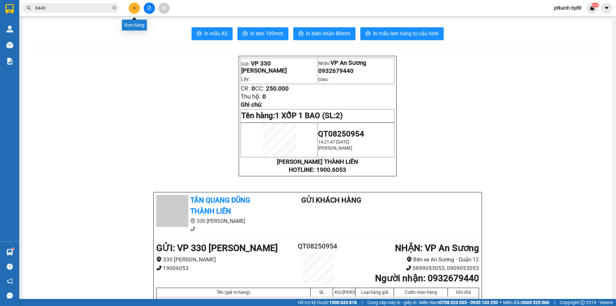
click at [132, 6] on button at bounding box center [134, 8] width 11 height 11
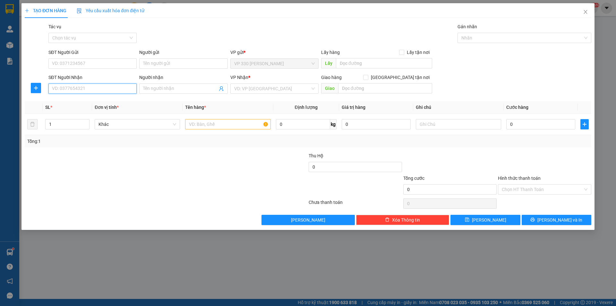
click at [113, 91] on input "SĐT Người Nhận" at bounding box center [92, 88] width 88 height 10
type input "0938914822"
click at [190, 91] on input "Người nhận" at bounding box center [180, 88] width 74 height 7
drag, startPoint x: 273, startPoint y: 91, endPoint x: 267, endPoint y: 107, distance: 17.5
click at [273, 91] on input "search" at bounding box center [272, 89] width 76 height 10
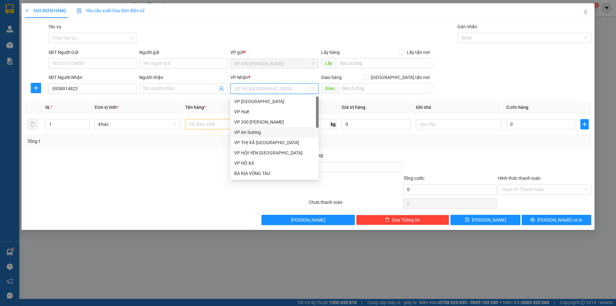
drag, startPoint x: 256, startPoint y: 131, endPoint x: 236, endPoint y: 132, distance: 20.6
click at [256, 131] on div "VP An Sương" at bounding box center [274, 132] width 81 height 7
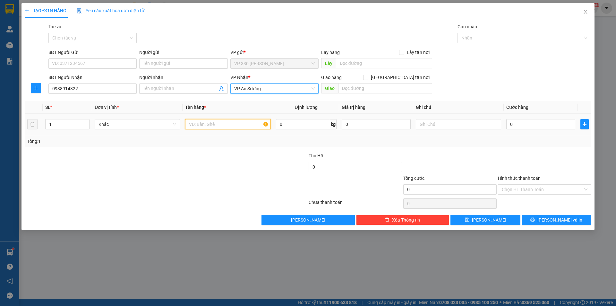
click at [216, 125] on input "text" at bounding box center [227, 124] width 85 height 10
type input "1 BAO"
click at [537, 125] on input "0" at bounding box center [541, 124] width 69 height 10
type input "1"
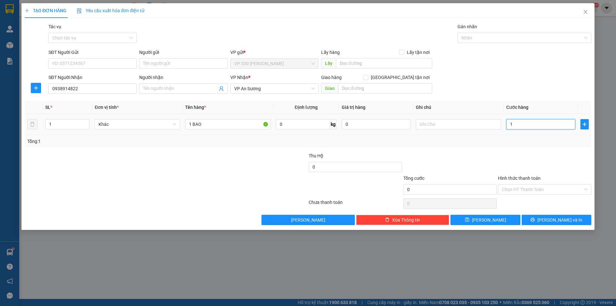
type input "1"
type input "10"
type input "100"
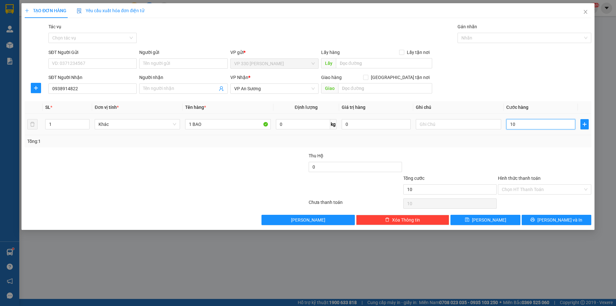
type input "100"
type input "1.000"
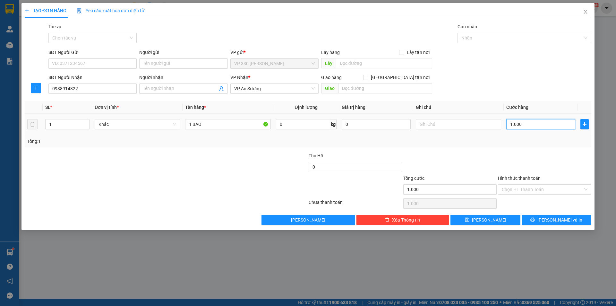
type input "10.000"
type input "100.000"
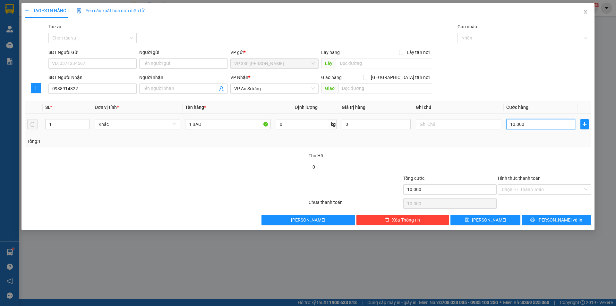
type input "100.000"
click at [373, 65] on input "text" at bounding box center [384, 63] width 96 height 10
type input "XE TRUNG CHUYỂN"
click at [226, 126] on input "1 BAO" at bounding box center [227, 124] width 85 height 10
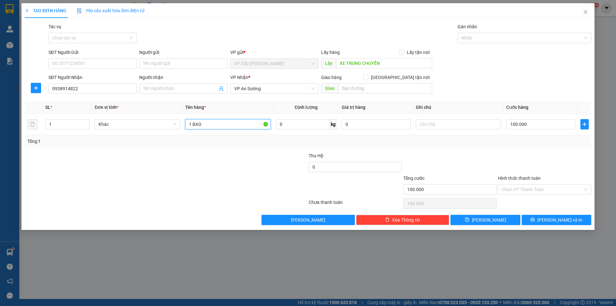
type input "1 BAO"
click at [519, 176] on label "Hình thức thanh toán" at bounding box center [519, 178] width 43 height 5
click at [519, 185] on input "Hình thức thanh toán" at bounding box center [542, 190] width 81 height 10
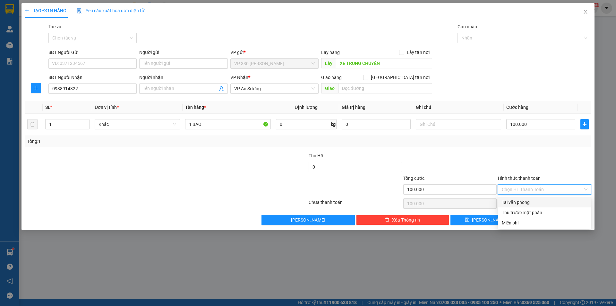
click at [528, 199] on div "Tại văn phòng" at bounding box center [545, 202] width 86 height 7
type input "0"
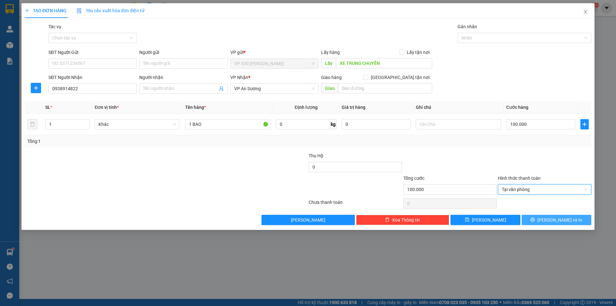
click at [540, 218] on button "[PERSON_NAME] và In" at bounding box center [557, 220] width 70 height 10
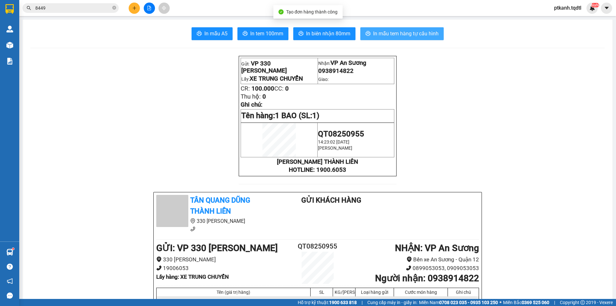
click at [402, 35] on span "In mẫu tem hàng tự cấu hình" at bounding box center [405, 34] width 65 height 8
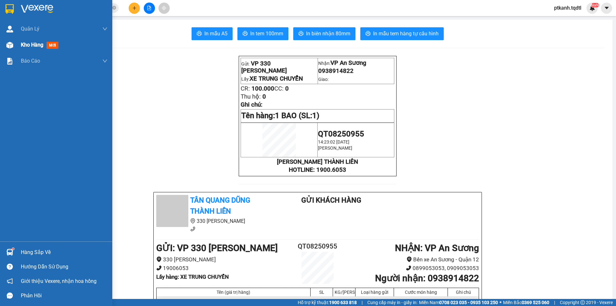
click at [26, 44] on span "Kho hàng" at bounding box center [32, 45] width 22 height 6
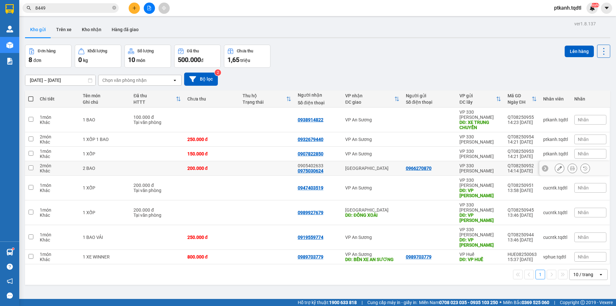
drag, startPoint x: 384, startPoint y: 162, endPoint x: 368, endPoint y: 152, distance: 19.0
click at [384, 166] on div "[GEOGRAPHIC_DATA]" at bounding box center [372, 168] width 54 height 5
checkbox input "true"
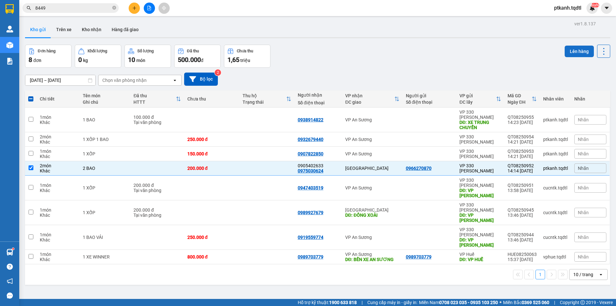
click at [577, 46] on button "Lên hàng" at bounding box center [579, 52] width 29 height 12
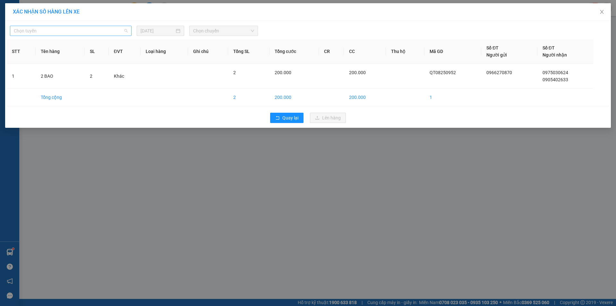
click at [127, 29] on span "Chọn tuyến" at bounding box center [71, 31] width 114 height 10
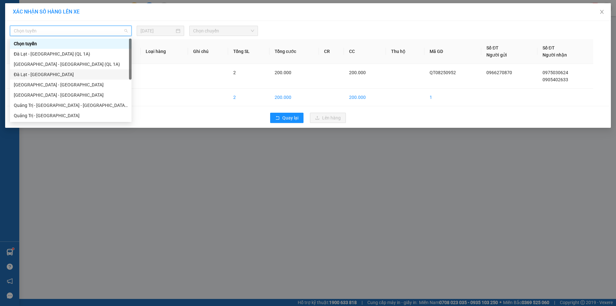
scroll to position [64, 0]
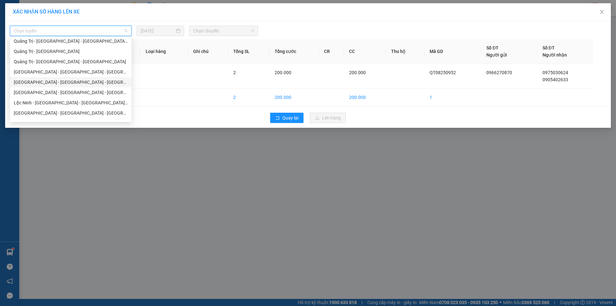
drag, startPoint x: 82, startPoint y: 83, endPoint x: 169, endPoint y: 50, distance: 92.2
click at [84, 82] on div "[GEOGRAPHIC_DATA] - [GEOGRAPHIC_DATA] - [GEOGRAPHIC_DATA]" at bounding box center [71, 82] width 114 height 7
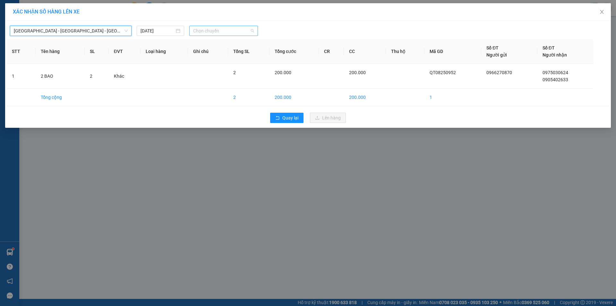
click at [232, 31] on span "Chọn chuyến" at bounding box center [223, 31] width 61 height 10
drag, startPoint x: 223, startPoint y: 52, endPoint x: 255, endPoint y: 65, distance: 33.6
click at [227, 54] on div "18:45 - 74F-005.89" at bounding box center [218, 53] width 50 height 7
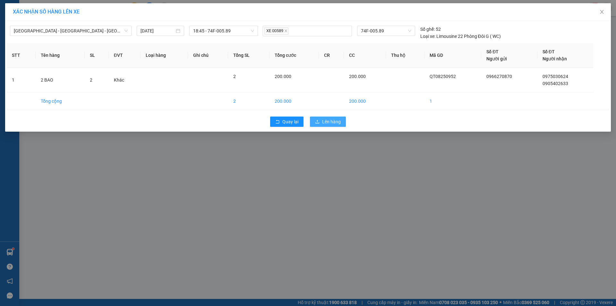
drag, startPoint x: 327, startPoint y: 121, endPoint x: 160, endPoint y: 118, distance: 166.6
click at [326, 121] on span "Lên hàng" at bounding box center [331, 121] width 19 height 7
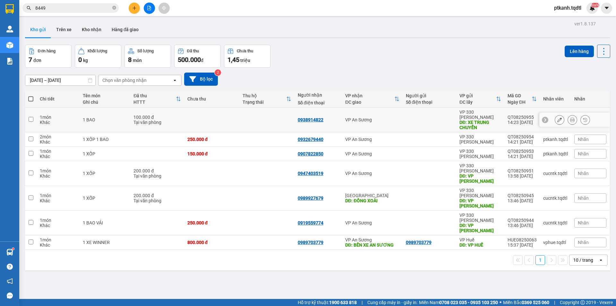
click at [558, 117] on icon at bounding box center [560, 119] width 4 height 4
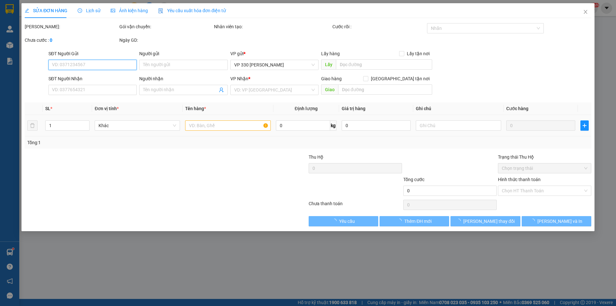
type input "XE TRUNG CHUYỂN"
type input "0938914822"
type input "100.000"
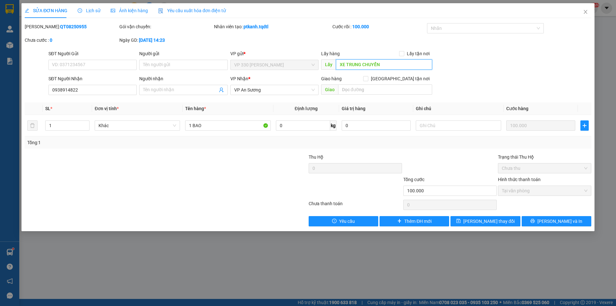
click at [395, 64] on input "XE TRUNG CHUYỂN" at bounding box center [384, 64] width 96 height 10
type input "CAM THUỶ"
click at [497, 223] on span "[PERSON_NAME] thay đổi" at bounding box center [489, 221] width 51 height 7
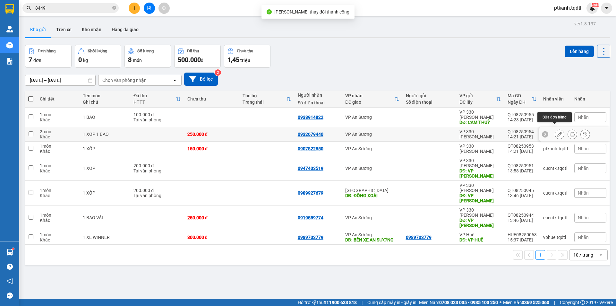
click at [558, 132] on icon at bounding box center [560, 134] width 4 height 4
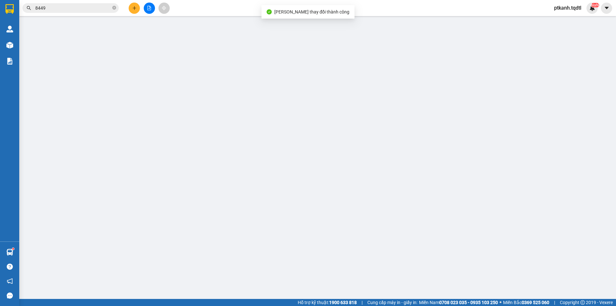
type input "0932679440"
type input "250.000"
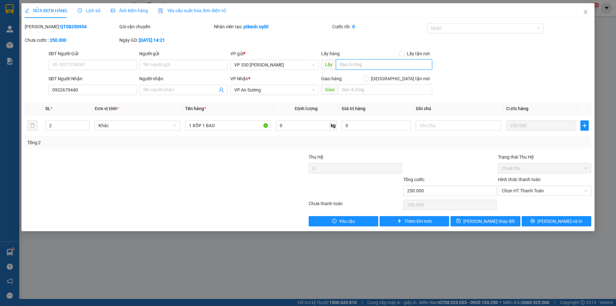
click at [380, 63] on input "text" at bounding box center [384, 64] width 96 height 10
type input "CAM THUỶ"
click at [482, 223] on span "[PERSON_NAME] thay đổi" at bounding box center [489, 221] width 51 height 7
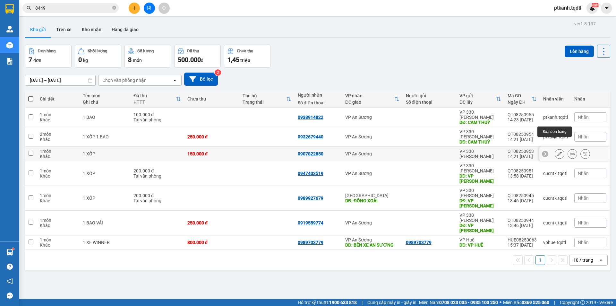
click at [558, 152] on icon at bounding box center [560, 154] width 4 height 4
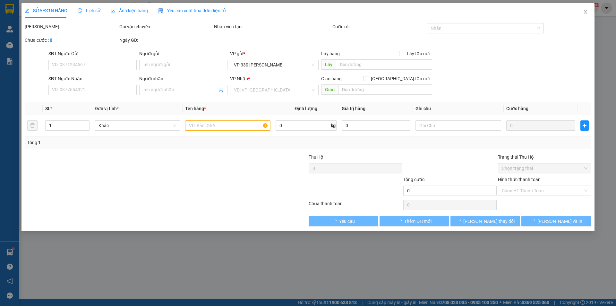
type input "0907822850"
type input "150.000"
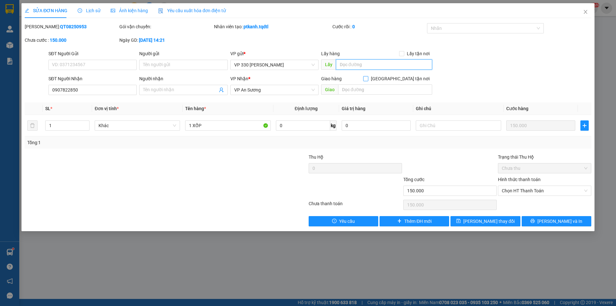
drag, startPoint x: 377, startPoint y: 65, endPoint x: 398, endPoint y: 78, distance: 25.0
click at [377, 65] on input "text" at bounding box center [384, 64] width 96 height 10
type input "QUẢNG BÌNH"
drag, startPoint x: 493, startPoint y: 222, endPoint x: 498, endPoint y: 216, distance: 7.3
click at [493, 222] on span "[PERSON_NAME] thay đổi" at bounding box center [489, 221] width 51 height 7
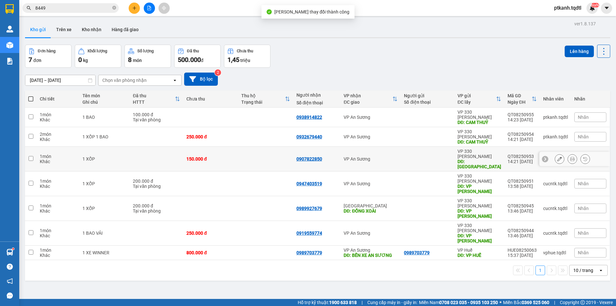
click at [273, 147] on td at bounding box center [265, 159] width 55 height 25
checkbox input "true"
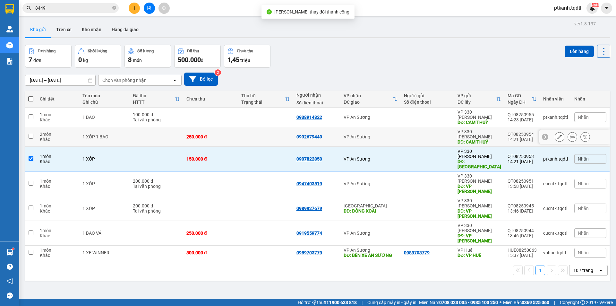
click at [270, 127] on td at bounding box center [265, 137] width 55 height 20
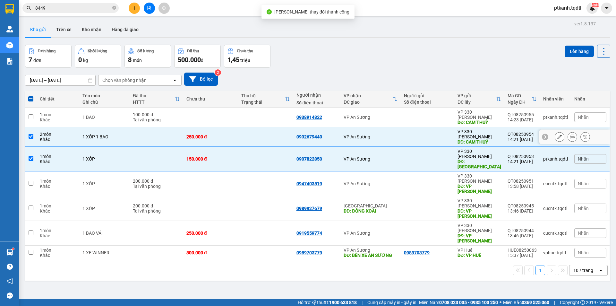
checkbox input "true"
click at [273, 115] on td at bounding box center [265, 118] width 55 height 20
checkbox input "true"
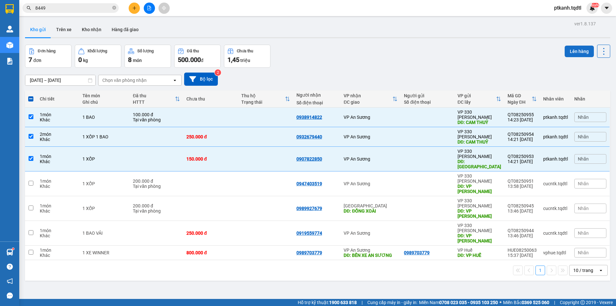
click at [573, 51] on button "Lên hàng" at bounding box center [579, 52] width 29 height 12
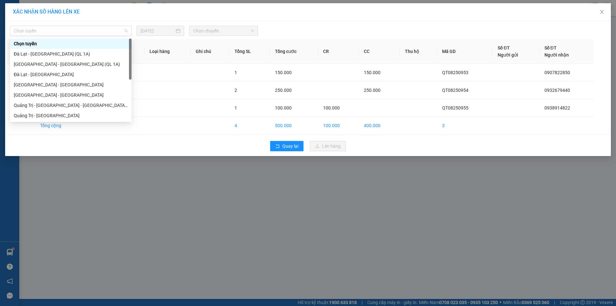
drag, startPoint x: 126, startPoint y: 28, endPoint x: 101, endPoint y: 60, distance: 40.1
click at [126, 30] on span "Chọn tuyến" at bounding box center [71, 31] width 114 height 10
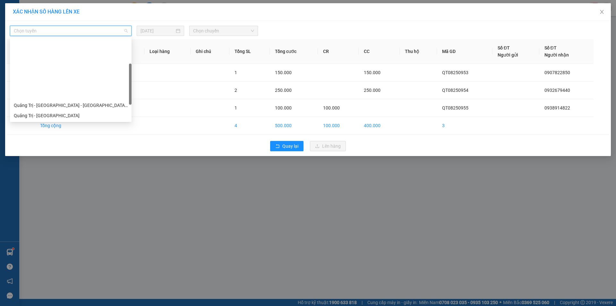
scroll to position [64, 0]
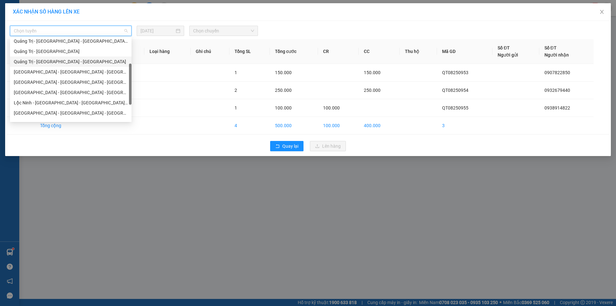
drag, startPoint x: 84, startPoint y: 60, endPoint x: 134, endPoint y: 51, distance: 50.0
click at [88, 60] on div "Quảng Trị - [GEOGRAPHIC_DATA] - [GEOGRAPHIC_DATA]" at bounding box center [71, 61] width 114 height 7
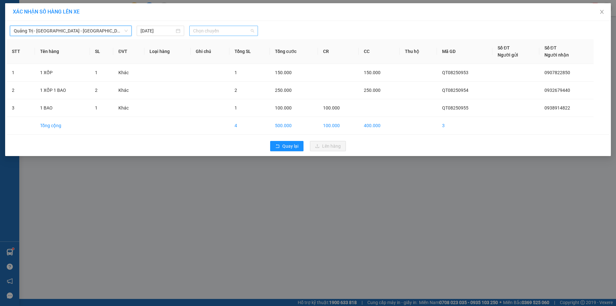
click at [219, 33] on span "Chọn chuyến" at bounding box center [223, 31] width 61 height 10
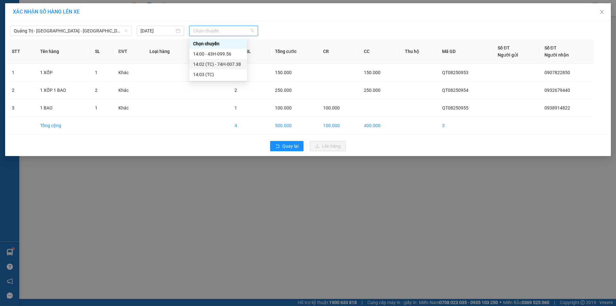
drag, startPoint x: 229, startPoint y: 63, endPoint x: 235, endPoint y: 66, distance: 6.6
click at [230, 63] on div "14:02 (TC) - 74H-007.38" at bounding box center [218, 64] width 50 height 7
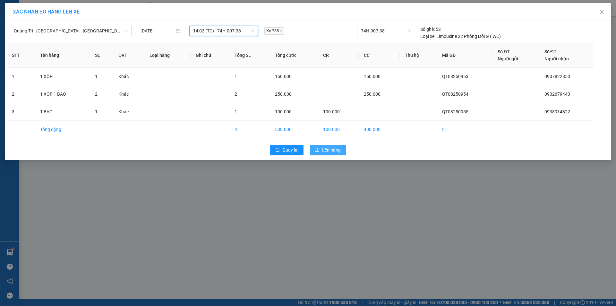
drag, startPoint x: 341, startPoint y: 150, endPoint x: 283, endPoint y: 141, distance: 58.8
click at [338, 150] on button "Lên hàng" at bounding box center [328, 150] width 36 height 10
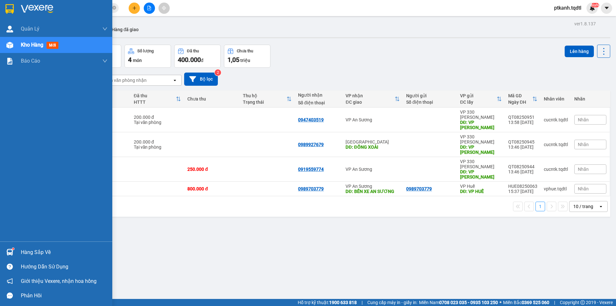
click at [12, 249] on sup at bounding box center [13, 249] width 2 height 2
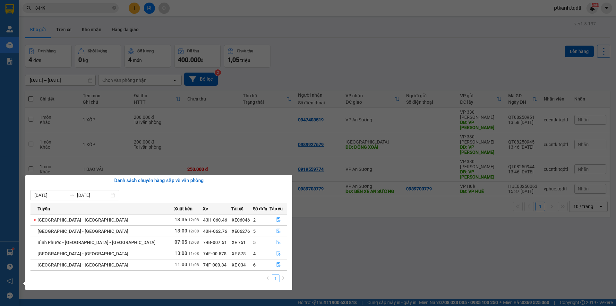
drag, startPoint x: 374, startPoint y: 226, endPoint x: 147, endPoint y: 21, distance: 305.9
click at [371, 222] on section "Kết quả tìm kiếm ( 13 ) Bộ lọc Mã ĐH Trạng thái Món hàng Thu hộ Tổng cước Chưa …" at bounding box center [308, 153] width 616 height 306
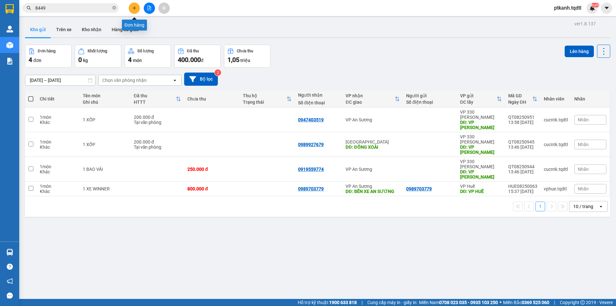
click at [133, 8] on icon "plus" at bounding box center [134, 8] width 4 height 4
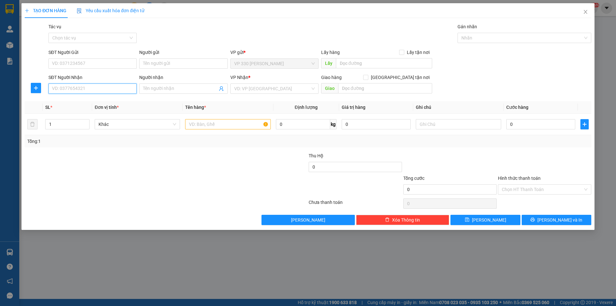
click at [130, 91] on input "SĐT Người Nhận" at bounding box center [92, 88] width 88 height 10
click at [115, 64] on input "SĐT Người Gửi" at bounding box center [92, 63] width 88 height 10
type input "0965684488"
click at [171, 63] on input "Người gửi" at bounding box center [183, 63] width 88 height 10
type input "DÌ PHƯỢNG"
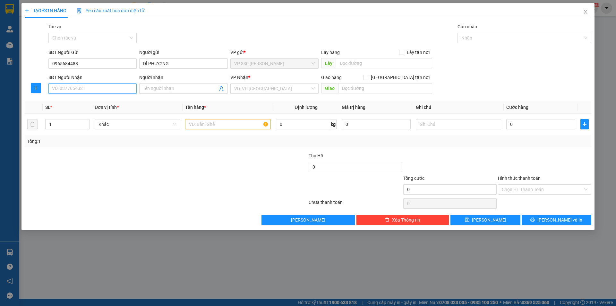
click at [112, 89] on input "SĐT Người Nhận" at bounding box center [92, 88] width 88 height 10
type input "0918373475"
click at [255, 89] on input "search" at bounding box center [272, 89] width 76 height 10
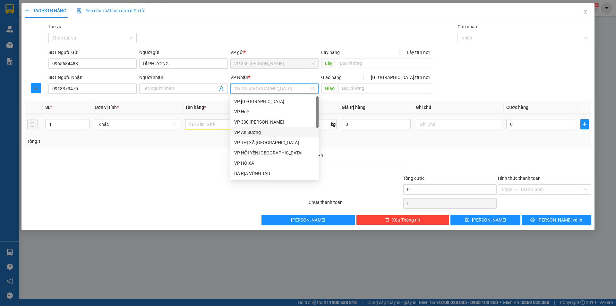
drag, startPoint x: 259, startPoint y: 131, endPoint x: 223, endPoint y: 130, distance: 35.7
click at [259, 132] on div "VP An Sương" at bounding box center [274, 132] width 81 height 7
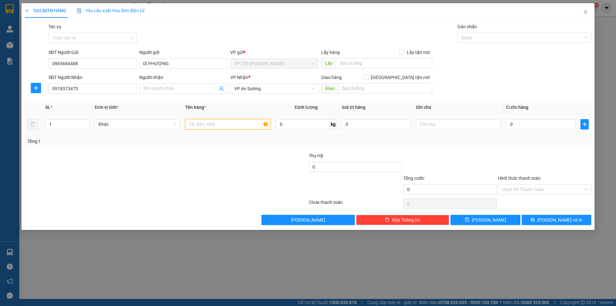
click at [202, 122] on input "text" at bounding box center [227, 124] width 85 height 10
type input "1 GIẤY"
click at [450, 123] on input "text" at bounding box center [458, 124] width 85 height 10
click at [521, 177] on label "Hình thức thanh toán" at bounding box center [519, 178] width 43 height 5
click at [521, 185] on input "Hình thức thanh toán" at bounding box center [542, 190] width 81 height 10
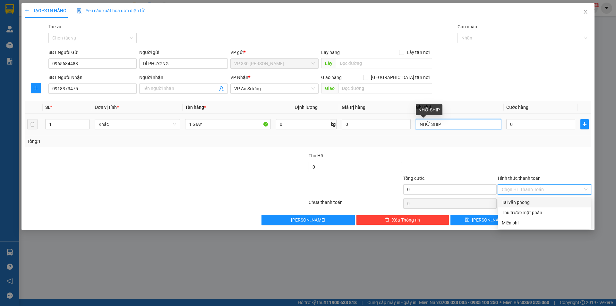
click at [452, 126] on input "NHỜ SHIP" at bounding box center [458, 124] width 85 height 10
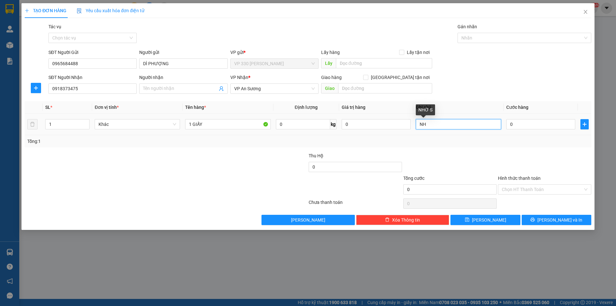
type input "N"
type input "MIỄN CƯỚC , NHỜ GỌI SHIP"
click at [526, 178] on label "Hình thức thanh toán" at bounding box center [519, 178] width 43 height 5
click at [526, 185] on input "Hình thức thanh toán" at bounding box center [542, 190] width 81 height 10
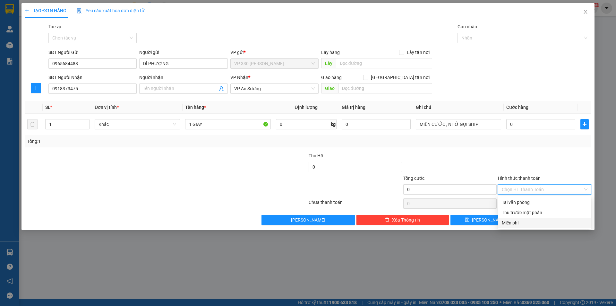
click at [521, 221] on div "Miễn phí" at bounding box center [545, 222] width 86 height 7
click at [546, 217] on button "[PERSON_NAME] và In" at bounding box center [557, 220] width 70 height 10
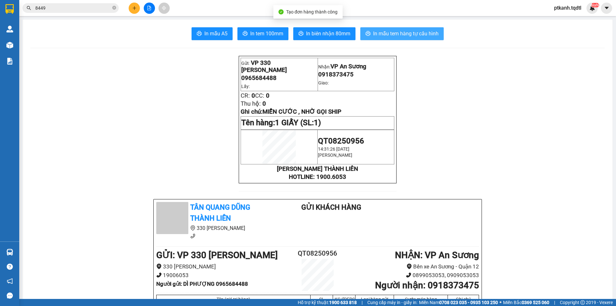
click at [395, 34] on span "In mẫu tem hàng tự cấu hình" at bounding box center [405, 34] width 65 height 8
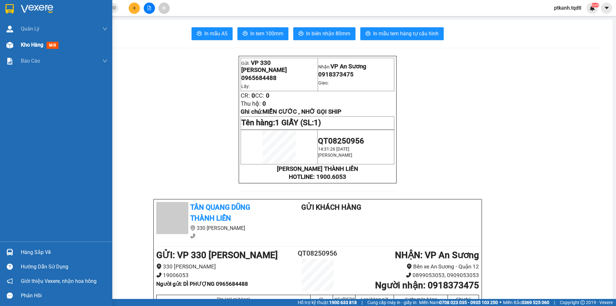
click at [22, 44] on span "Kho hàng" at bounding box center [32, 45] width 22 height 6
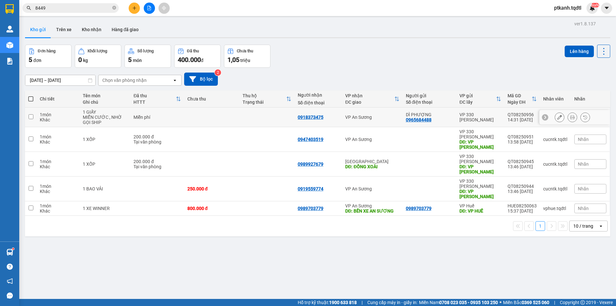
drag, startPoint x: 256, startPoint y: 118, endPoint x: 309, endPoint y: 95, distance: 58.4
click at [256, 118] on td at bounding box center [266, 118] width 55 height 20
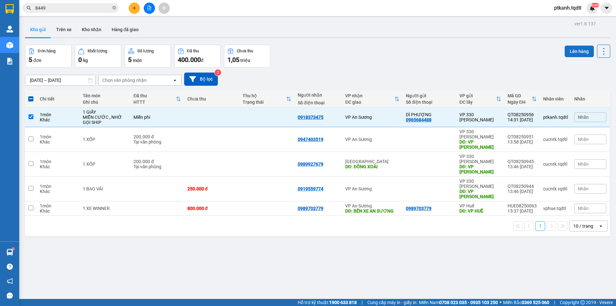
click at [575, 50] on button "Lên hàng" at bounding box center [579, 52] width 29 height 12
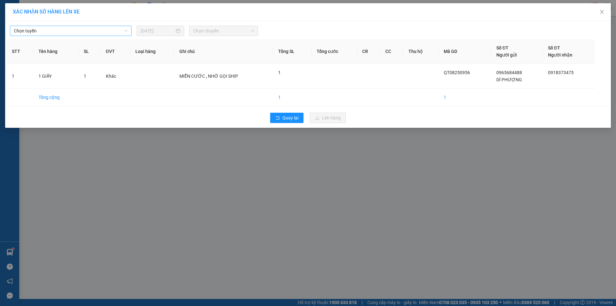
click at [129, 30] on div "Chọn tuyến" at bounding box center [71, 31] width 122 height 10
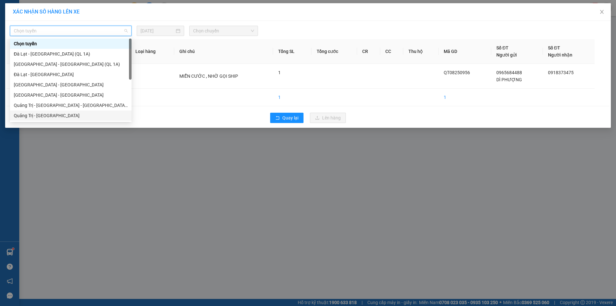
drag, startPoint x: 90, startPoint y: 114, endPoint x: 93, endPoint y: 113, distance: 4.2
click at [90, 114] on div "Quảng Trị - [GEOGRAPHIC_DATA]" at bounding box center [71, 115] width 114 height 7
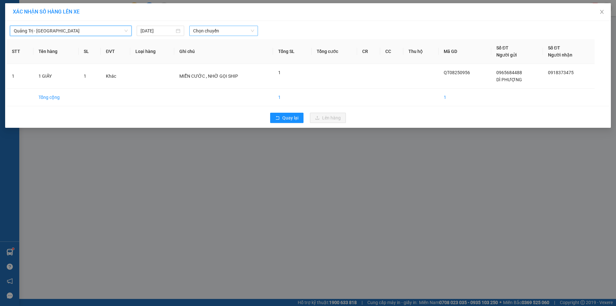
drag, startPoint x: 239, startPoint y: 32, endPoint x: 251, endPoint y: 43, distance: 16.4
click at [239, 32] on span "Chọn chuyến" at bounding box center [223, 31] width 61 height 10
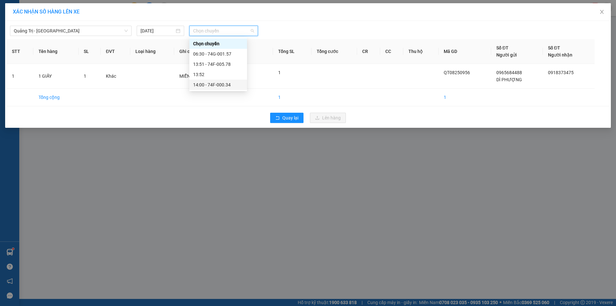
click at [228, 86] on div "14:00 - 74F-000.34" at bounding box center [218, 84] width 50 height 7
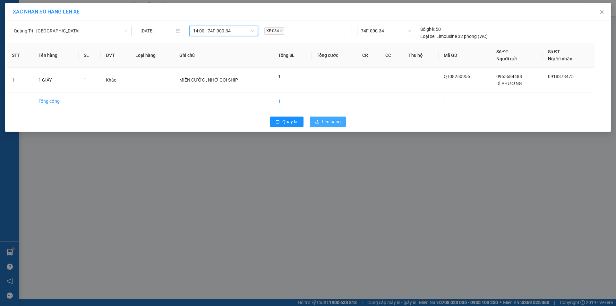
click at [329, 118] on span "Lên hàng" at bounding box center [331, 121] width 19 height 7
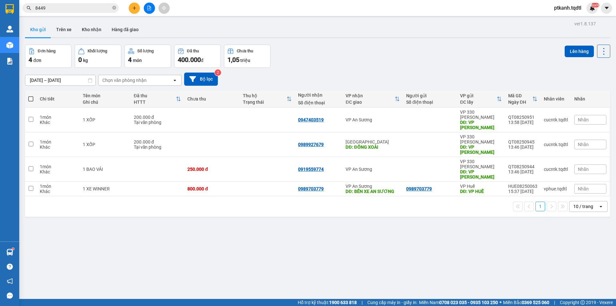
click at [89, 6] on input "8449" at bounding box center [73, 7] width 76 height 7
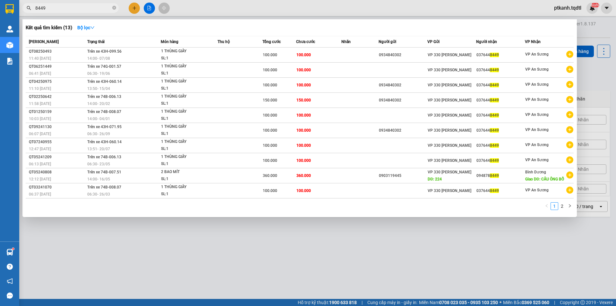
click at [89, 6] on input "8449" at bounding box center [73, 7] width 76 height 7
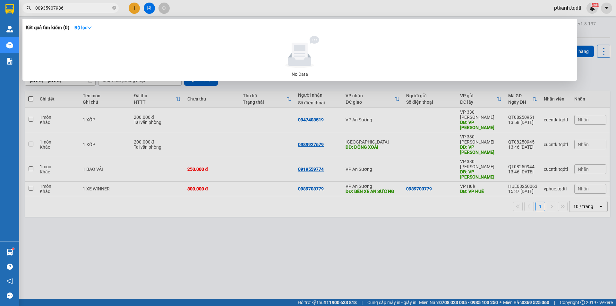
click at [40, 7] on input "00935907986" at bounding box center [73, 7] width 76 height 7
click at [69, 8] on input "0935907986" at bounding box center [73, 7] width 76 height 7
click at [40, 7] on input "0935907986" at bounding box center [73, 7] width 76 height 7
click at [47, 8] on input "09035907986" at bounding box center [73, 7] width 76 height 7
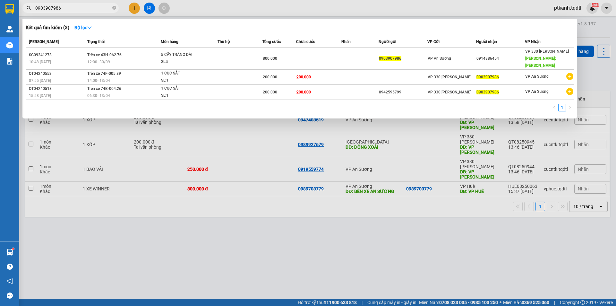
click at [86, 10] on input "0903907986" at bounding box center [73, 7] width 76 height 7
type input "0903907986"
click at [135, 9] on div at bounding box center [308, 153] width 616 height 306
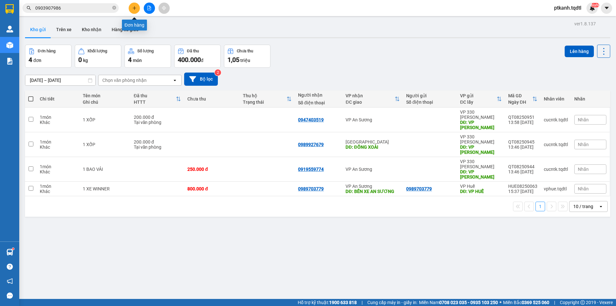
click at [137, 9] on button at bounding box center [134, 8] width 11 height 11
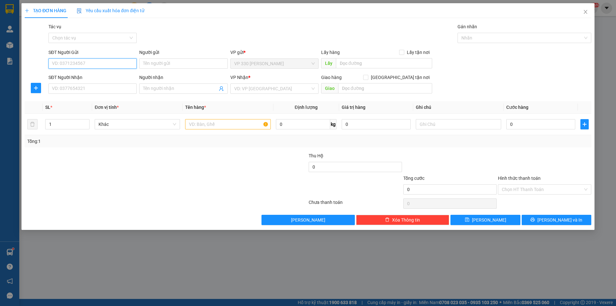
drag, startPoint x: 96, startPoint y: 61, endPoint x: 300, endPoint y: 111, distance: 210.4
click at [104, 63] on input "SĐT Người Gửi" at bounding box center [92, 63] width 88 height 10
type input "0914886454"
click at [99, 90] on input "SĐT Người Nhận" at bounding box center [92, 88] width 88 height 10
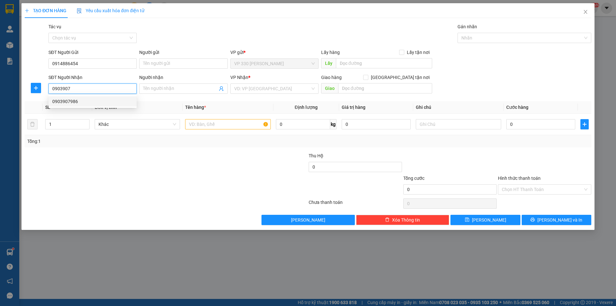
click at [93, 103] on div "0903907986" at bounding box center [92, 101] width 81 height 7
type input "0903907986"
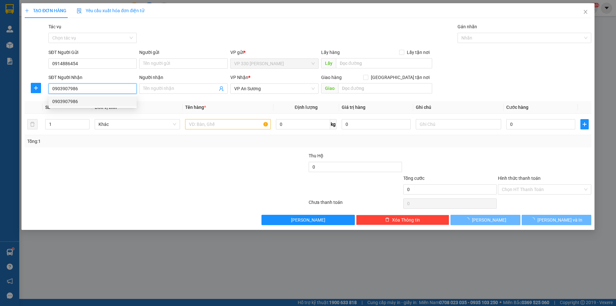
type input "200.000"
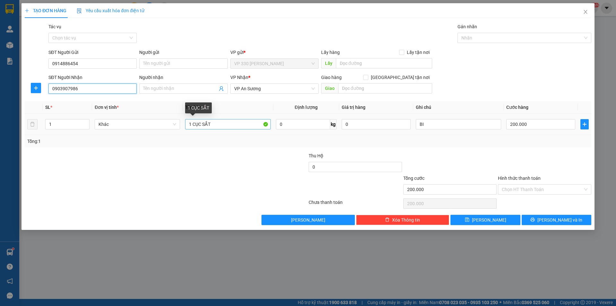
type input "0903907986"
drag, startPoint x: 193, startPoint y: 124, endPoint x: 287, endPoint y: 122, distance: 94.4
click at [285, 125] on tr "1 Khác 1 CỤC SẮT 0 kg 0 BI 200.000" at bounding box center [308, 125] width 567 height 22
type input "1 CUỘN BAO TRẮNG"
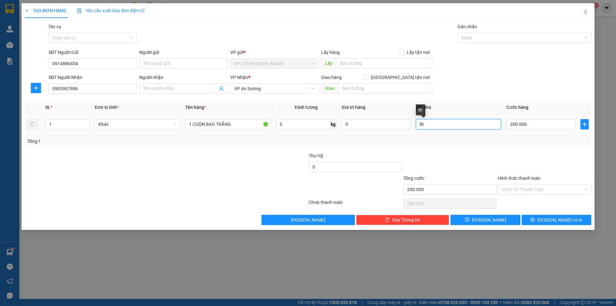
click at [439, 127] on input "BI" at bounding box center [458, 124] width 85 height 10
type input "B"
type input "4"
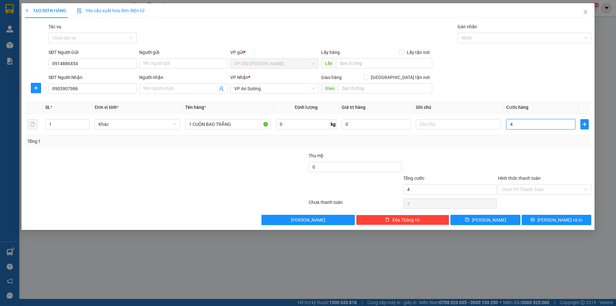
type input "40"
type input "400"
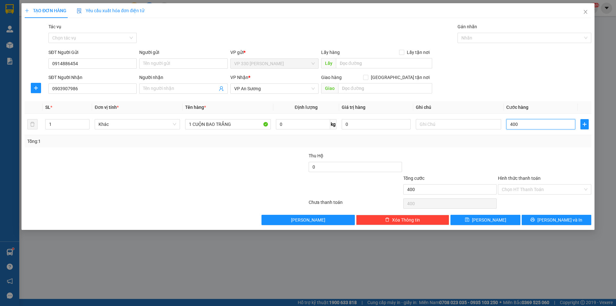
type input "4.000"
type input "40.000"
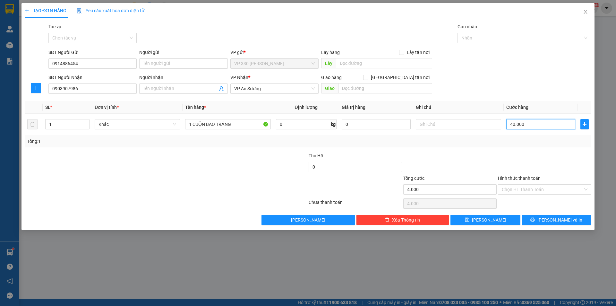
type input "40.000"
type input "400.000"
click at [537, 220] on button "[PERSON_NAME] và In" at bounding box center [557, 220] width 70 height 10
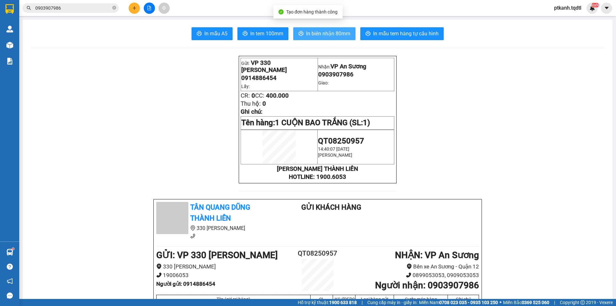
drag, startPoint x: 329, startPoint y: 33, endPoint x: 237, endPoint y: 65, distance: 97.1
click at [328, 33] on span "In biên nhận 80mm" at bounding box center [328, 34] width 44 height 8
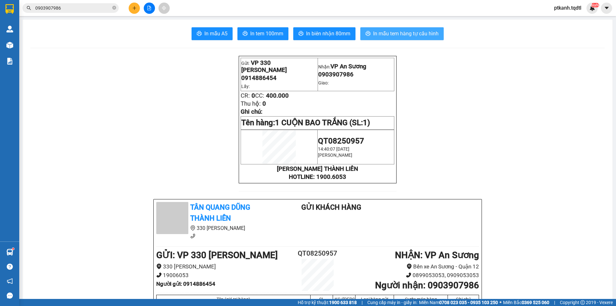
drag, startPoint x: 384, startPoint y: 33, endPoint x: 300, endPoint y: 14, distance: 86.2
click at [381, 33] on span "In mẫu tem hàng tự cấu hình" at bounding box center [405, 34] width 65 height 8
click at [135, 10] on icon "plus" at bounding box center [134, 8] width 4 height 4
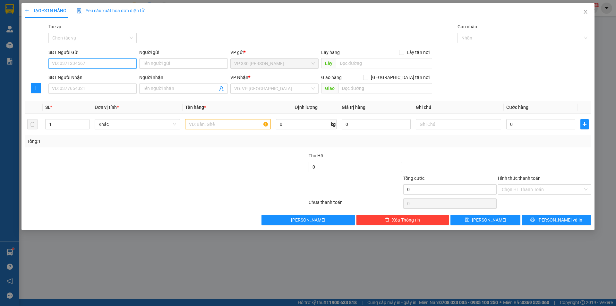
drag, startPoint x: 111, startPoint y: 62, endPoint x: 140, endPoint y: 73, distance: 30.4
click at [112, 63] on input "SĐT Người Gửi" at bounding box center [92, 63] width 88 height 10
type input "0942592757"
click at [113, 89] on input "SĐT Người Nhận" at bounding box center [92, 88] width 88 height 10
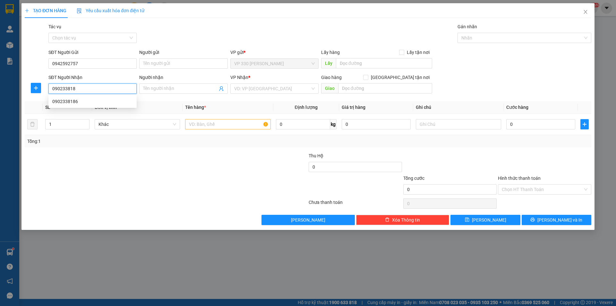
type input "0902338186"
click at [92, 102] on div "0902338186" at bounding box center [92, 101] width 81 height 7
type input "800.000"
type input "0902338186"
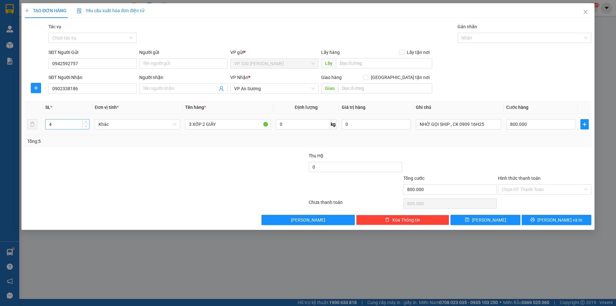
click at [86, 126] on icon "down" at bounding box center [86, 126] width 2 height 1
type input "2"
click at [86, 126] on icon "down" at bounding box center [86, 126] width 2 height 1
drag, startPoint x: 229, startPoint y: 125, endPoint x: 92, endPoint y: 109, distance: 137.7
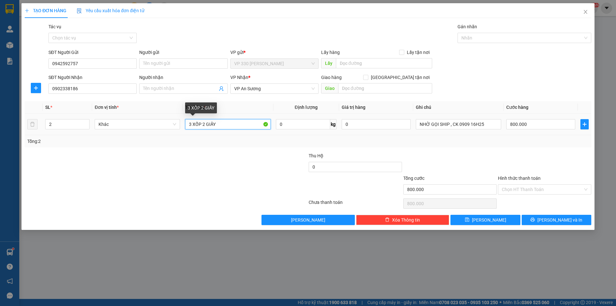
click at [94, 109] on table "SL * Đơn vị tính * Tên hàng * Định lượng Giá trị hàng Ghi chú Cước hàng 2 Khác …" at bounding box center [308, 118] width 567 height 34
type input "1 GIẤY 1 KIỆN DÀI"
click at [543, 124] on input "800.000" at bounding box center [541, 124] width 69 height 10
type input "2"
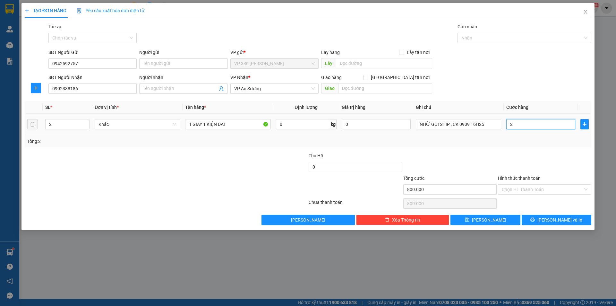
type input "2"
type input "20"
type input "200"
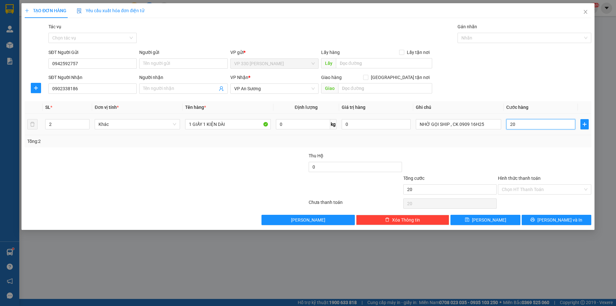
type input "200"
type input "2.000"
type input "20.000"
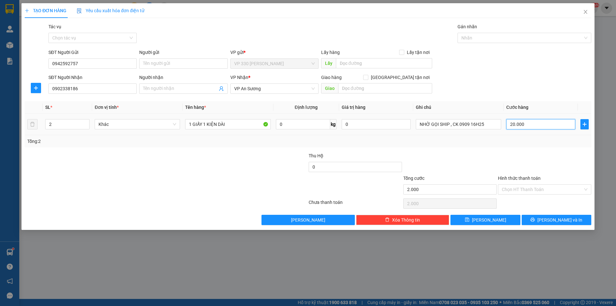
type input "20.000"
type input "200.000"
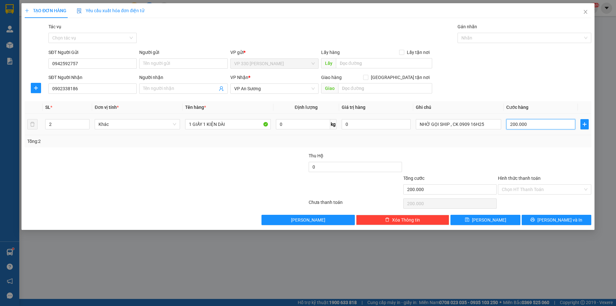
click at [543, 124] on input "200.000" at bounding box center [541, 124] width 69 height 10
type input "2"
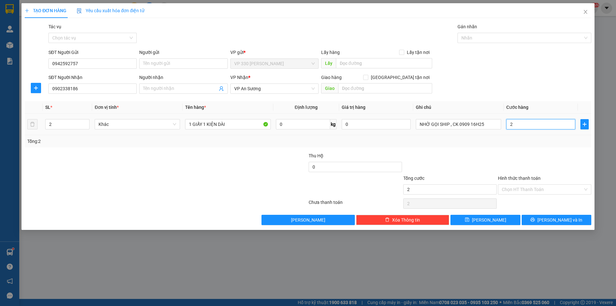
type input "25"
type input "250"
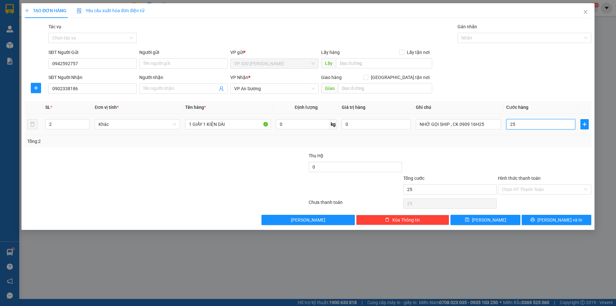
type input "250"
type input "2.500"
type input "25.000"
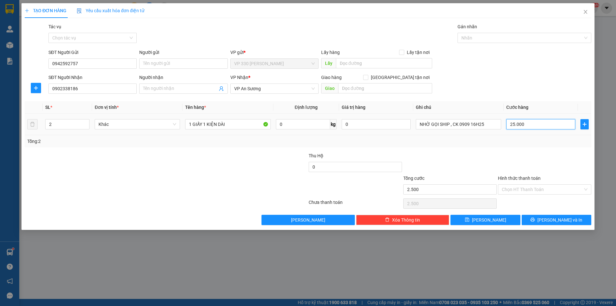
type input "25.000"
type input "250.000"
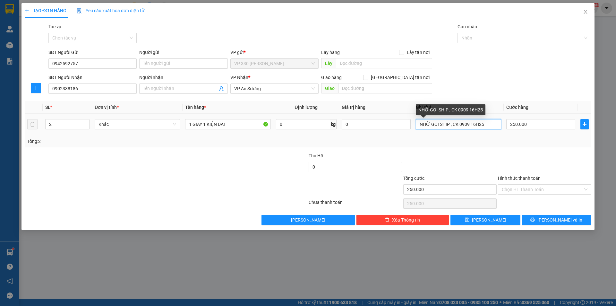
drag, startPoint x: 447, startPoint y: 123, endPoint x: 369, endPoint y: 139, distance: 79.4
click at [367, 142] on div "SL * Đơn vị tính * Tên hàng * Định lượng Giá trị hàng Ghi chú Cước hàng 2 Khác …" at bounding box center [308, 124] width 567 height 46
click at [488, 124] on input "NHỜ GỌI SHIP , CK 0909 16H25" at bounding box center [458, 124] width 85 height 10
drag, startPoint x: 450, startPoint y: 124, endPoint x: 527, endPoint y: 114, distance: 78.0
click at [522, 118] on tr "2 Khác 1 GIẤY 1 KIỆN DÀI 0 kg 0 NHỜ GỌI SHIP , CK 0909 16H25 250.000" at bounding box center [308, 125] width 567 height 22
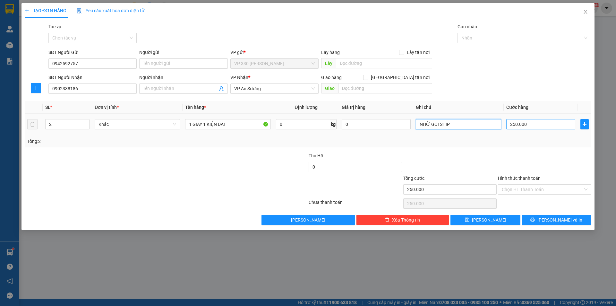
type input "NHỜ GỌI SHIP"
click at [548, 124] on input "250.000" at bounding box center [541, 124] width 69 height 10
type input "2"
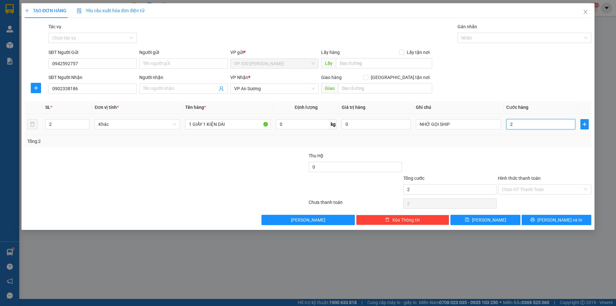
type input "20"
type input "200"
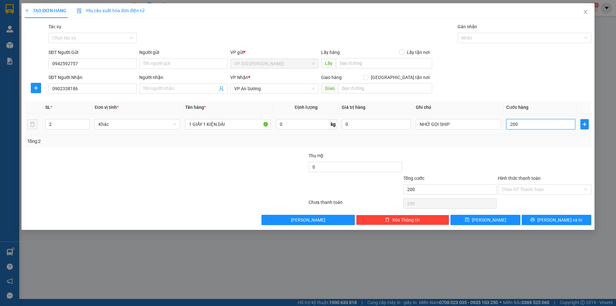
type input "2.000"
type input "20.000"
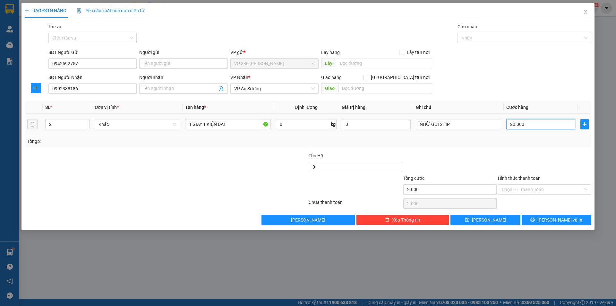
type input "20.000"
type input "200.000"
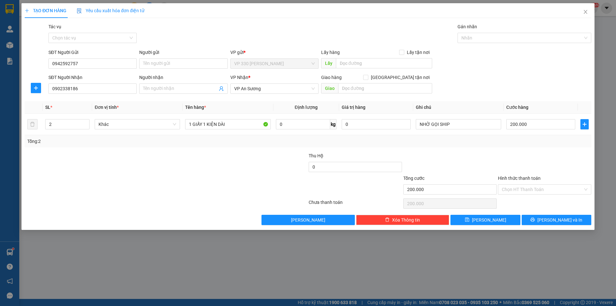
click at [517, 178] on label "Hình thức thanh toán" at bounding box center [519, 178] width 43 height 5
click at [517, 185] on input "Hình thức thanh toán" at bounding box center [542, 190] width 81 height 10
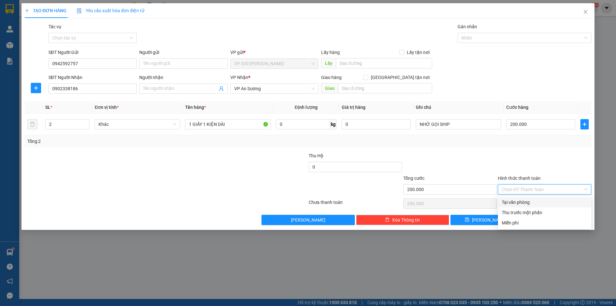
click at [526, 202] on div "Tại văn phòng" at bounding box center [545, 202] width 86 height 7
type input "0"
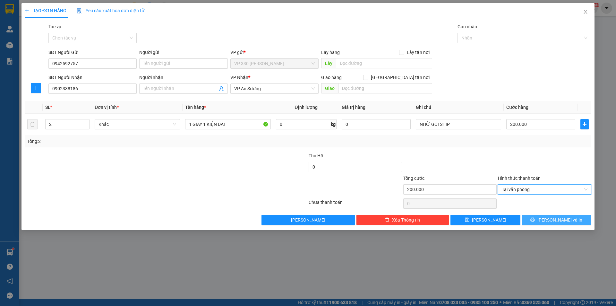
click at [545, 217] on button "[PERSON_NAME] và In" at bounding box center [557, 220] width 70 height 10
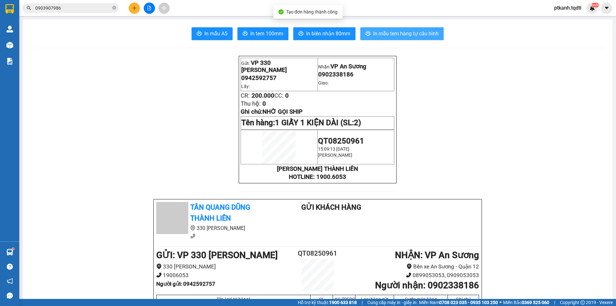
click at [383, 34] on span "In mẫu tem hàng tự cấu hình" at bounding box center [405, 34] width 65 height 8
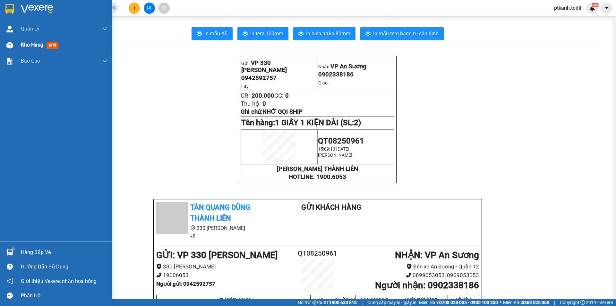
click at [30, 47] on span "Kho hàng" at bounding box center [32, 45] width 22 height 6
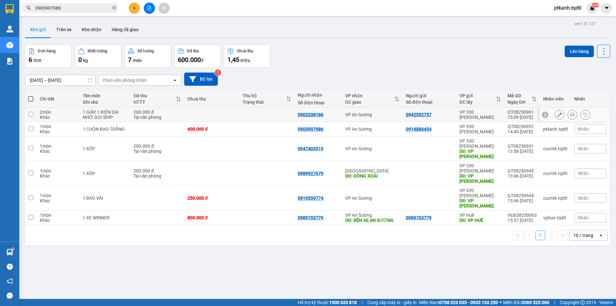
click at [558, 115] on icon at bounding box center [560, 114] width 4 height 4
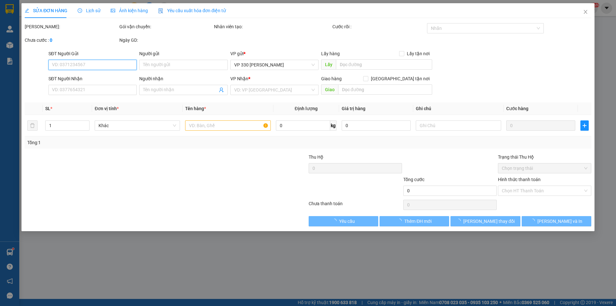
type input "0942592757"
type input "0902338186"
type input "200.000"
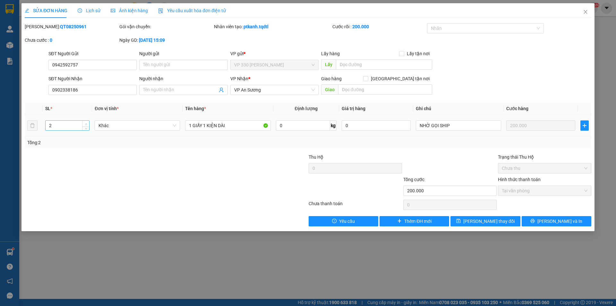
type input "3"
click at [86, 124] on icon "up" at bounding box center [86, 124] width 2 height 2
click at [191, 126] on input "1 GIẤY 1 KIỆN DÀI" at bounding box center [227, 125] width 85 height 10
type input "2 GIẤY 1 KIỆN DÀI"
drag, startPoint x: 546, startPoint y: 219, endPoint x: 476, endPoint y: 192, distance: 74.5
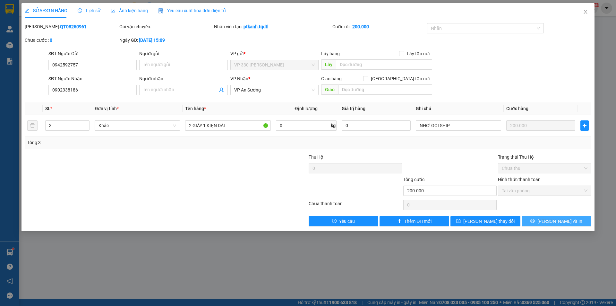
click at [543, 219] on button "[PERSON_NAME] và In" at bounding box center [557, 221] width 70 height 10
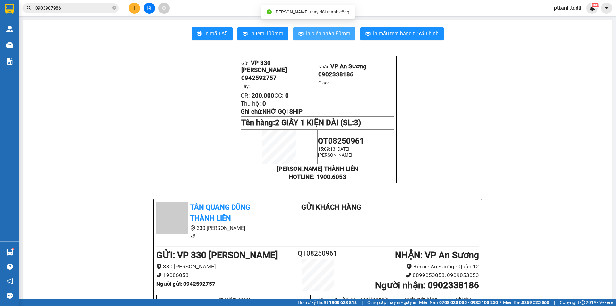
click at [334, 31] on span "In biên nhận 80mm" at bounding box center [328, 34] width 44 height 8
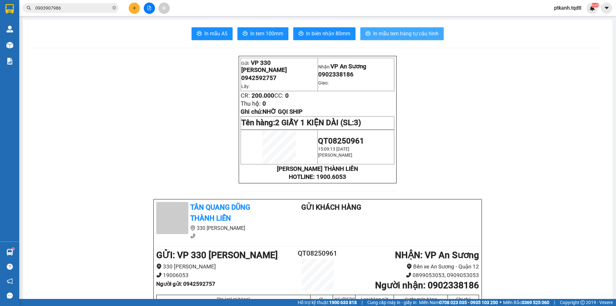
click at [385, 35] on span "In mẫu tem hàng tự cấu hình" at bounding box center [405, 34] width 65 height 8
click at [149, 10] on icon "file-add" at bounding box center [150, 8] width 4 height 4
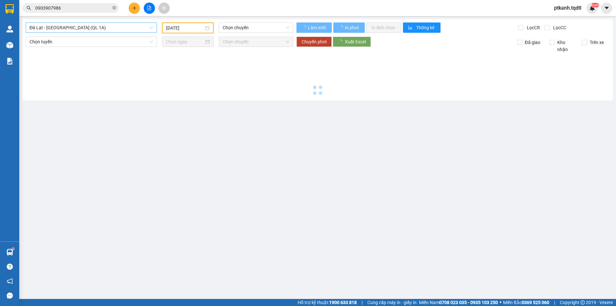
type input "[DATE]"
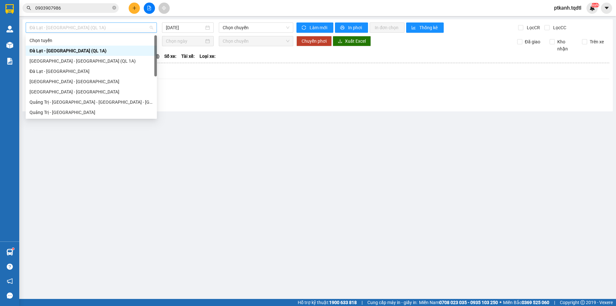
click at [151, 29] on span "Đà Lạt - [GEOGRAPHIC_DATA] (QL 1A)" at bounding box center [92, 28] width 124 height 10
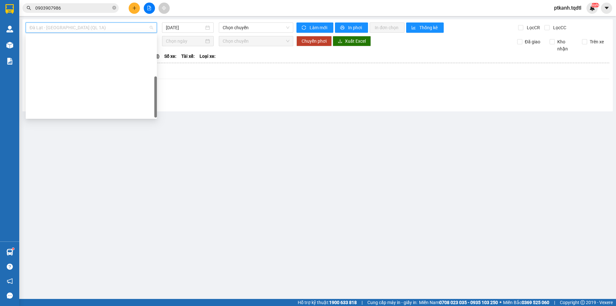
drag, startPoint x: 155, startPoint y: 48, endPoint x: 156, endPoint y: 105, distance: 56.8
click at [156, 105] on div at bounding box center [155, 96] width 3 height 41
click at [121, 201] on div "Quảng Trị - [GEOGRAPHIC_DATA]" at bounding box center [92, 204] width 124 height 7
type input "[DATE]"
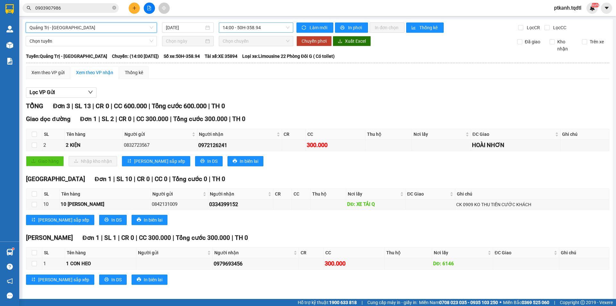
click at [269, 29] on span "14:00 - 50H-358.94" at bounding box center [256, 28] width 67 height 10
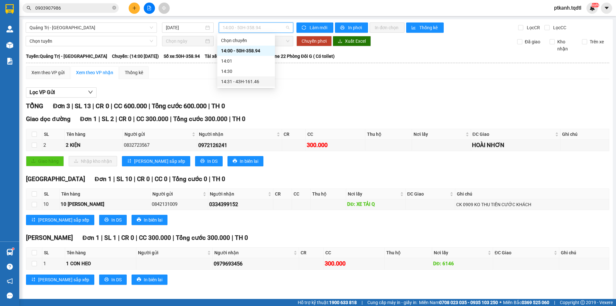
click at [262, 82] on div "14:31 - 43H-161.46" at bounding box center [246, 81] width 50 height 7
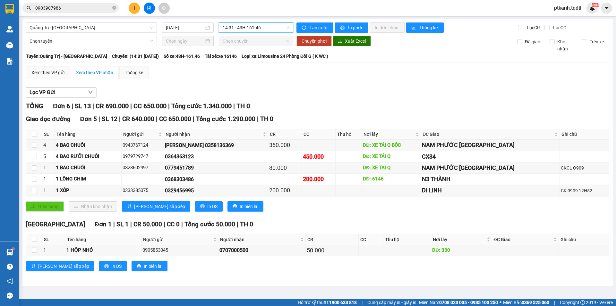
click at [266, 29] on span "14:31 - 43H-161.46" at bounding box center [256, 28] width 67 height 10
click at [260, 50] on div "14:00 - 50H-358.94" at bounding box center [248, 50] width 50 height 7
